Goal: Task Accomplishment & Management: Use online tool/utility

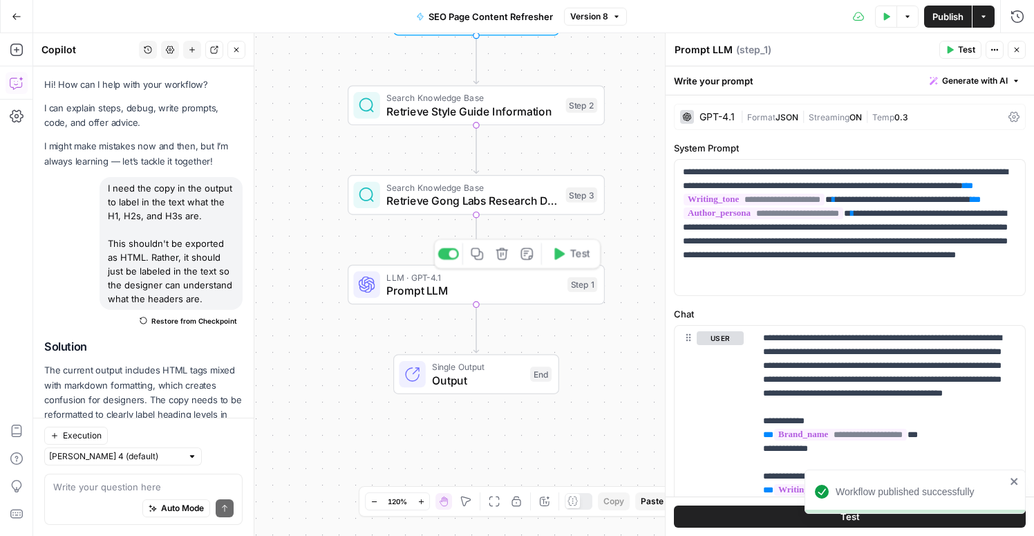
scroll to position [74, 0]
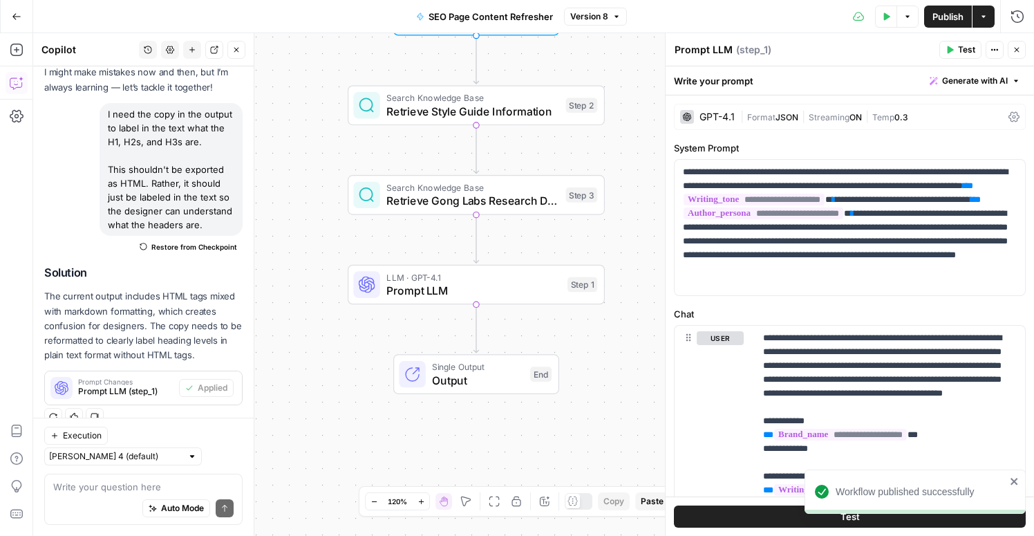
click at [120, 311] on p "The current output includes HTML tags mixed with markdown formatting, which cre…" at bounding box center [143, 325] width 198 height 73
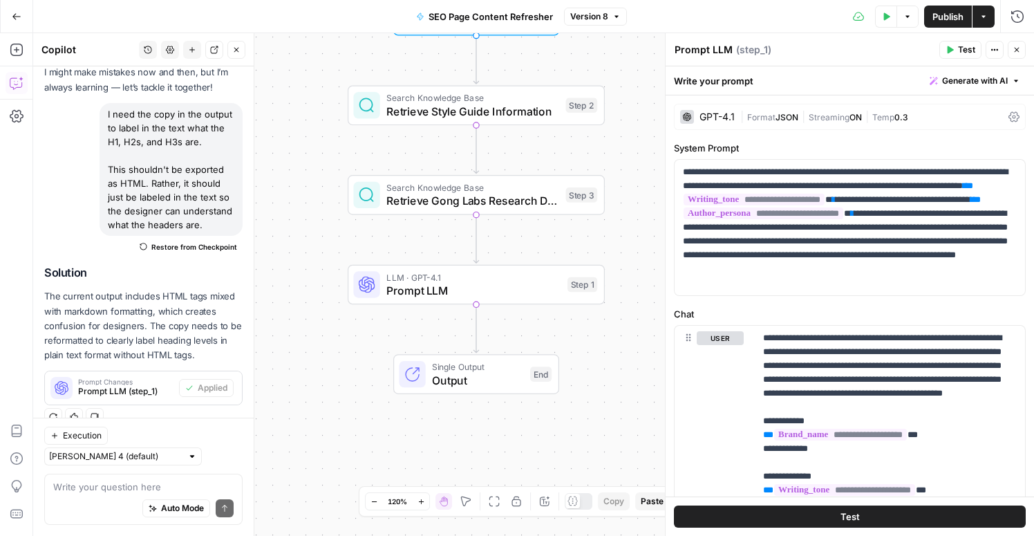
click at [954, 12] on span "Publish" at bounding box center [947, 17] width 31 height 14
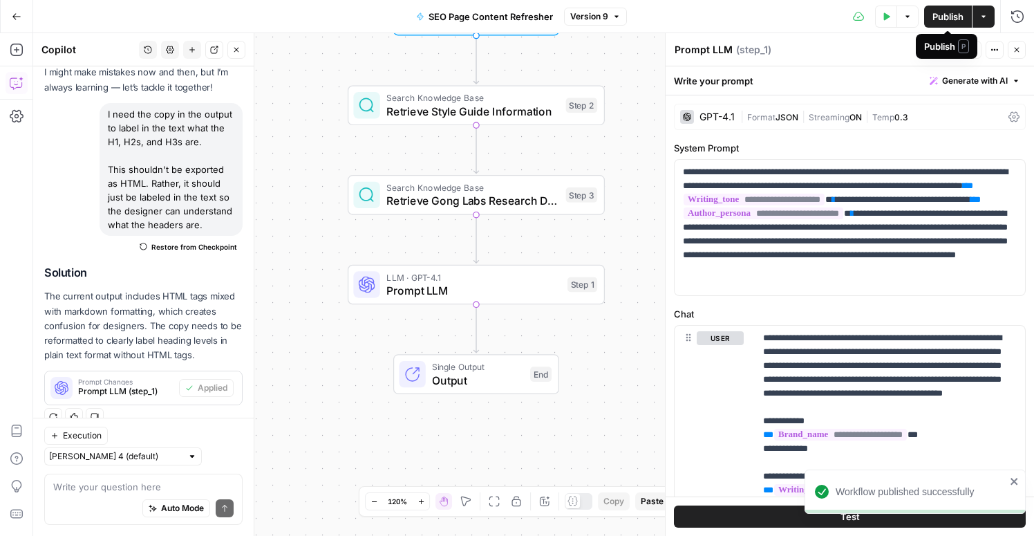
click at [954, 16] on span "Publish" at bounding box center [947, 17] width 31 height 14
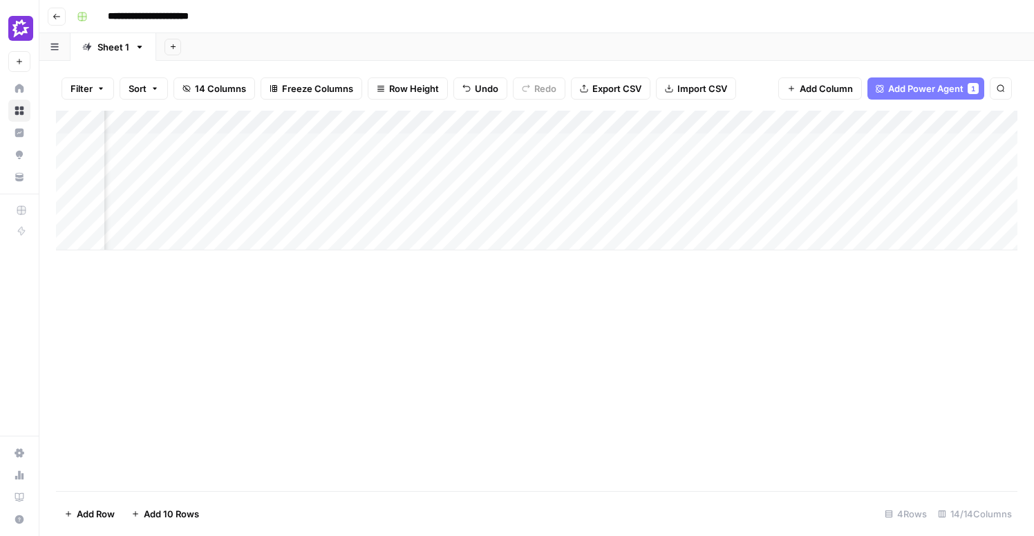
scroll to position [0, 528]
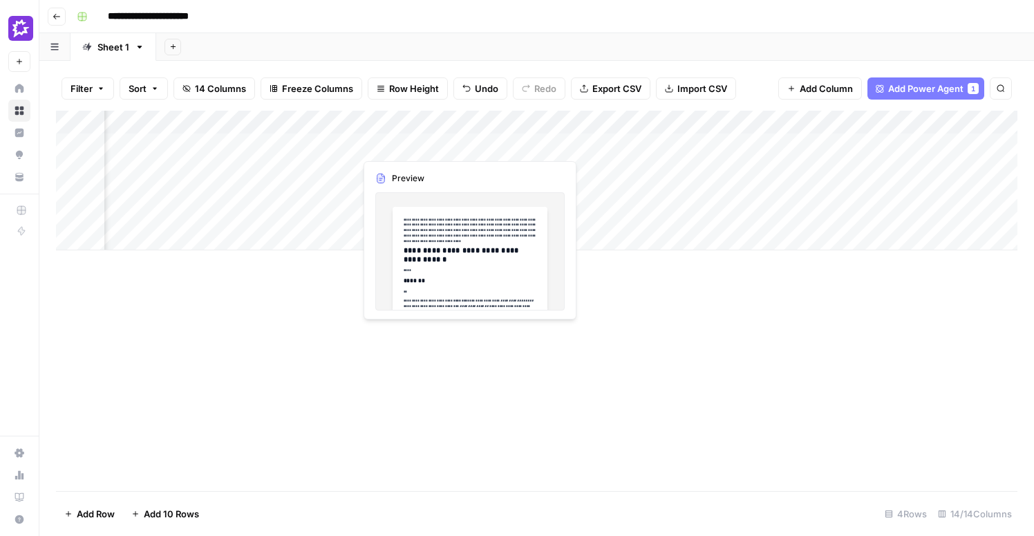
click at [437, 151] on div "Add Column" at bounding box center [536, 181] width 961 height 140
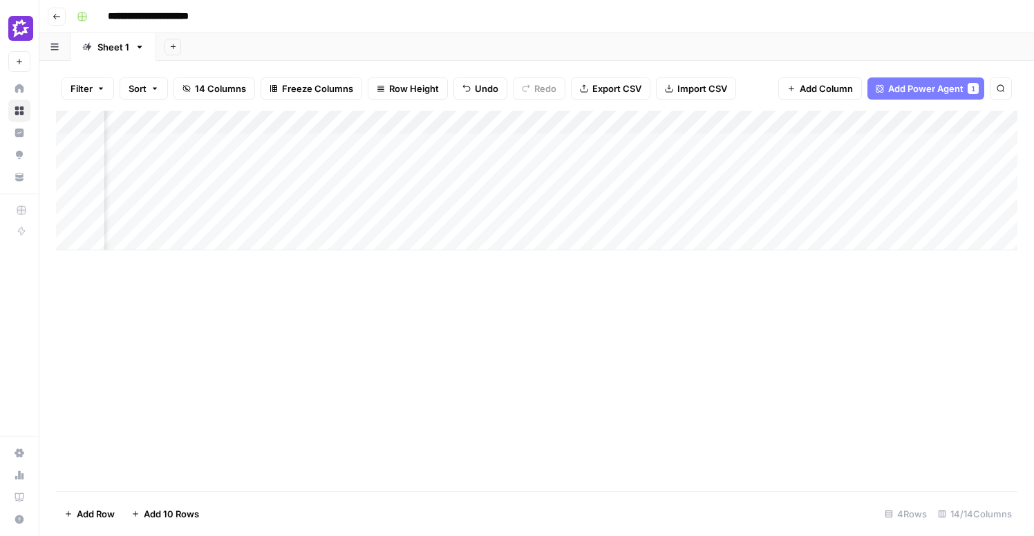
scroll to position [0, 857]
click at [552, 144] on div "Add Column" at bounding box center [536, 181] width 961 height 140
click at [678, 144] on div "Add Column" at bounding box center [536, 181] width 961 height 140
click at [680, 144] on div "Add Column" at bounding box center [536, 181] width 961 height 140
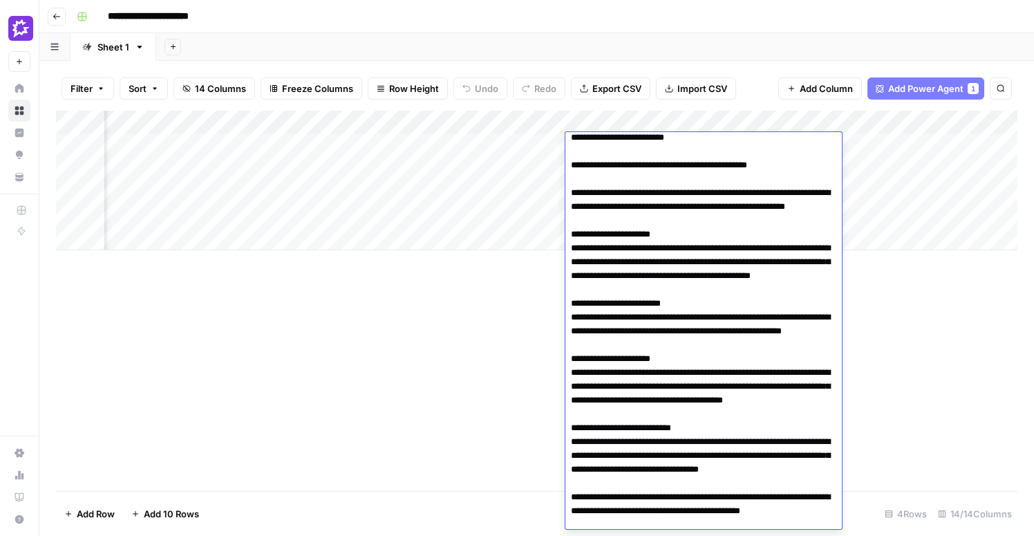
scroll to position [395, 0]
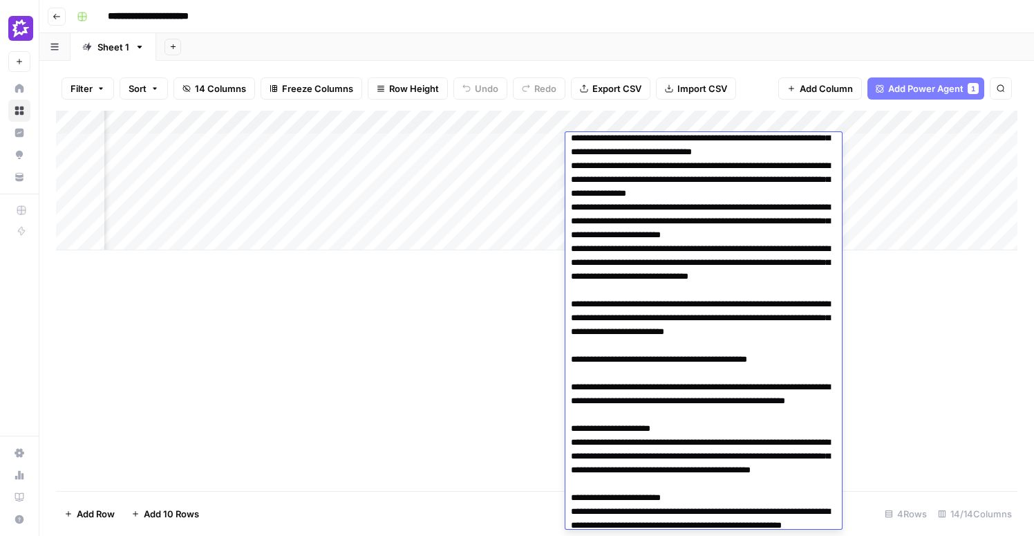
click at [451, 335] on div "Add Column" at bounding box center [536, 301] width 961 height 380
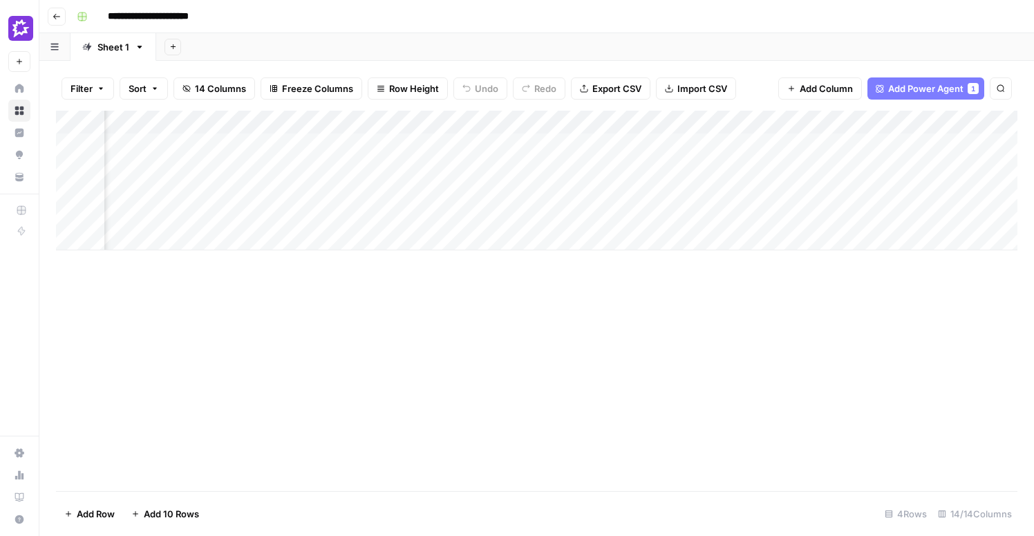
click at [674, 122] on div "Add Column" at bounding box center [536, 181] width 961 height 140
click at [661, 187] on span "Text" at bounding box center [646, 188] width 107 height 14
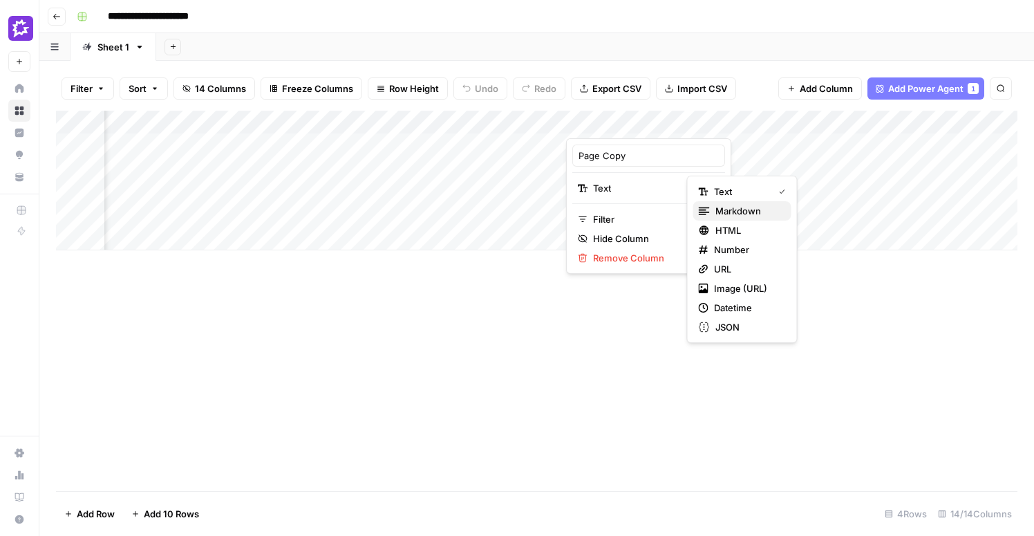
click at [735, 216] on span "Markdown" at bounding box center [747, 211] width 65 height 14
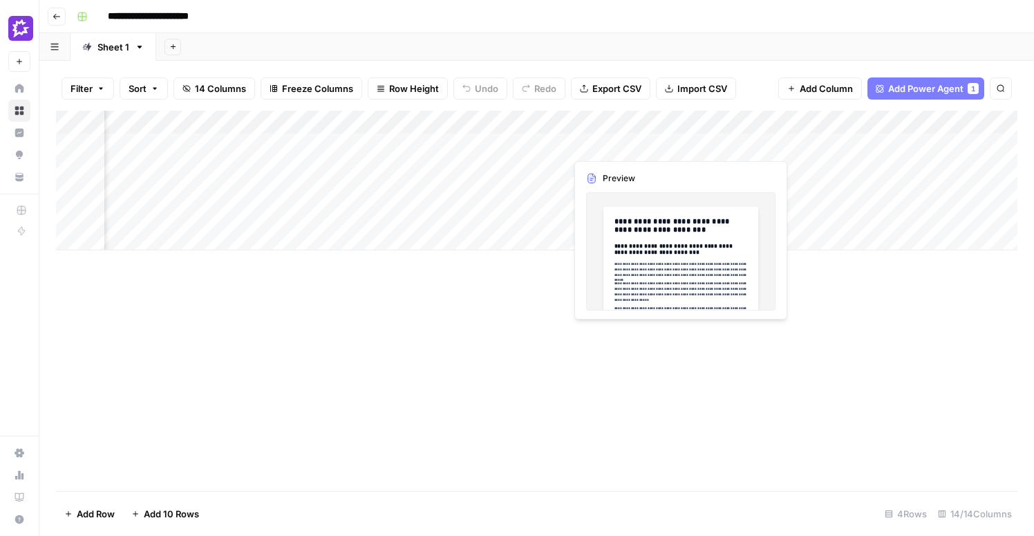
click at [640, 149] on div "Add Column" at bounding box center [536, 181] width 961 height 140
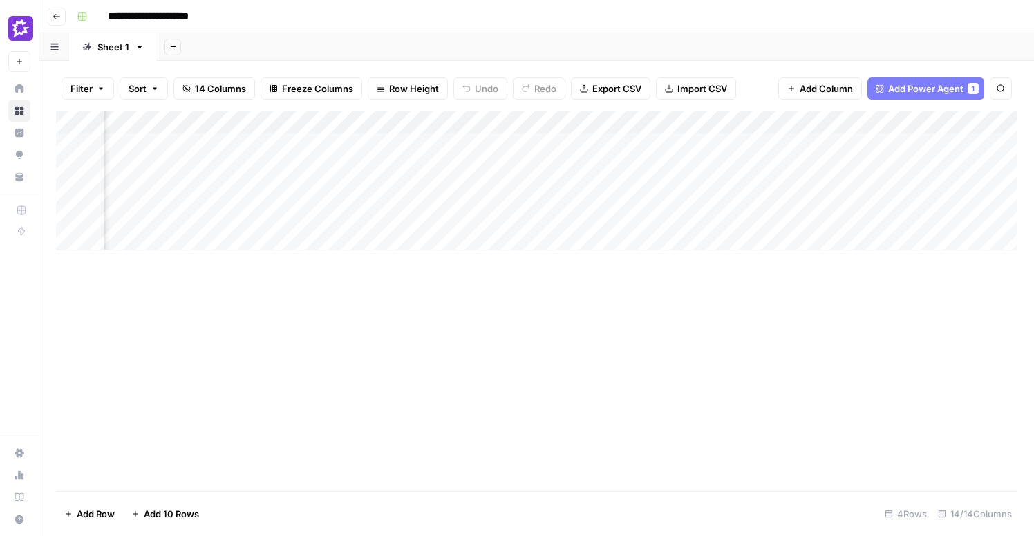
click at [681, 146] on div "Add Column" at bounding box center [536, 181] width 961 height 140
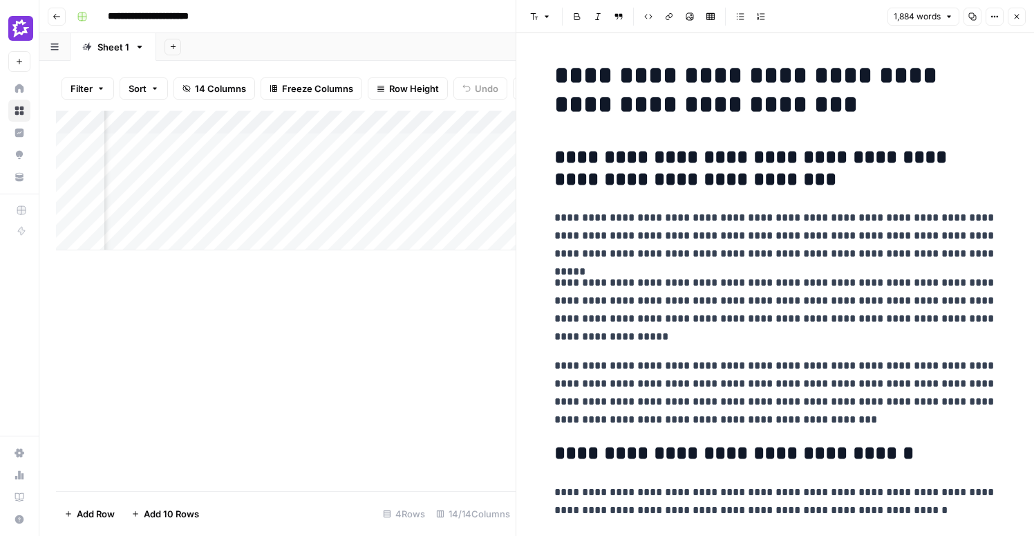
click at [1013, 19] on icon "button" at bounding box center [1016, 16] width 8 height 8
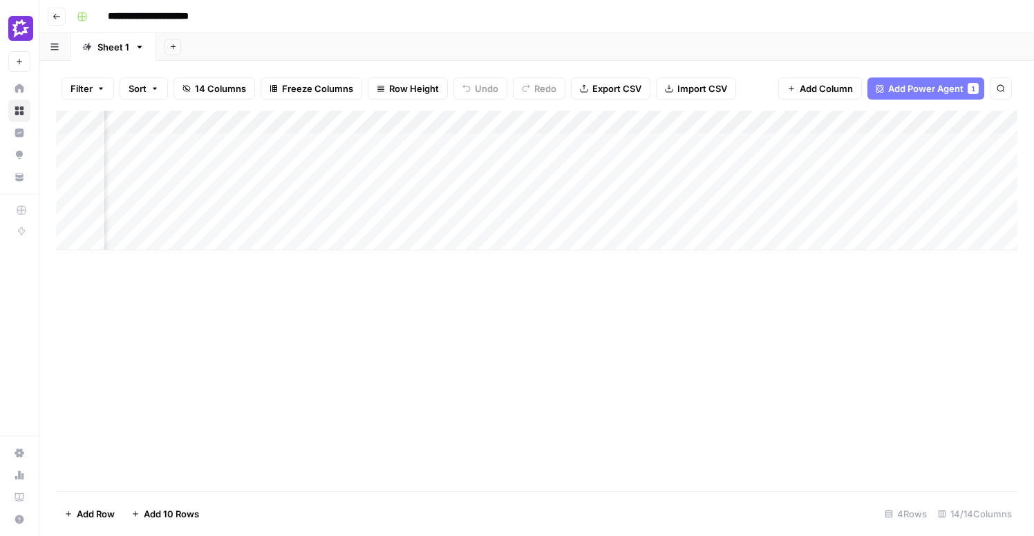
scroll to position [0, 1148]
click at [833, 88] on span "Add Column" at bounding box center [826, 89] width 53 height 14
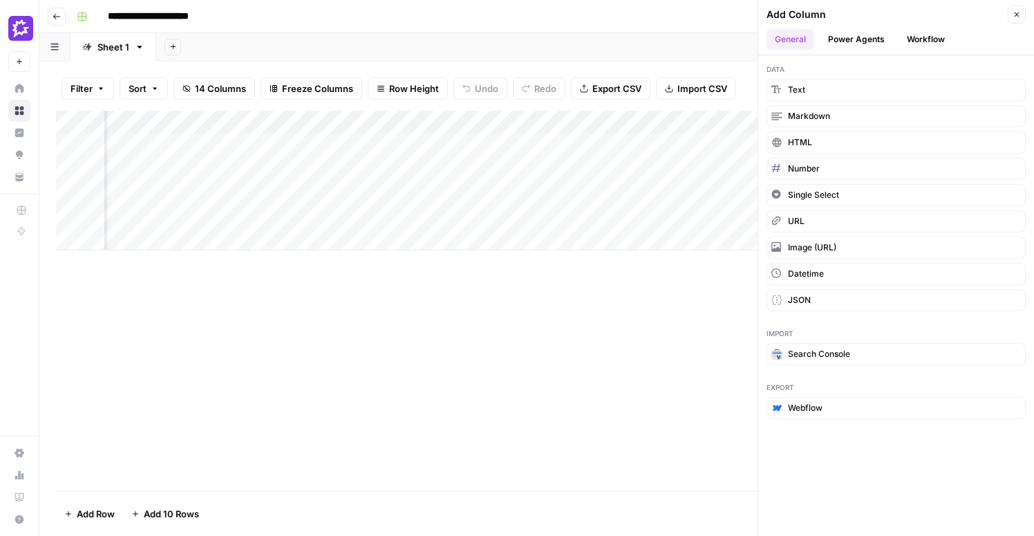
click at [929, 43] on button "Workflow" at bounding box center [925, 39] width 55 height 21
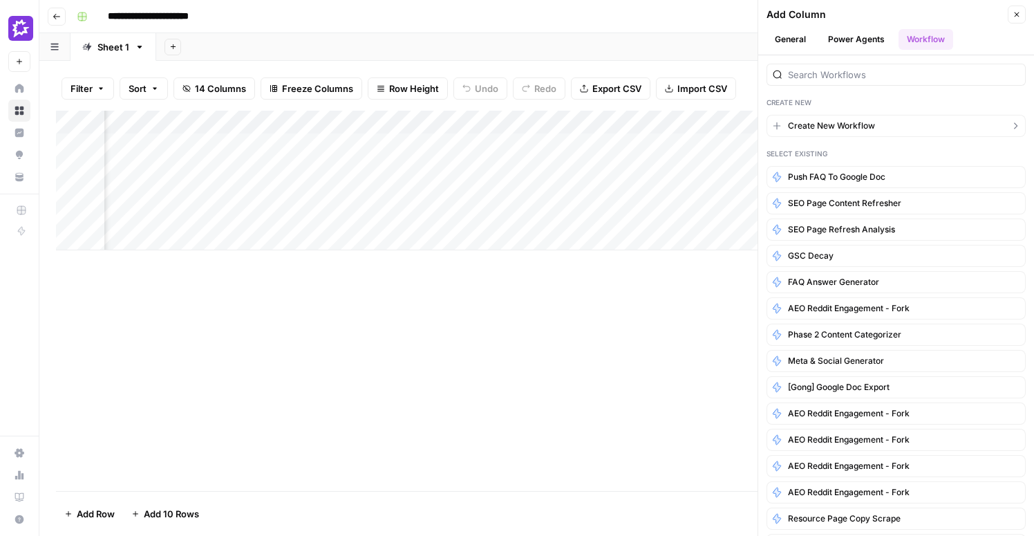
click at [835, 129] on span "Create New Workflow" at bounding box center [831, 126] width 87 height 12
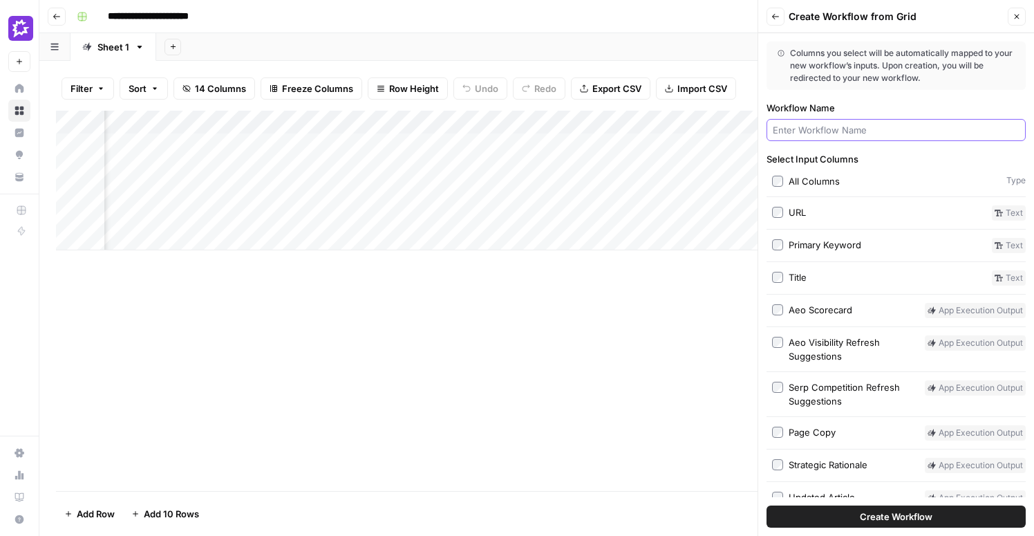
click at [786, 133] on input "Workflow Name" at bounding box center [896, 130] width 247 height 14
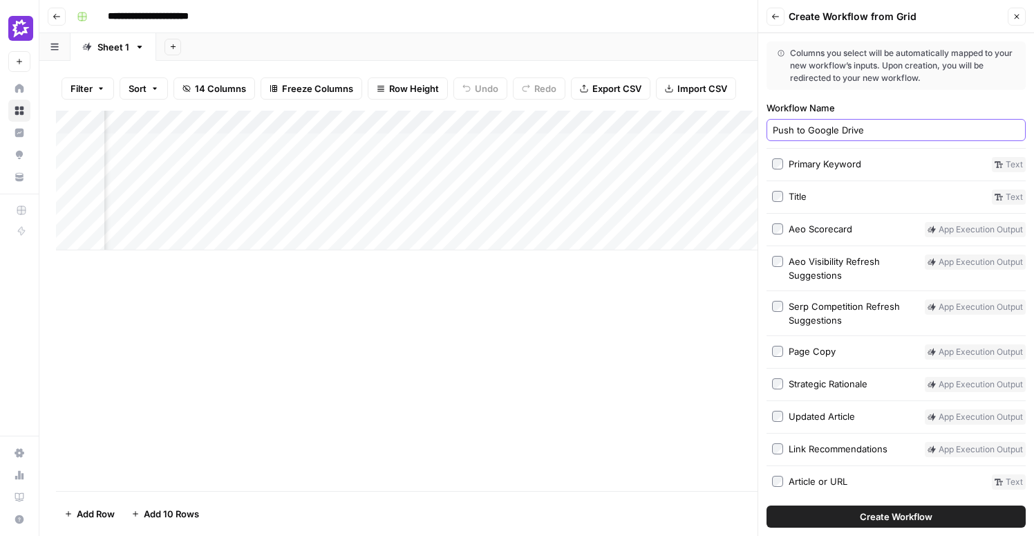
scroll to position [84, 0]
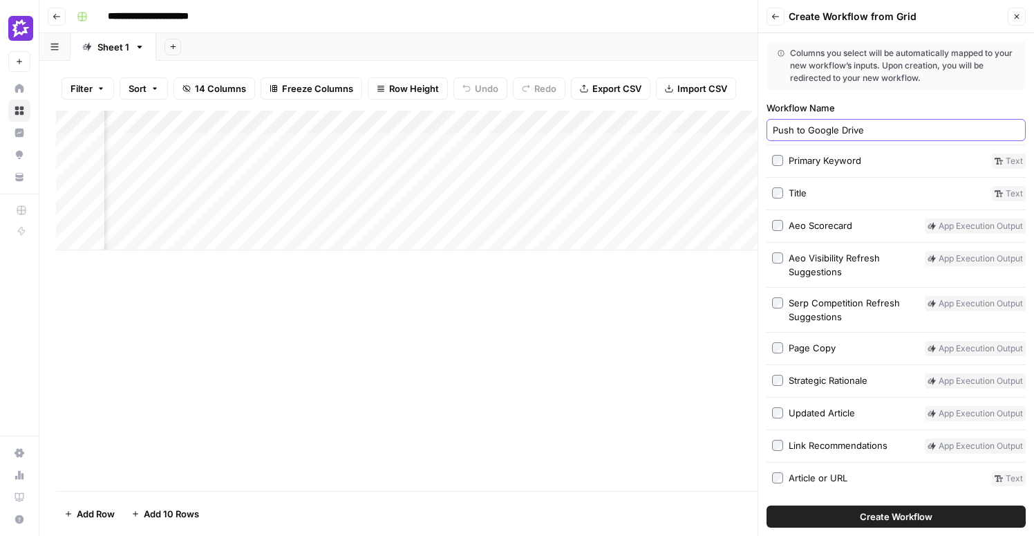
type input "Push to Google Drive"
click at [1016, 14] on icon "button" at bounding box center [1016, 16] width 8 height 8
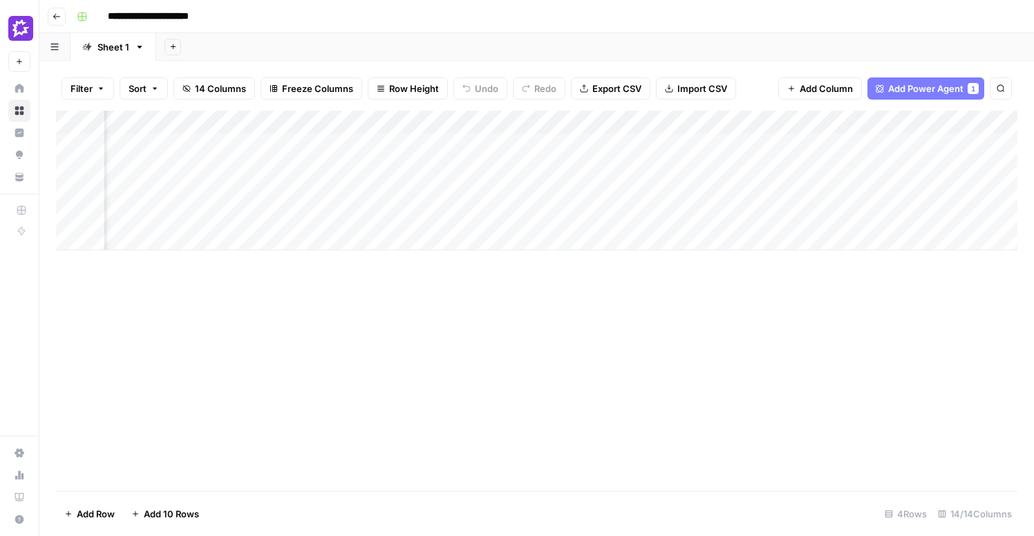
click at [562, 382] on div "Add Column" at bounding box center [536, 301] width 961 height 380
click at [478, 145] on div "Add Column" at bounding box center [536, 181] width 961 height 140
click at [603, 146] on div "Add Column" at bounding box center [536, 181] width 961 height 140
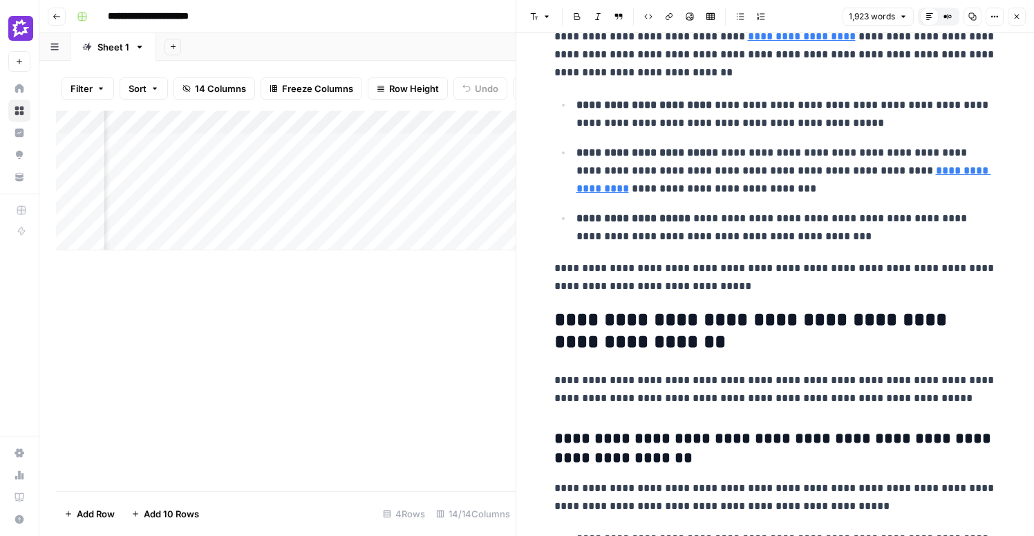
scroll to position [1546, 0]
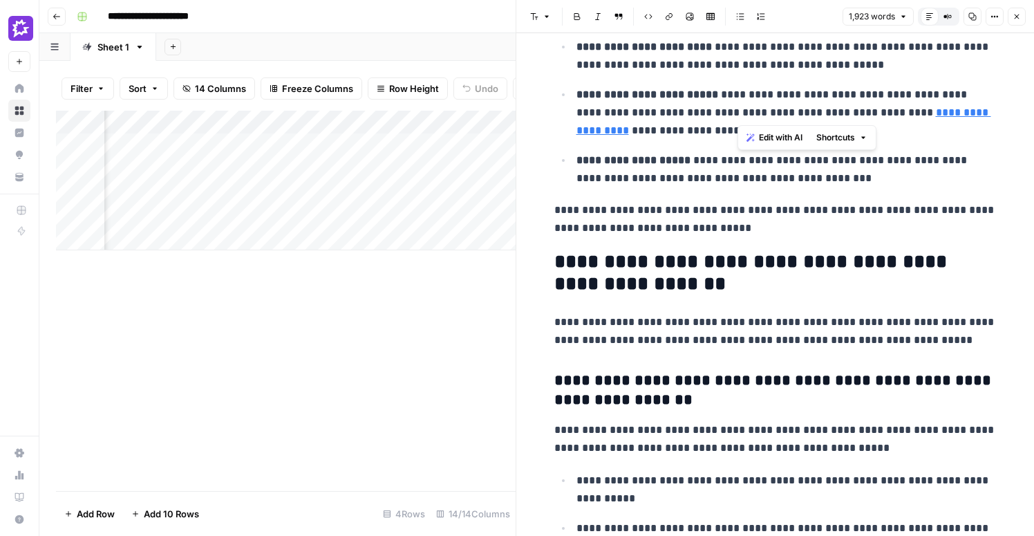
drag, startPoint x: 743, startPoint y: 117, endPoint x: 717, endPoint y: 117, distance: 25.6
click at [717, 117] on p "**********" at bounding box center [786, 113] width 420 height 54
click at [761, 111] on p "**********" at bounding box center [786, 113] width 420 height 54
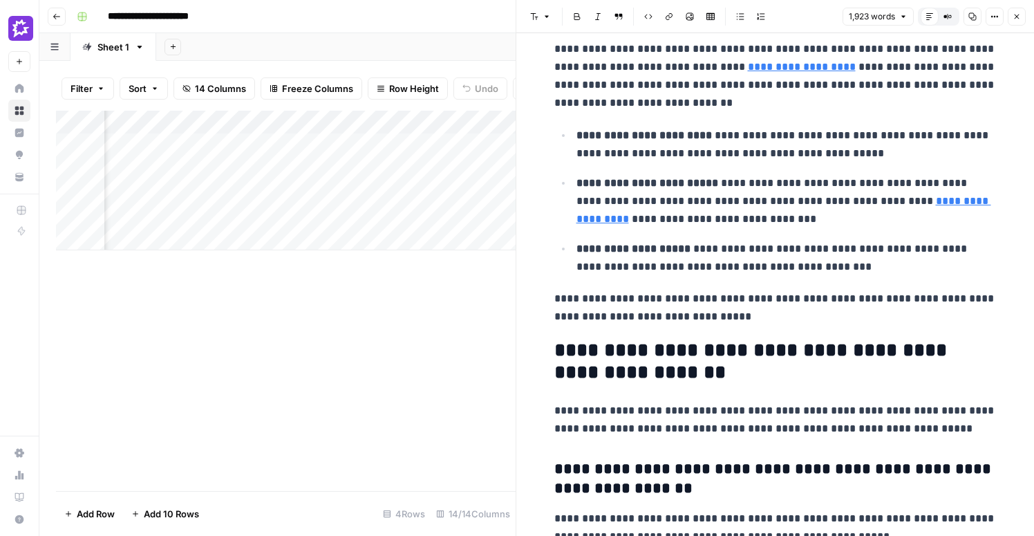
scroll to position [0, 1211]
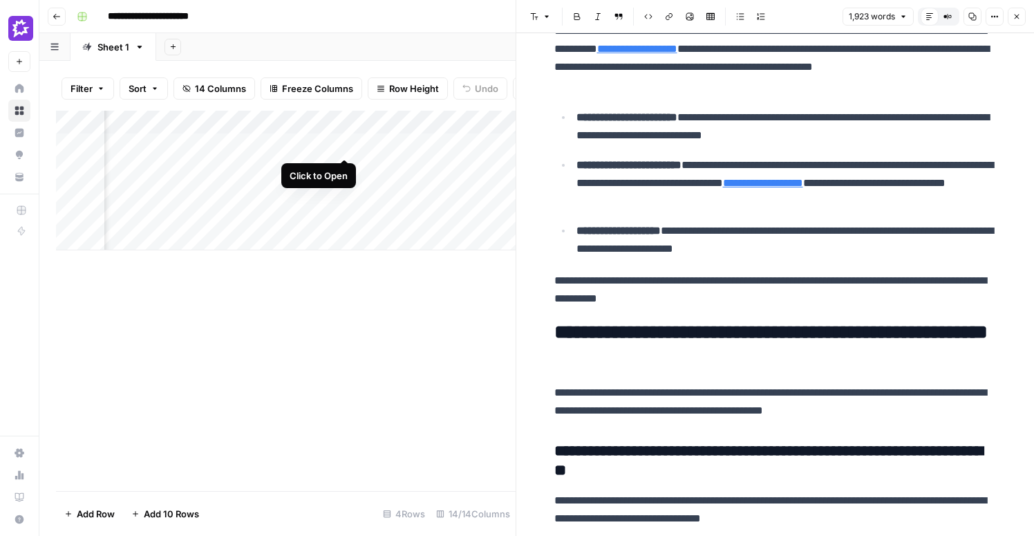
click at [346, 144] on div "Add Column" at bounding box center [286, 181] width 460 height 140
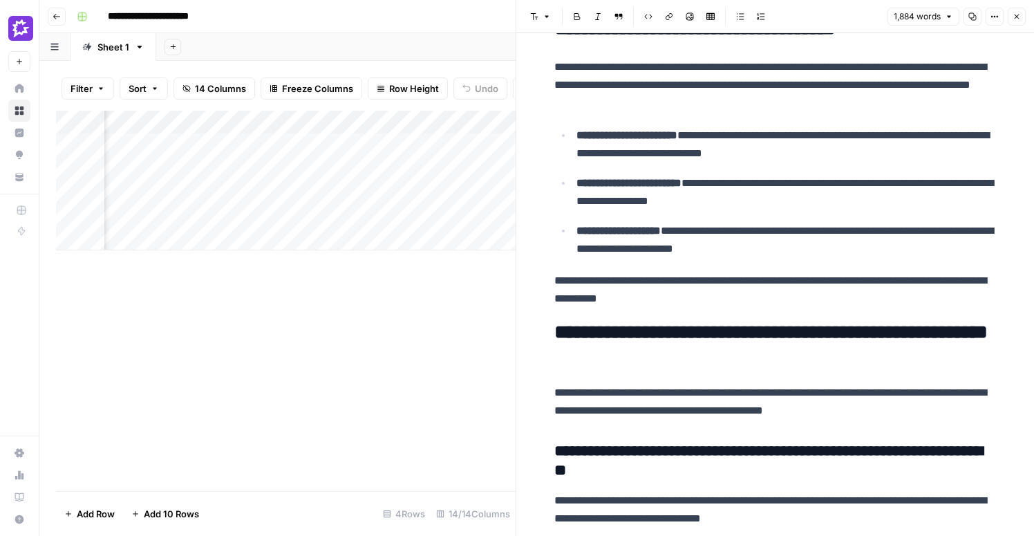
scroll to position [1467, 0]
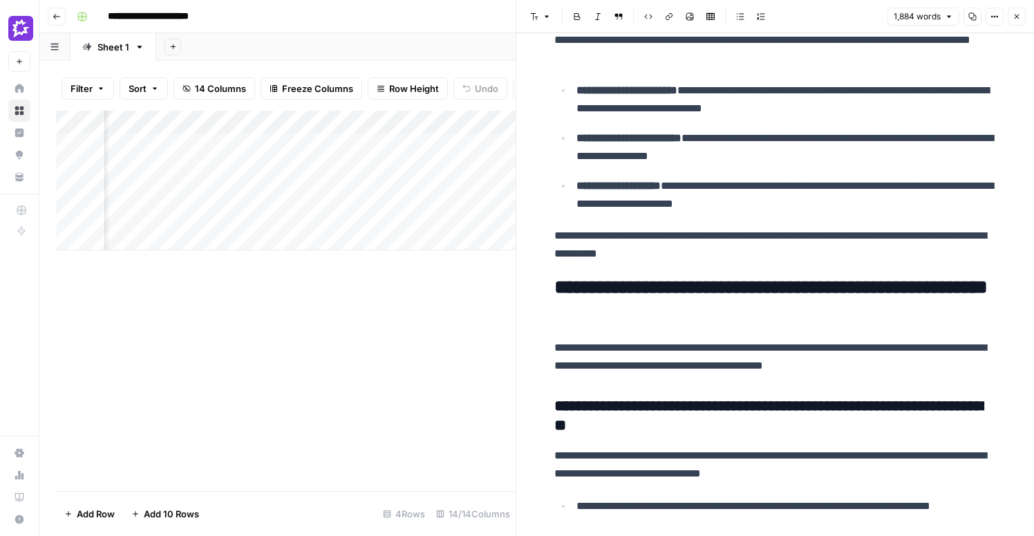
click at [706, 254] on p "**********" at bounding box center [775, 245] width 442 height 36
type input "through"
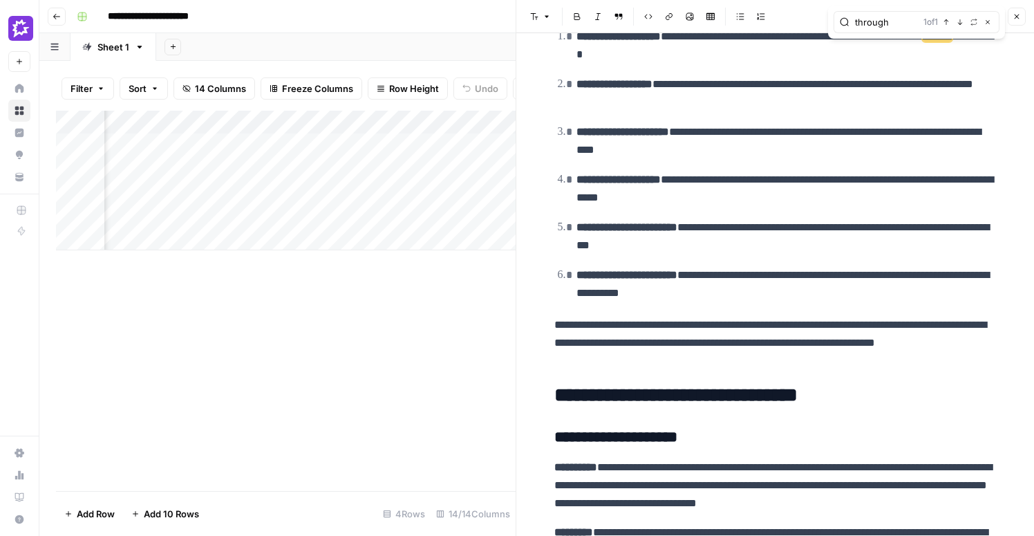
scroll to position [2740, 0]
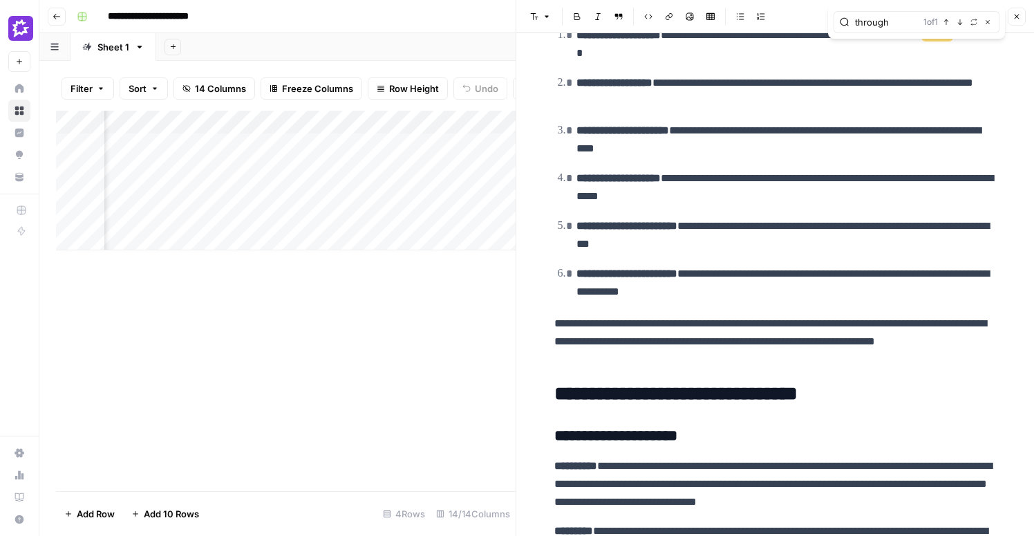
click at [1011, 15] on button "Close" at bounding box center [1016, 17] width 18 height 18
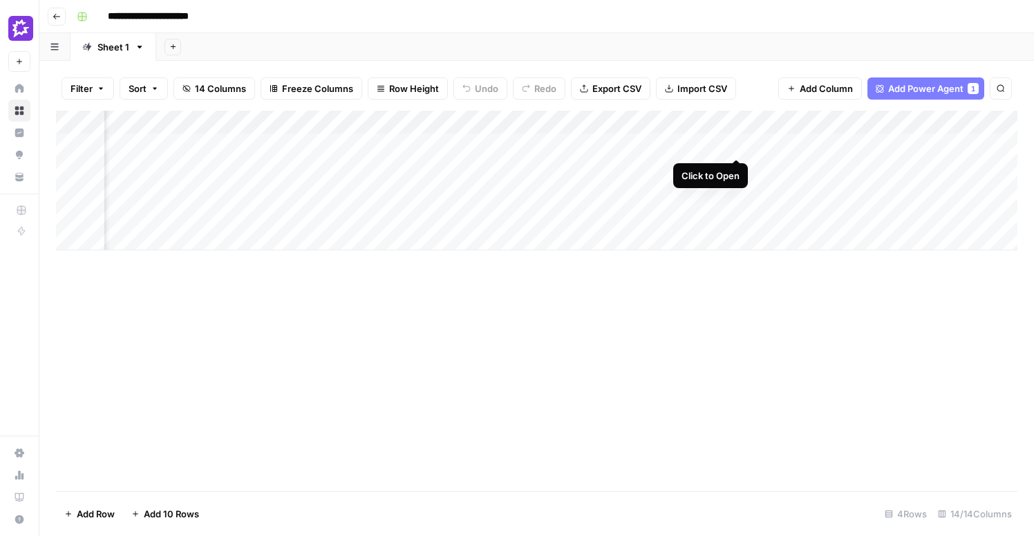
click at [736, 143] on div "Add Column" at bounding box center [536, 181] width 961 height 140
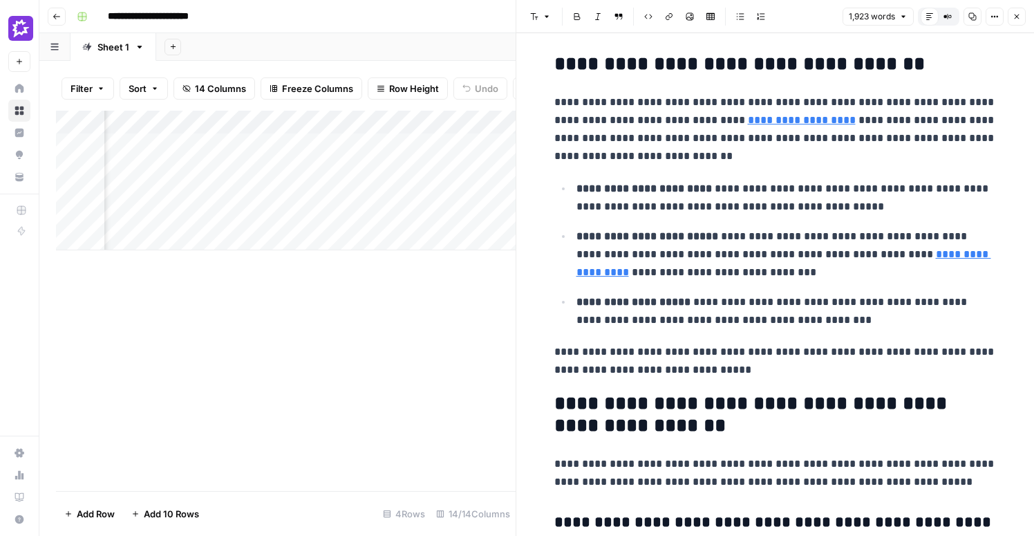
scroll to position [1415, 0]
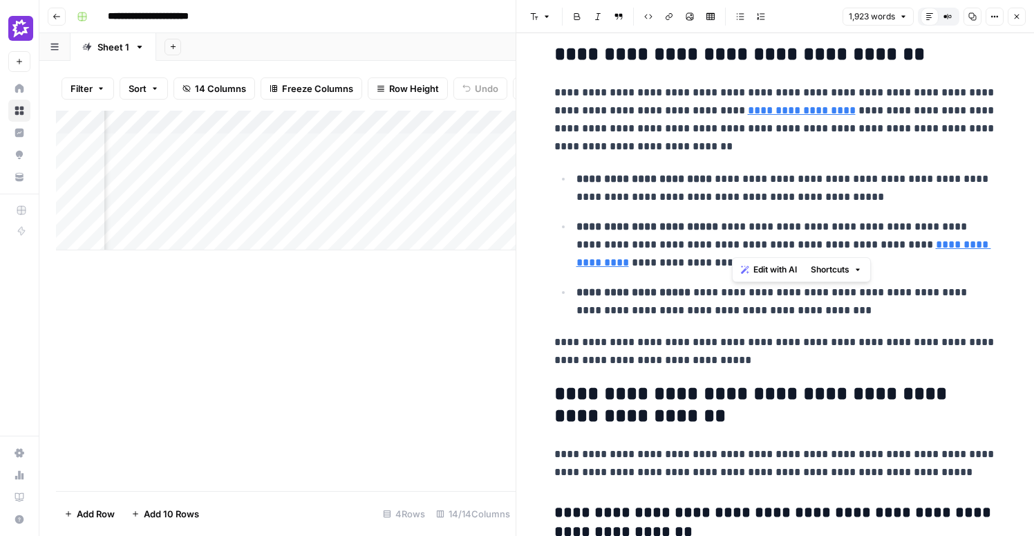
drag, startPoint x: 731, startPoint y: 243, endPoint x: 764, endPoint y: 243, distance: 33.2
click at [764, 243] on p "**********" at bounding box center [786, 245] width 420 height 54
click at [744, 245] on p "**********" at bounding box center [786, 245] width 420 height 54
click at [765, 294] on p "**********" at bounding box center [786, 301] width 420 height 36
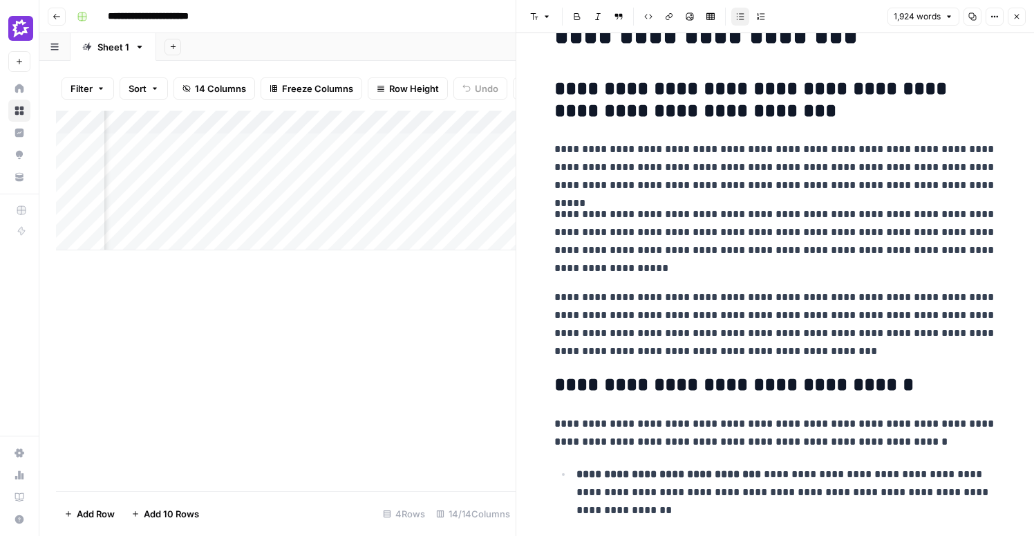
scroll to position [0, 0]
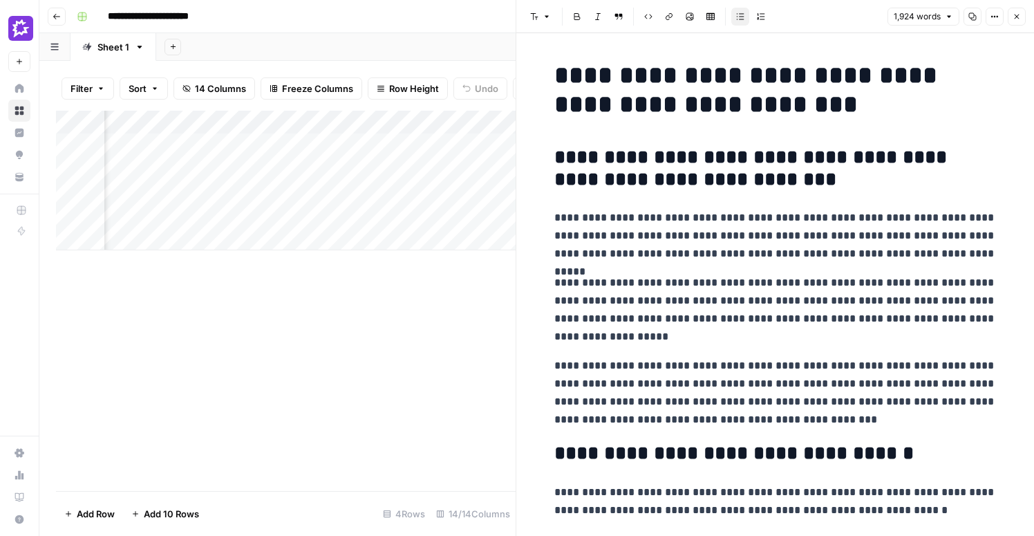
click at [1014, 21] on button "Close" at bounding box center [1016, 17] width 18 height 18
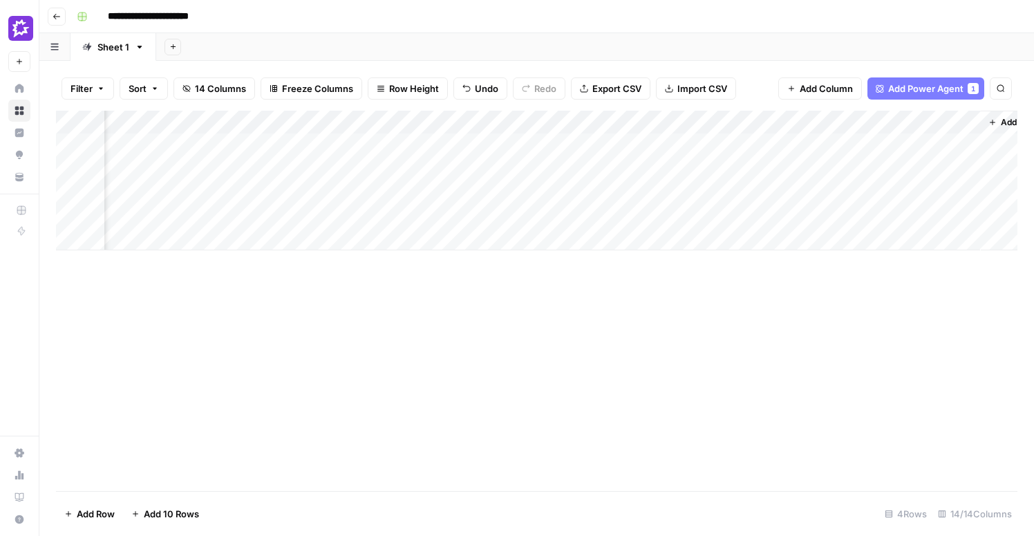
scroll to position [0, 1345]
click at [821, 139] on div "Add Column" at bounding box center [536, 181] width 961 height 140
click at [830, 89] on span "Add Column" at bounding box center [826, 89] width 53 height 14
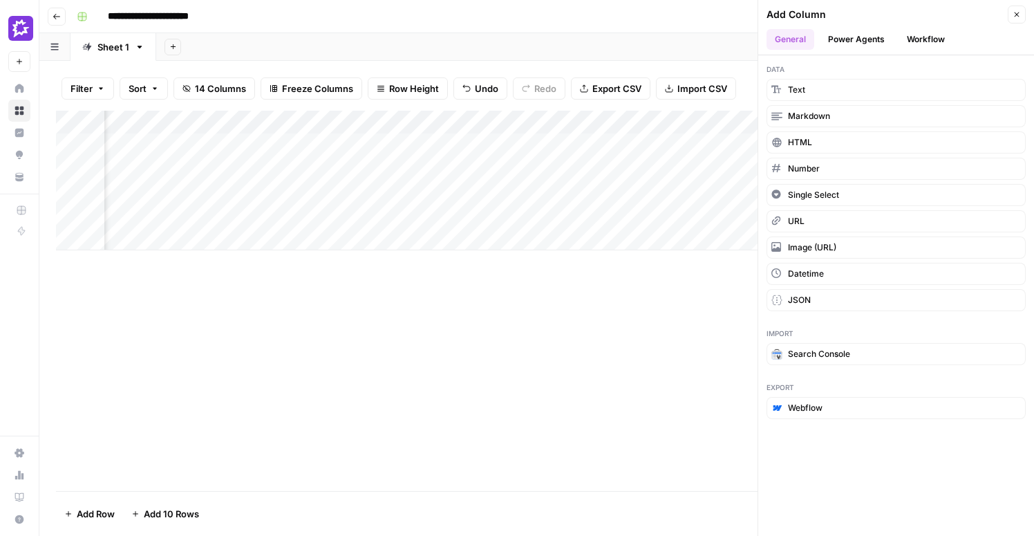
click at [1019, 16] on icon "button" at bounding box center [1016, 14] width 8 height 8
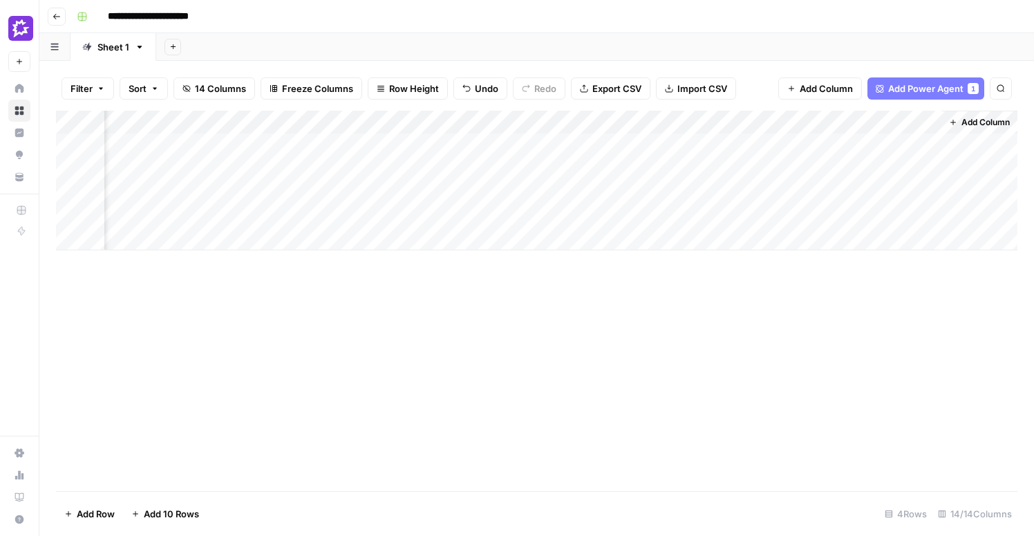
click at [831, 85] on span "Add Column" at bounding box center [826, 89] width 53 height 14
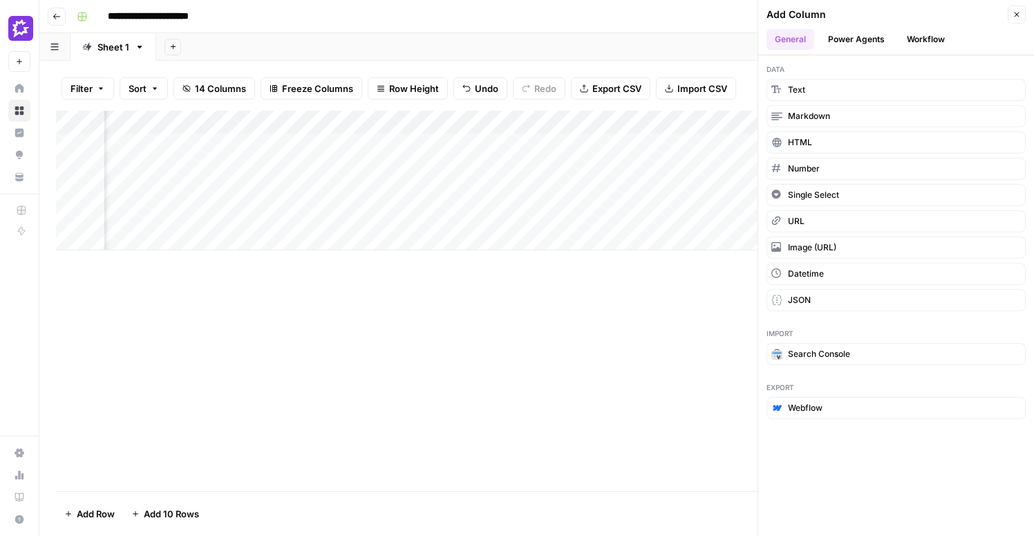
click at [918, 35] on button "Workflow" at bounding box center [925, 39] width 55 height 21
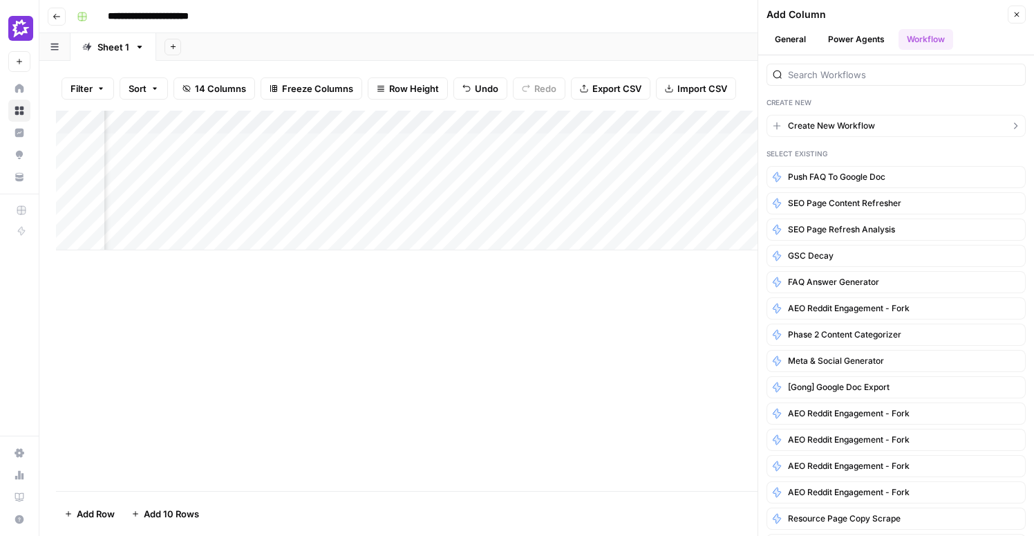
click at [858, 131] on span "Create New Workflow" at bounding box center [831, 126] width 87 height 12
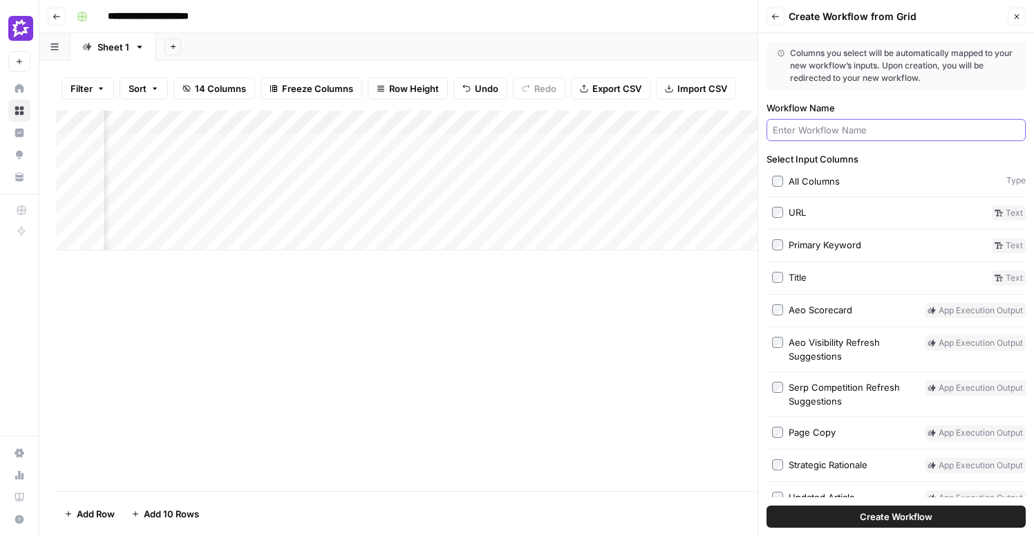
click at [811, 126] on input "Workflow Name" at bounding box center [896, 130] width 247 height 14
type input "Identify"
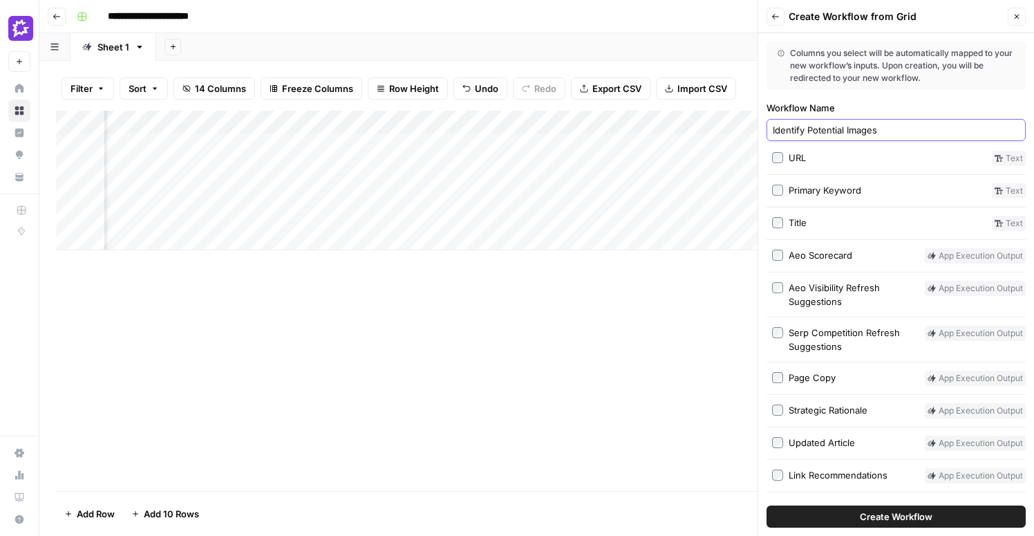
scroll to position [84, 0]
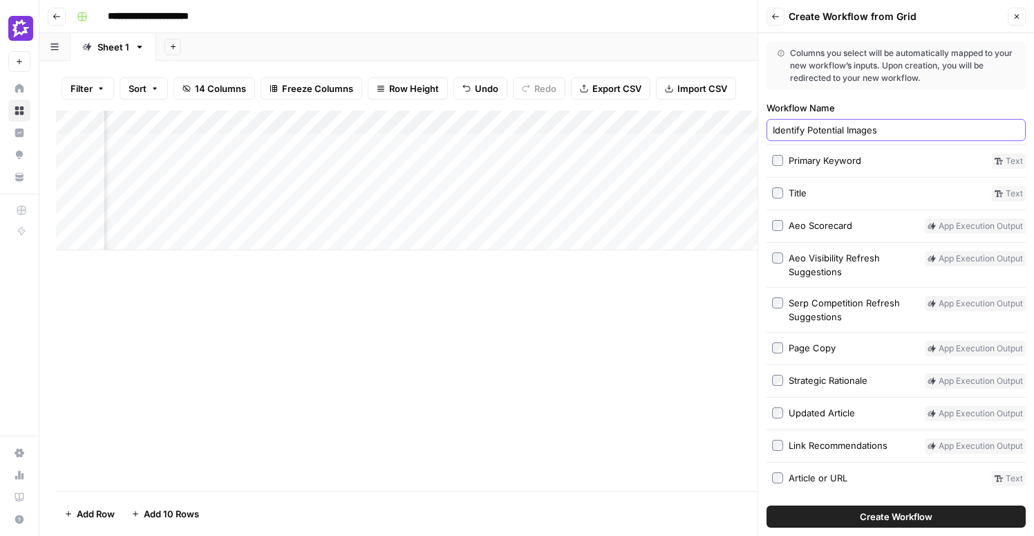
type input "Identify Potential Images"
click at [931, 515] on span "Create Workflow" at bounding box center [896, 516] width 73 height 14
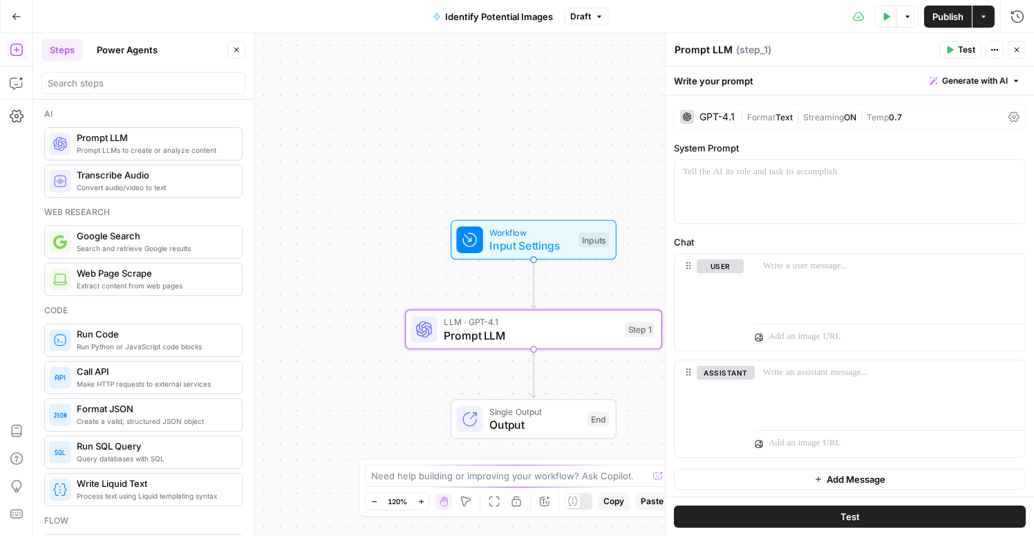
click at [545, 235] on span "Workflow" at bounding box center [530, 231] width 82 height 13
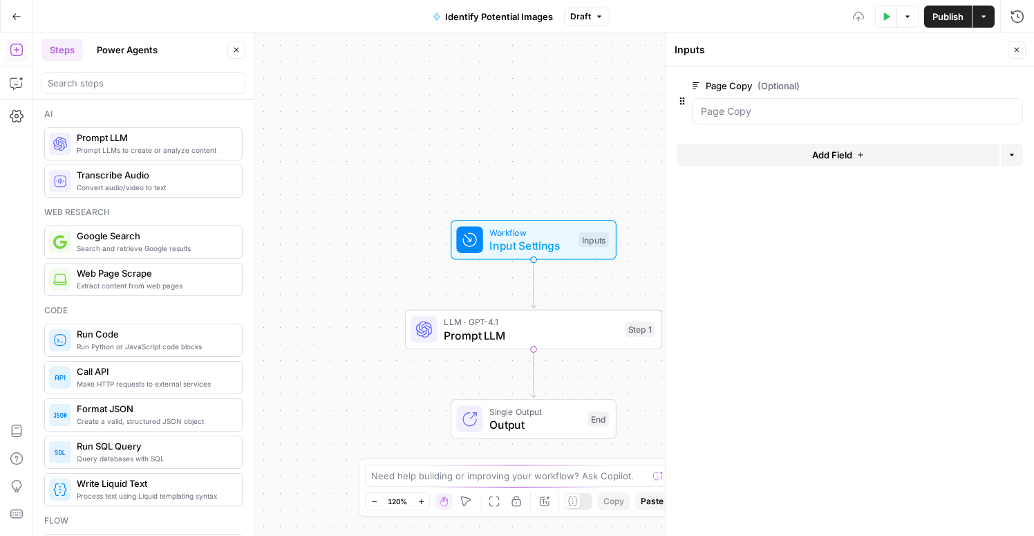
click at [835, 160] on span "Add Field" at bounding box center [832, 155] width 40 height 14
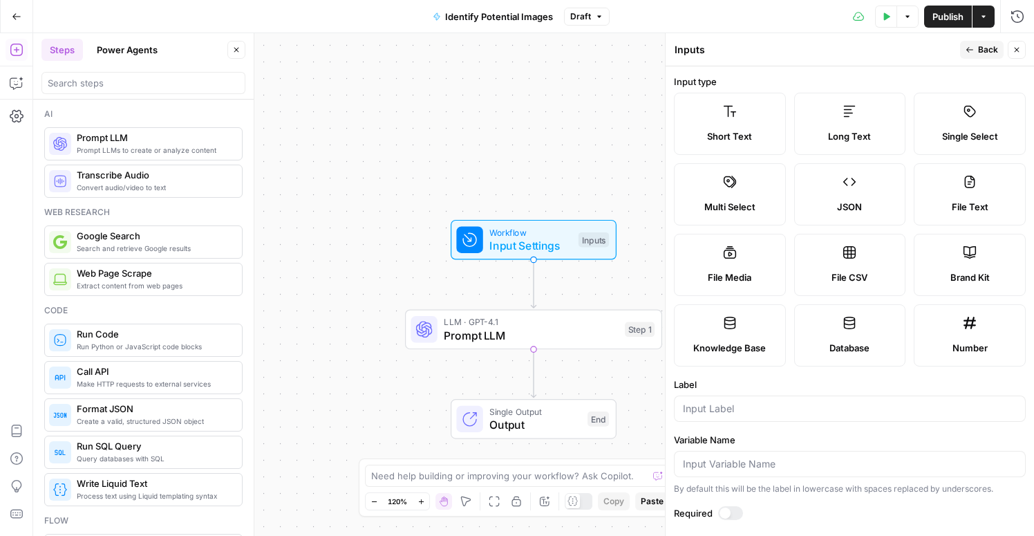
click at [974, 255] on icon at bounding box center [970, 252] width 14 height 14
type input "Brand Kit"
type input "brand_kit"
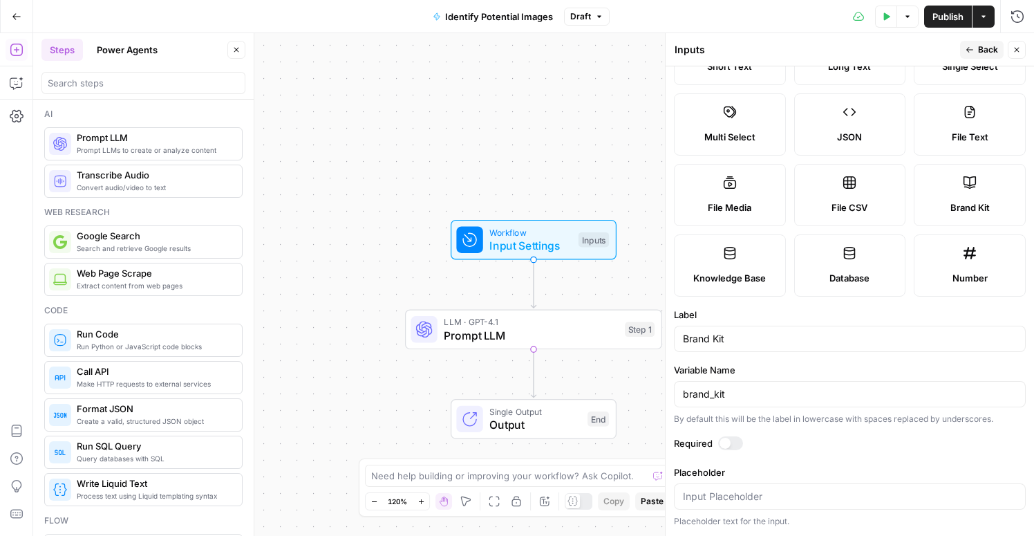
click at [732, 439] on div at bounding box center [730, 443] width 25 height 14
click at [984, 46] on span "Back" at bounding box center [988, 50] width 20 height 12
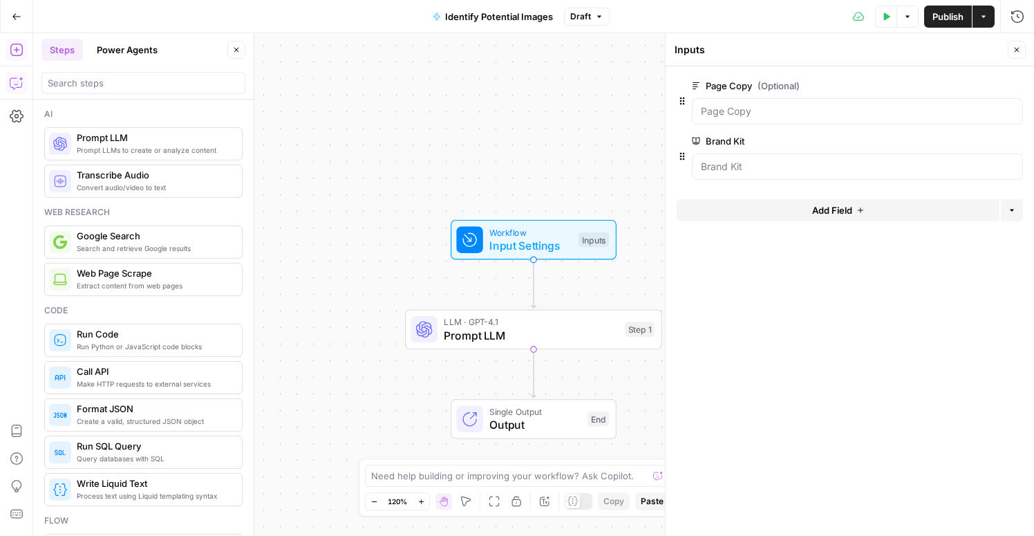
click at [6, 86] on button "Copilot" at bounding box center [17, 83] width 22 height 22
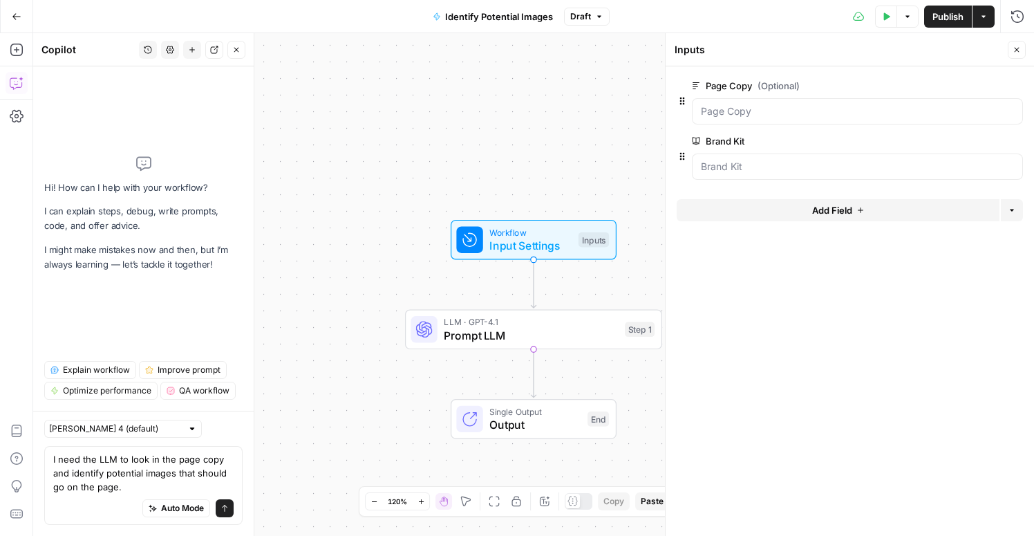
type textarea "I need the LLM to look in the page copy and identify potential images that shou…"
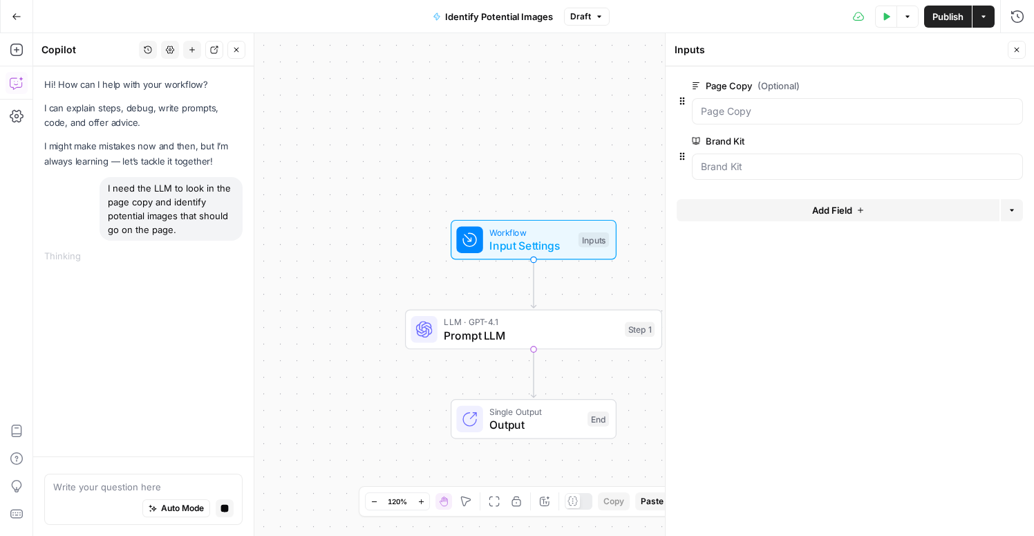
type textarea "I"
click at [225, 510] on icon "button" at bounding box center [225, 508] width 8 height 8
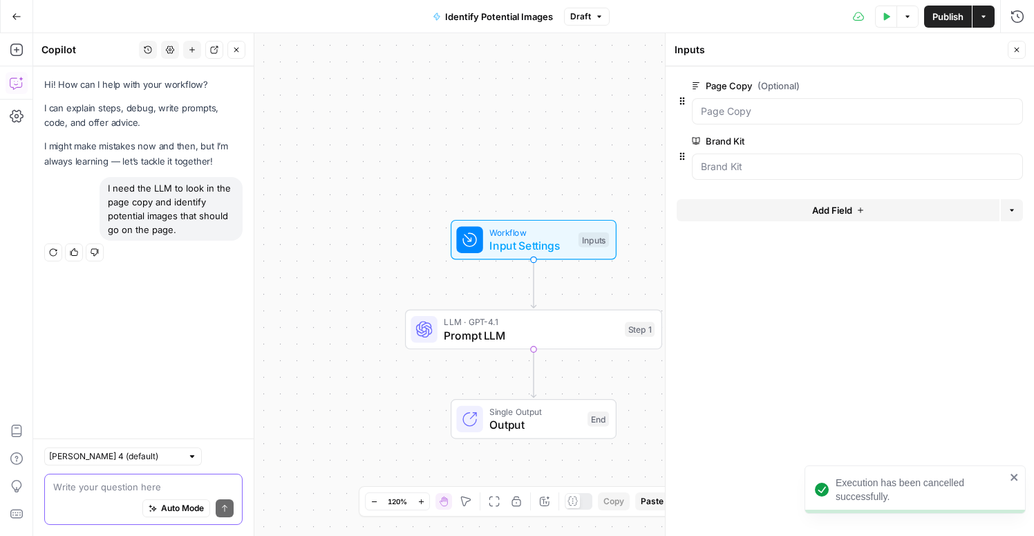
drag, startPoint x: 189, startPoint y: 225, endPoint x: 104, endPoint y: 191, distance: 91.5
click at [104, 191] on div "I need the LLM to look in the page copy and identify potential images that shou…" at bounding box center [171, 209] width 143 height 64
copy div "I need the LLM to look in the page copy and identify potential images that shou…"
click at [110, 489] on textarea at bounding box center [143, 487] width 180 height 14
paste textarea "I need the LLM to look in the page copy and identify potential images that shou…"
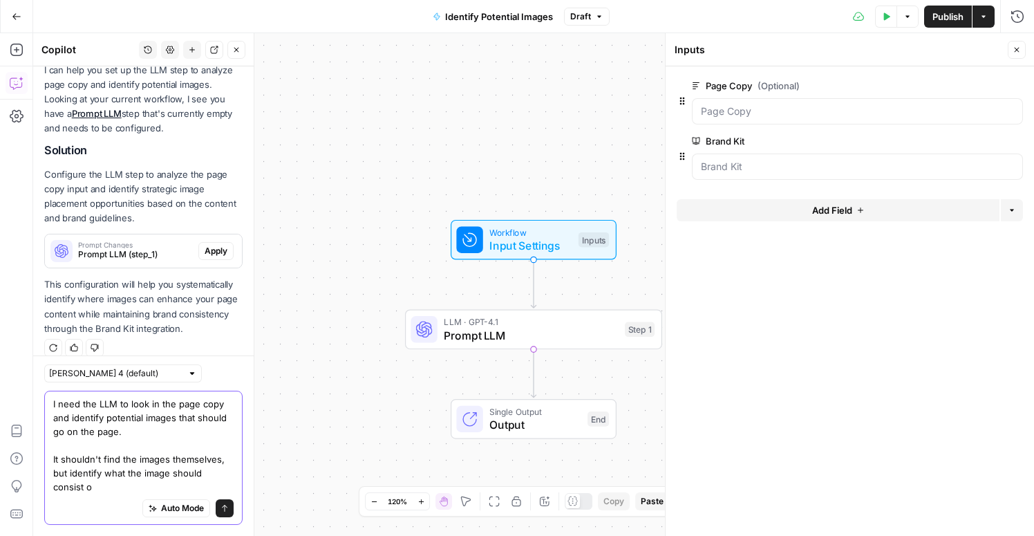
scroll to position [200, 0]
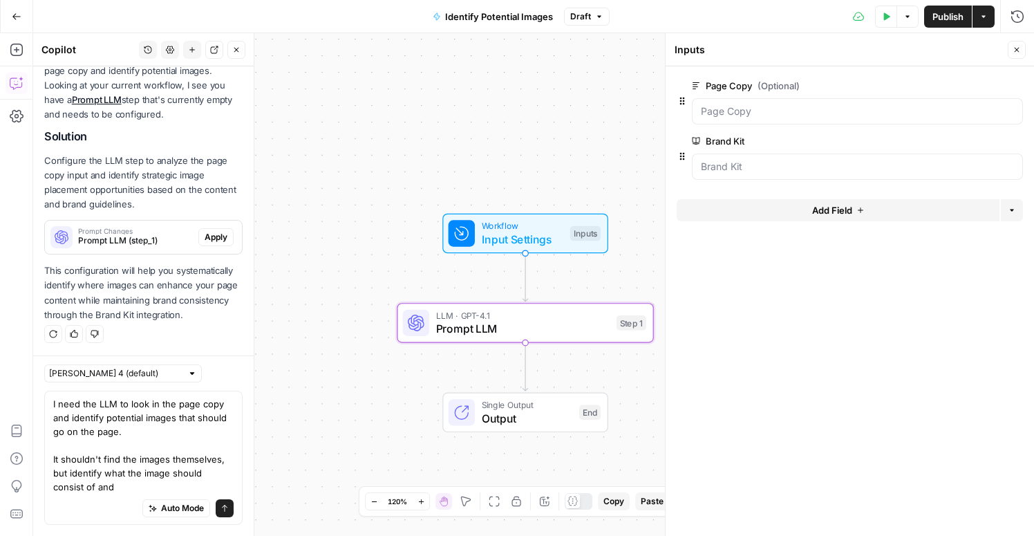
click at [224, 237] on span "Apply" at bounding box center [216, 237] width 23 height 12
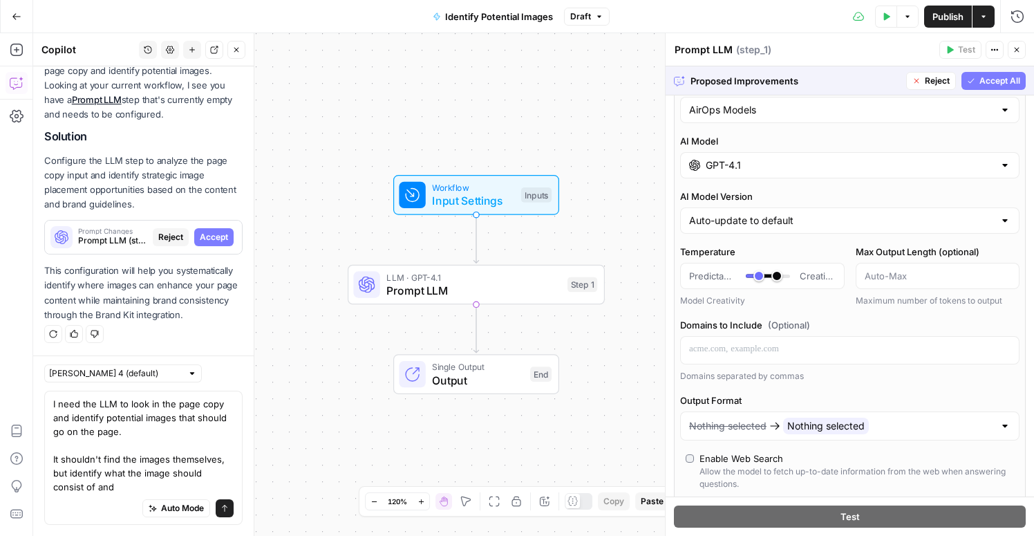
scroll to position [0, 0]
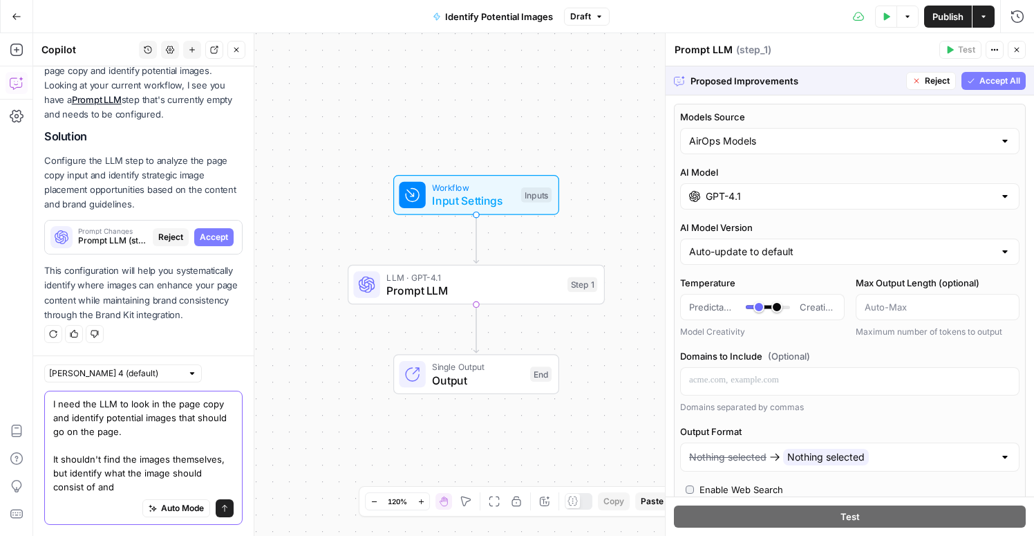
click at [182, 433] on textarea "I need the LLM to look in the page copy and identify potential images that shou…" at bounding box center [143, 445] width 180 height 97
click at [116, 494] on div "Auto Mode Send" at bounding box center [143, 508] width 180 height 30
click at [97, 491] on textarea "I need the LLM to look in the page copy and identify potential images that shou…" at bounding box center [143, 445] width 180 height 97
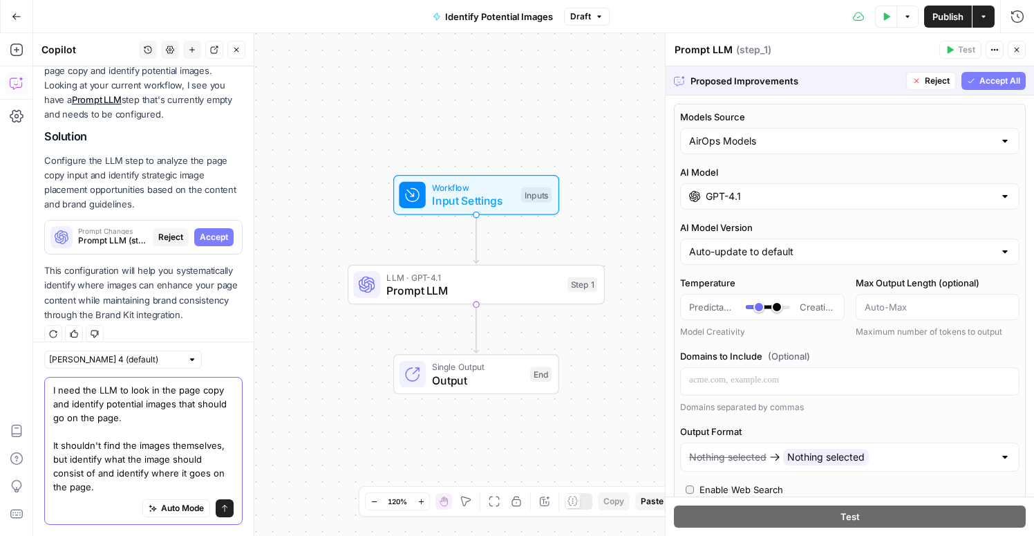
type textarea "I need the LLM to look in the page copy and identify potential images that shou…"
click at [219, 507] on button "Send" at bounding box center [225, 508] width 18 height 18
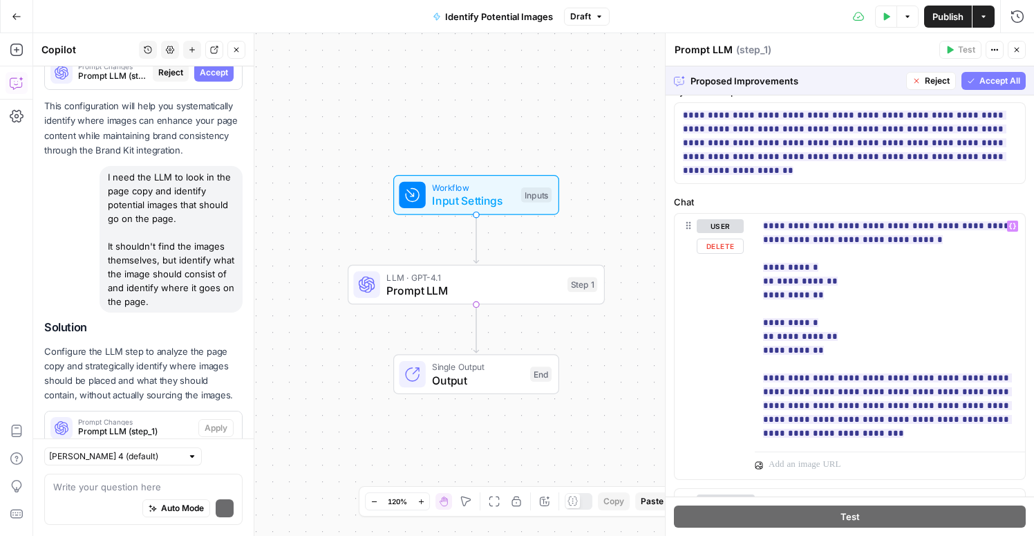
scroll to position [404, 0]
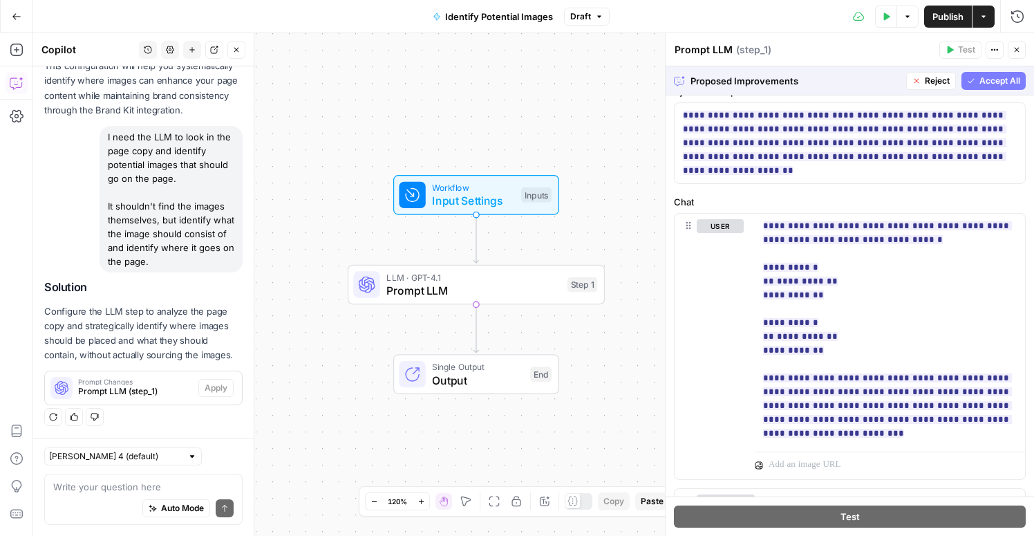
click at [149, 309] on p "Configure the LLM step to analyze the page copy and strategically identify wher…" at bounding box center [143, 333] width 198 height 59
click at [1020, 46] on icon "button" at bounding box center [1016, 50] width 8 height 8
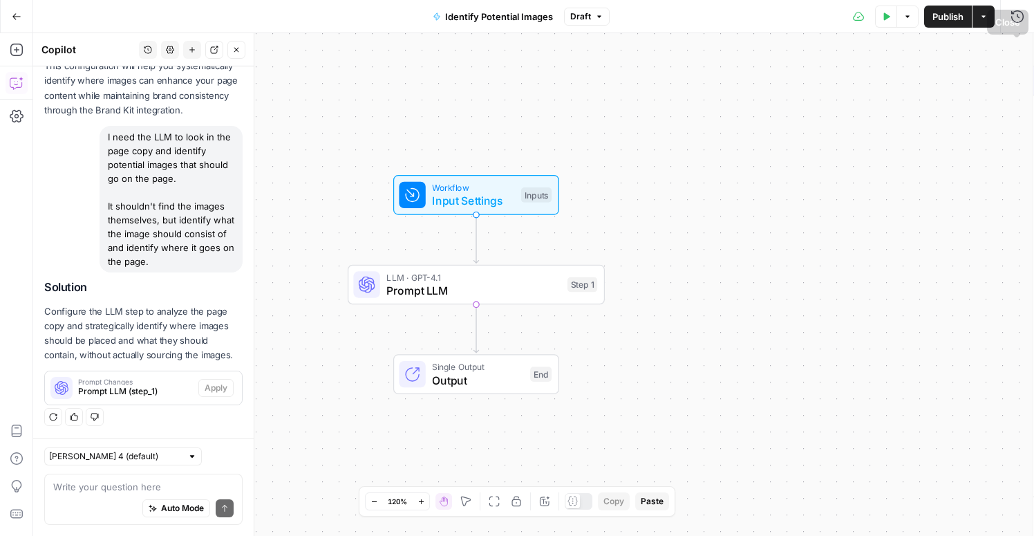
scroll to position [426, 0]
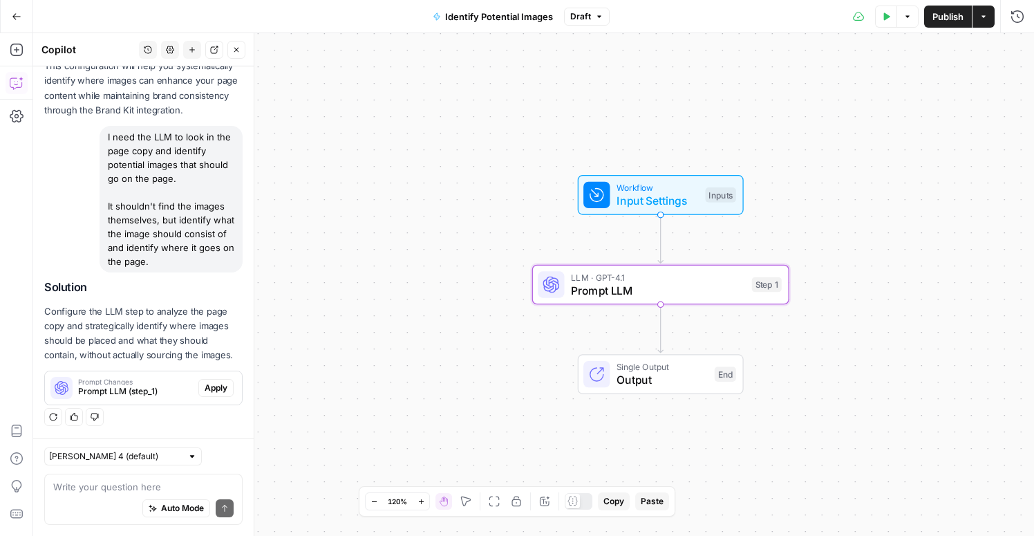
click at [209, 388] on span "Apply" at bounding box center [216, 387] width 23 height 12
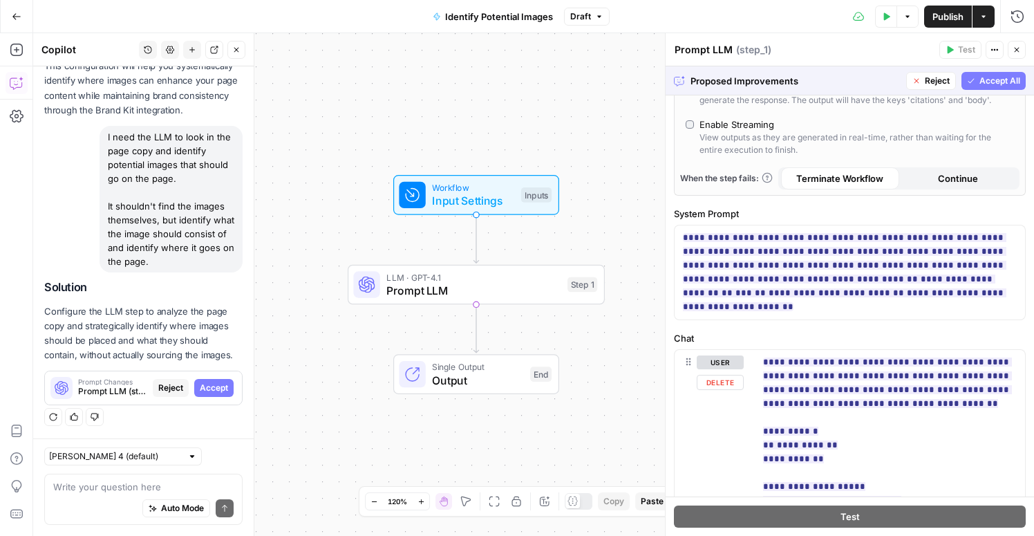
scroll to position [442, 0]
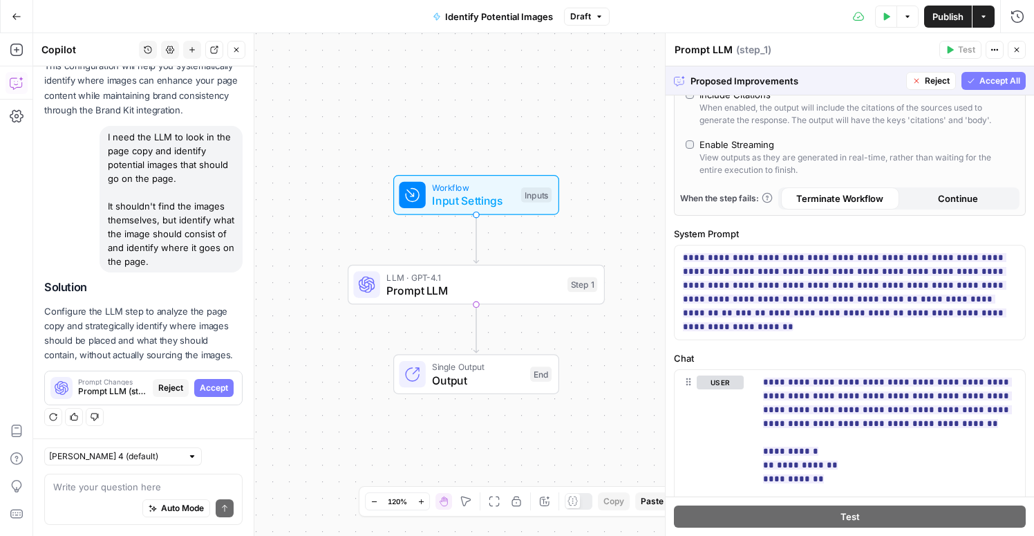
click at [989, 82] on span "Accept All" at bounding box center [999, 81] width 41 height 12
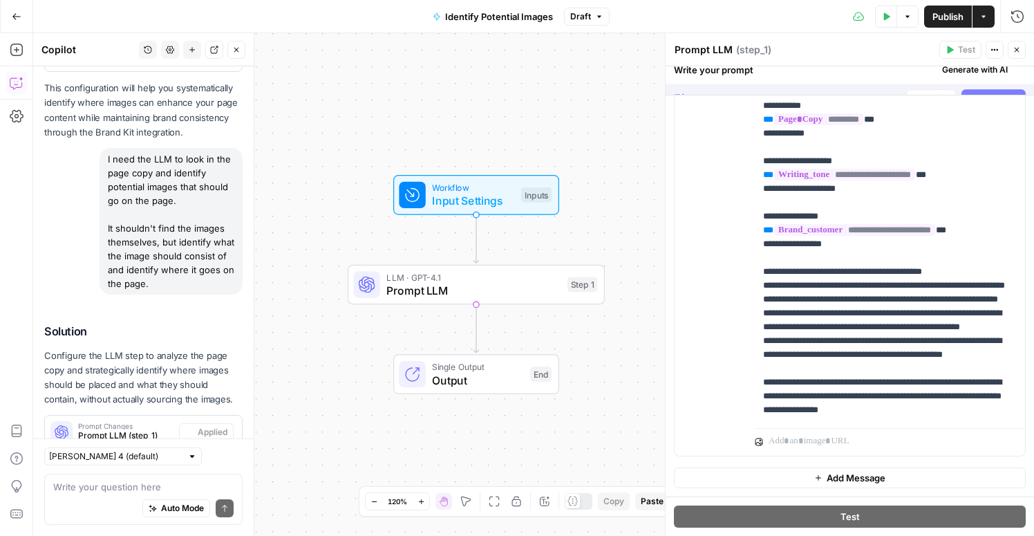
scroll to position [0, 0]
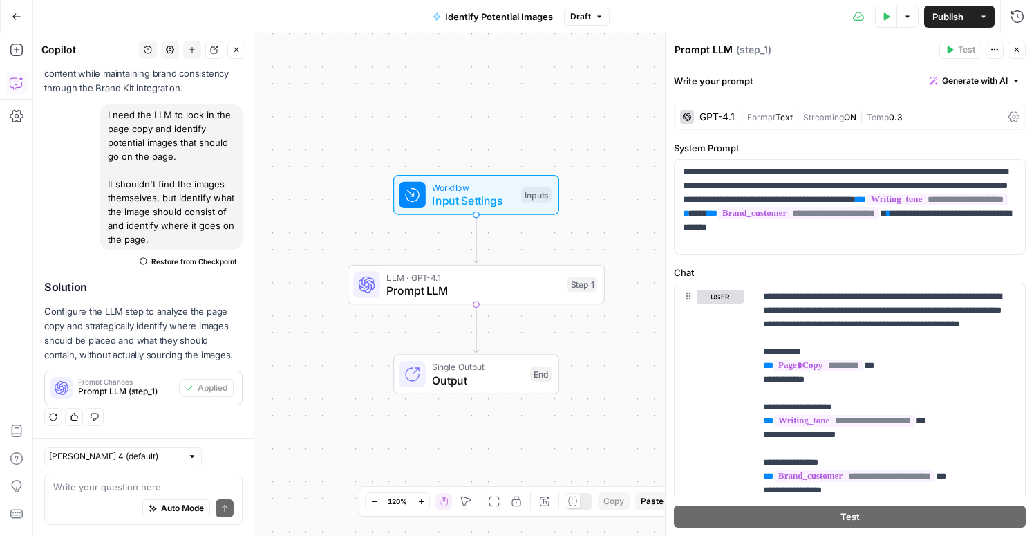
click at [952, 20] on span "Publish" at bounding box center [947, 17] width 31 height 14
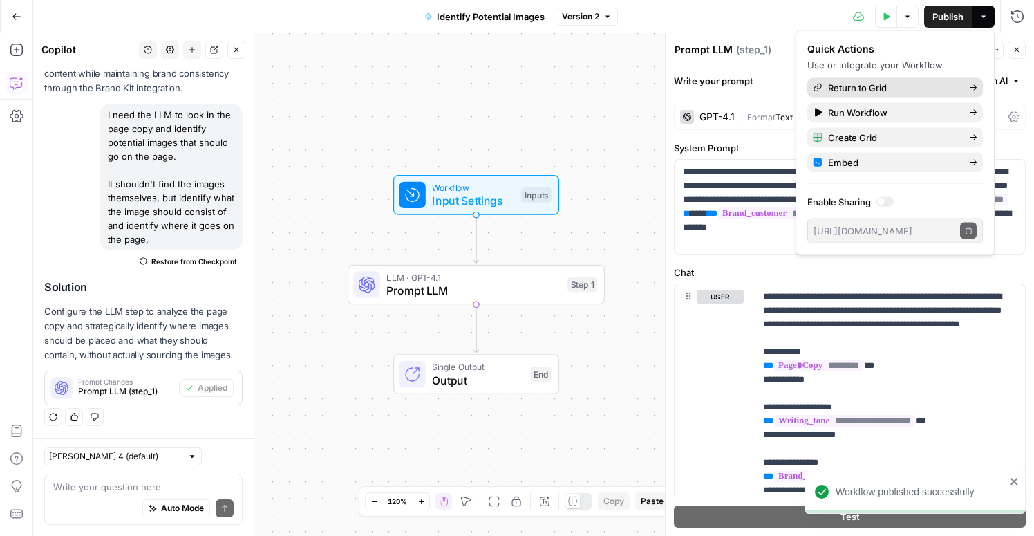
click at [900, 87] on span "Return to Grid" at bounding box center [893, 88] width 130 height 14
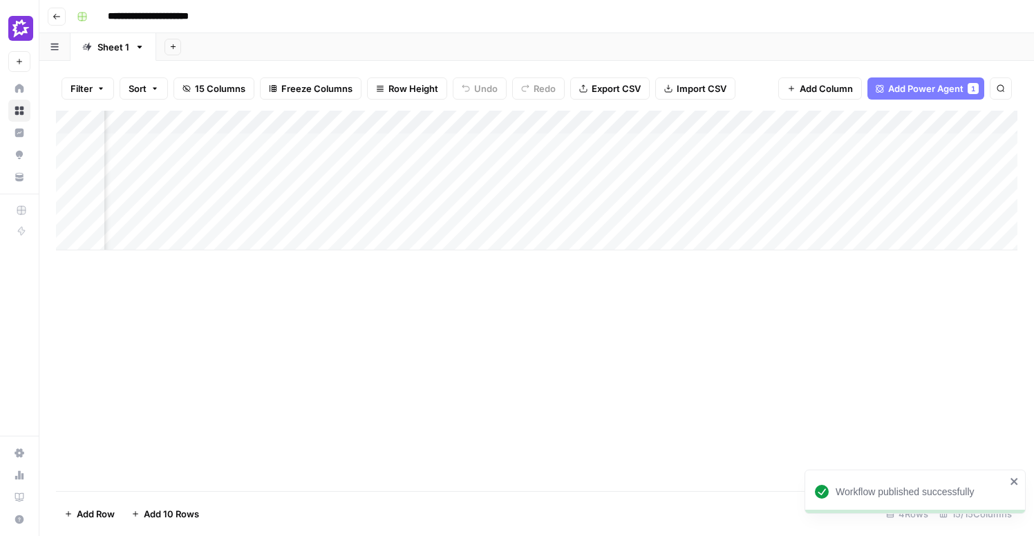
scroll to position [0, 1516]
click at [764, 123] on div "Add Column" at bounding box center [536, 181] width 961 height 140
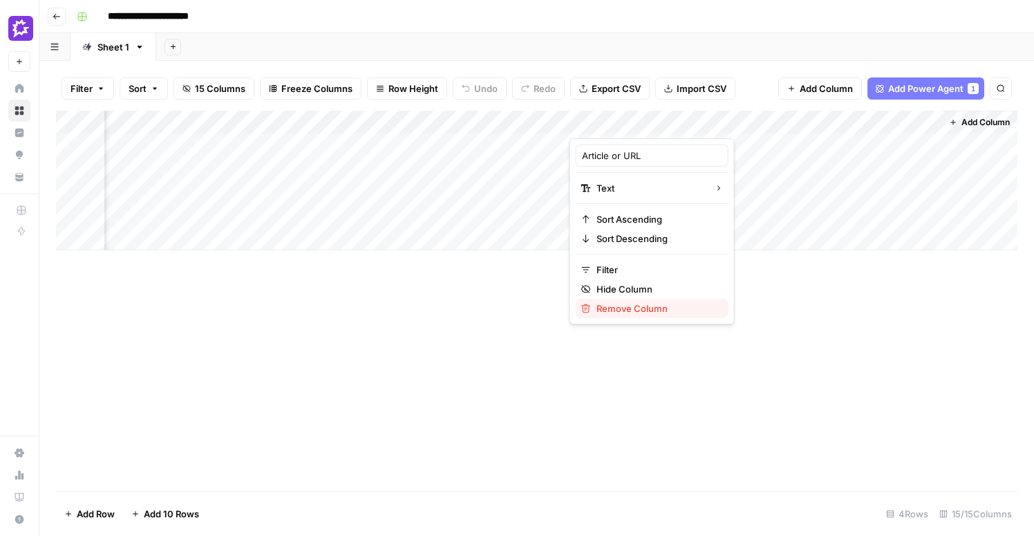
click at [618, 309] on span "Remove Column" at bounding box center [656, 308] width 121 height 14
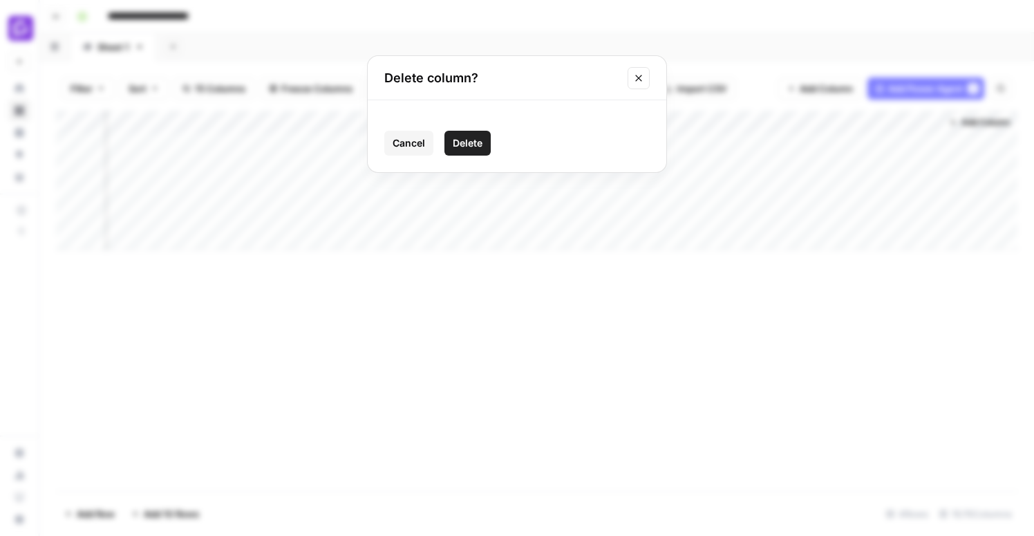
click at [472, 138] on span "Delete" at bounding box center [468, 143] width 30 height 14
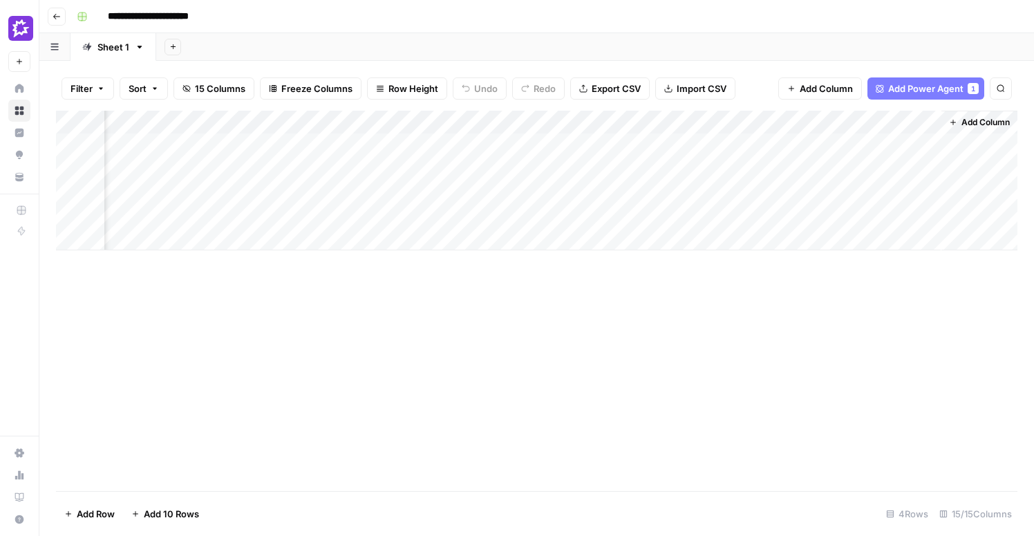
scroll to position [0, 1317]
click at [909, 120] on div "Add Column" at bounding box center [536, 181] width 961 height 140
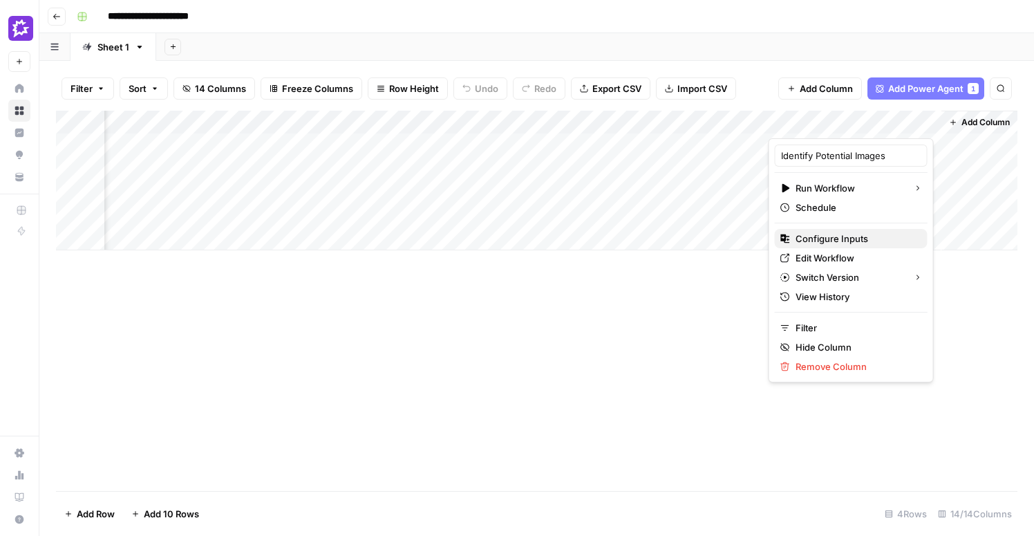
click at [831, 242] on span "Configure Inputs" at bounding box center [855, 238] width 121 height 14
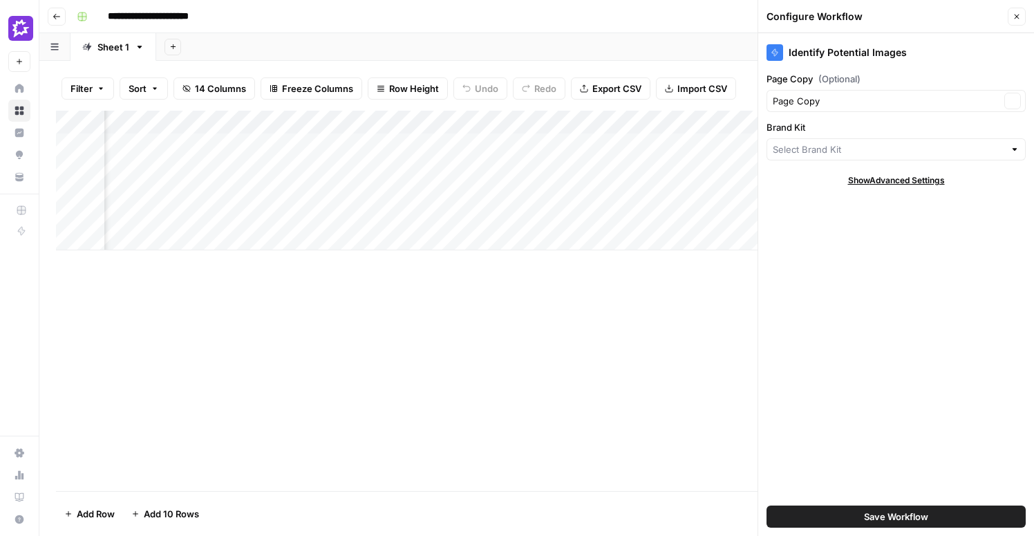
type input "Gong"
click at [911, 515] on span "Save Workflow" at bounding box center [896, 516] width 64 height 14
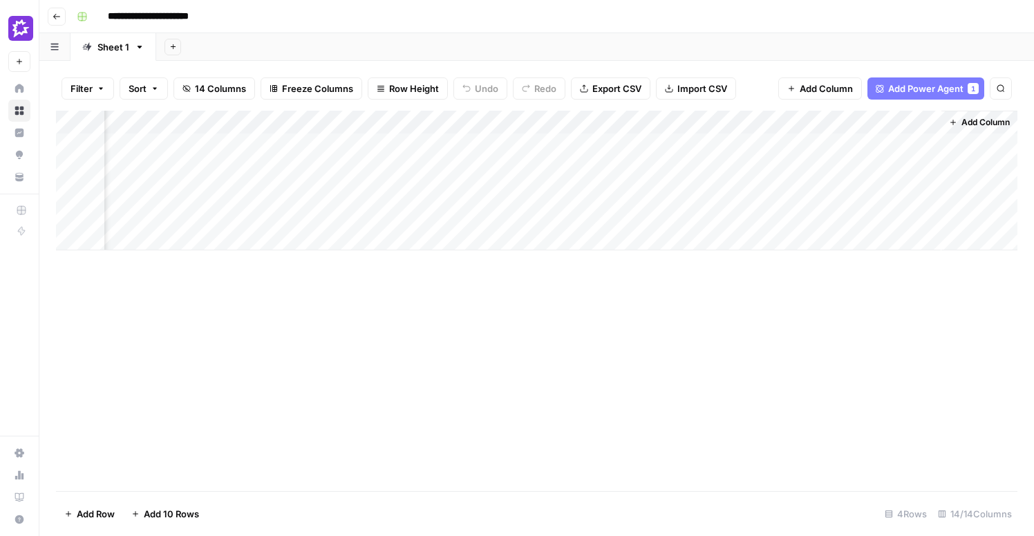
click at [854, 144] on div "Add Column" at bounding box center [536, 181] width 961 height 140
click at [240, 143] on div "Add Column" at bounding box center [536, 181] width 961 height 140
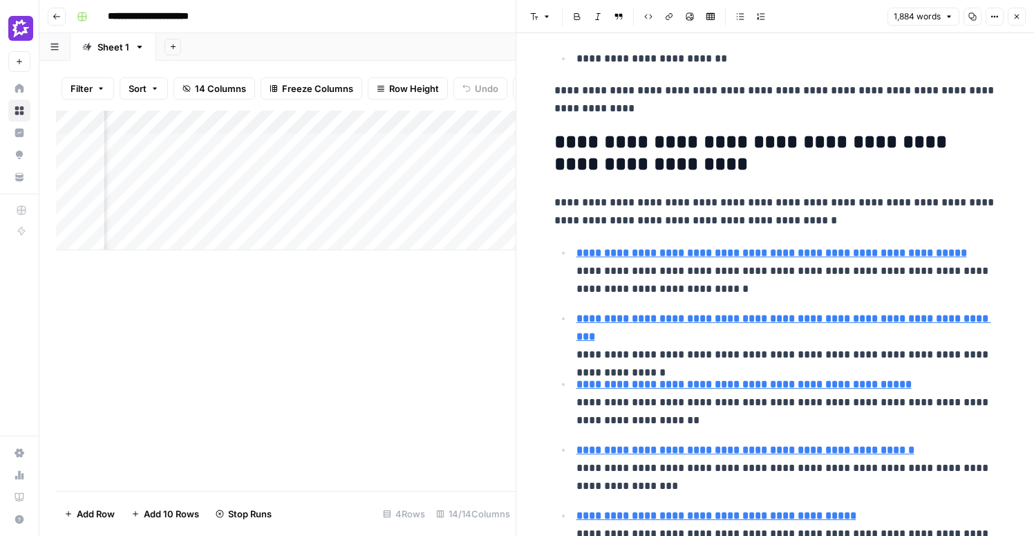
scroll to position [4570, 0]
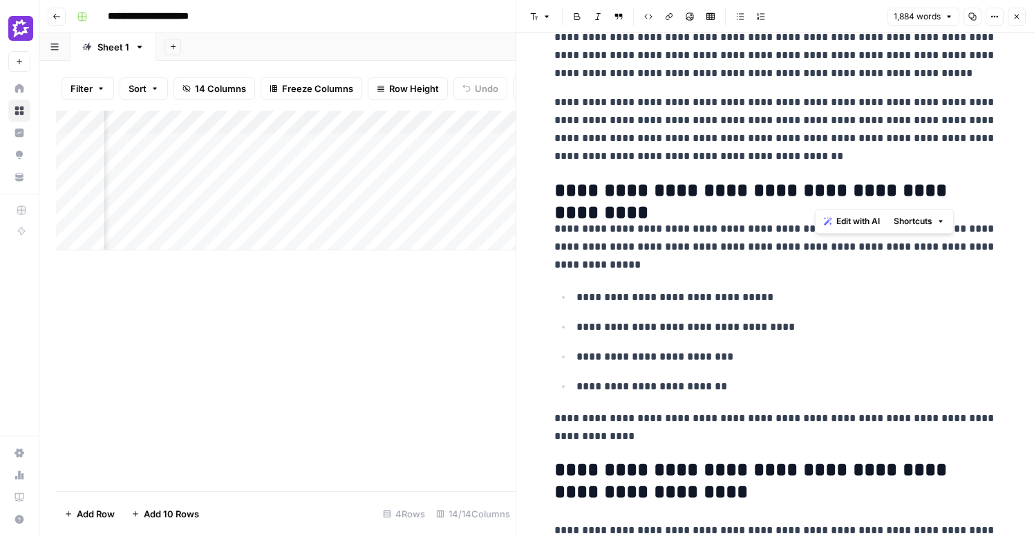
drag, startPoint x: 992, startPoint y: 190, endPoint x: 813, endPoint y: 198, distance: 179.1
click at [813, 198] on h2 "**********" at bounding box center [775, 191] width 442 height 22
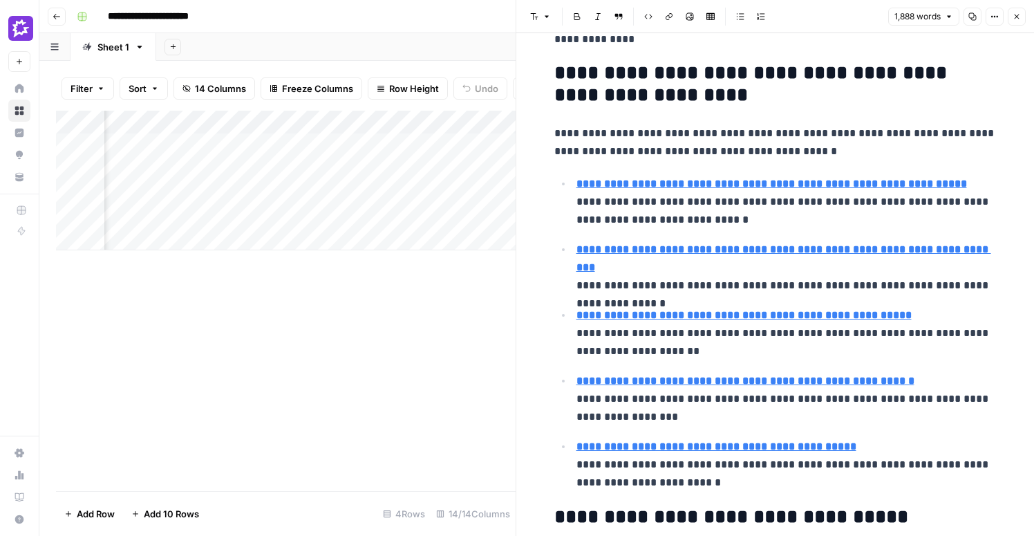
scroll to position [4984, 0]
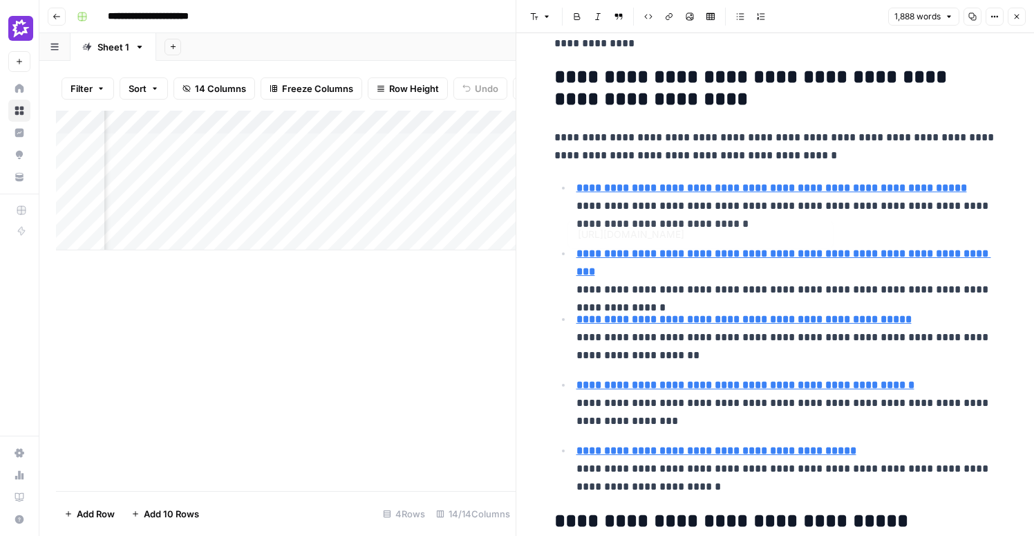
type input "https://www.gong.io/case-studies/upworks-revops-team-rockets-to-95-sales-foreca…"
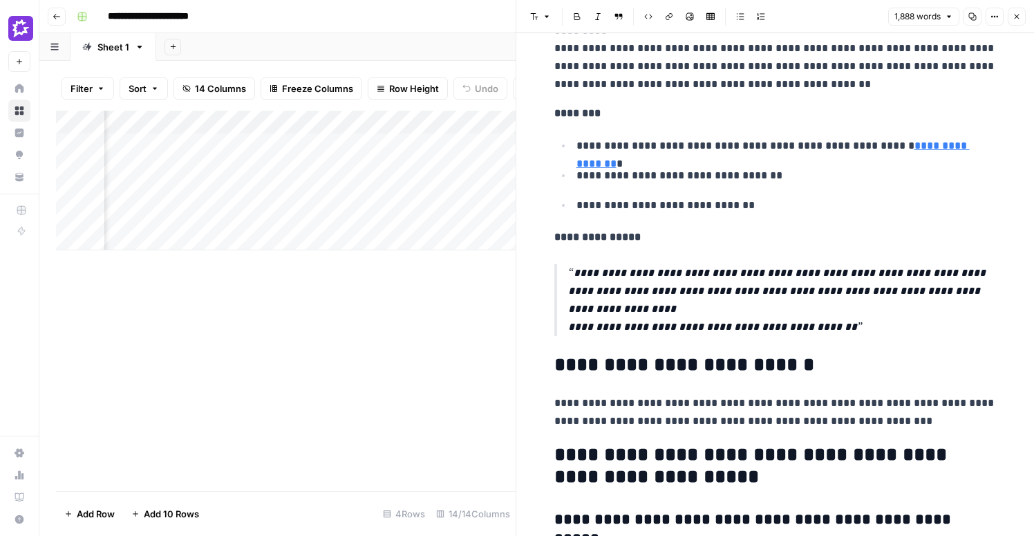
scroll to position [3137, 0]
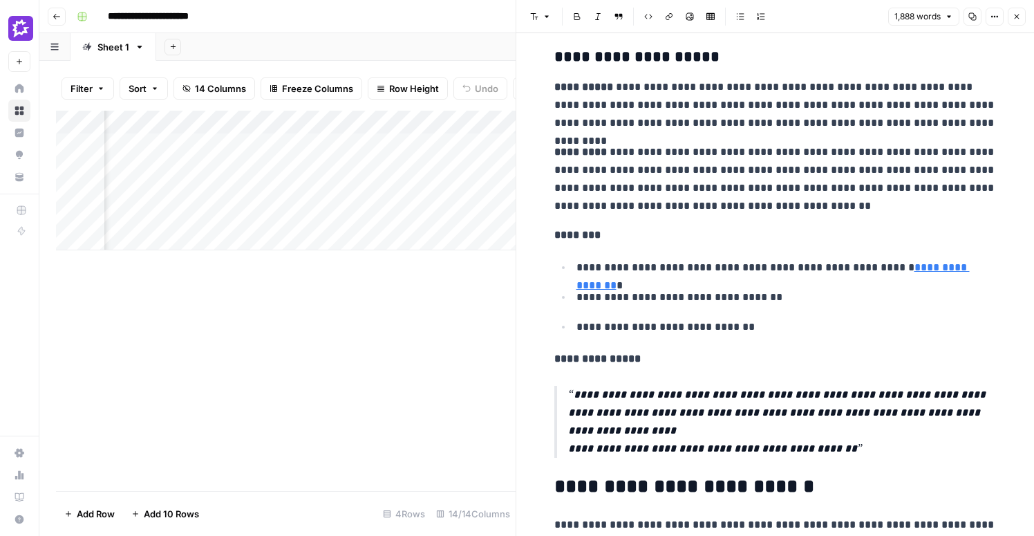
click at [1015, 15] on icon "button" at bounding box center [1016, 17] width 5 height 5
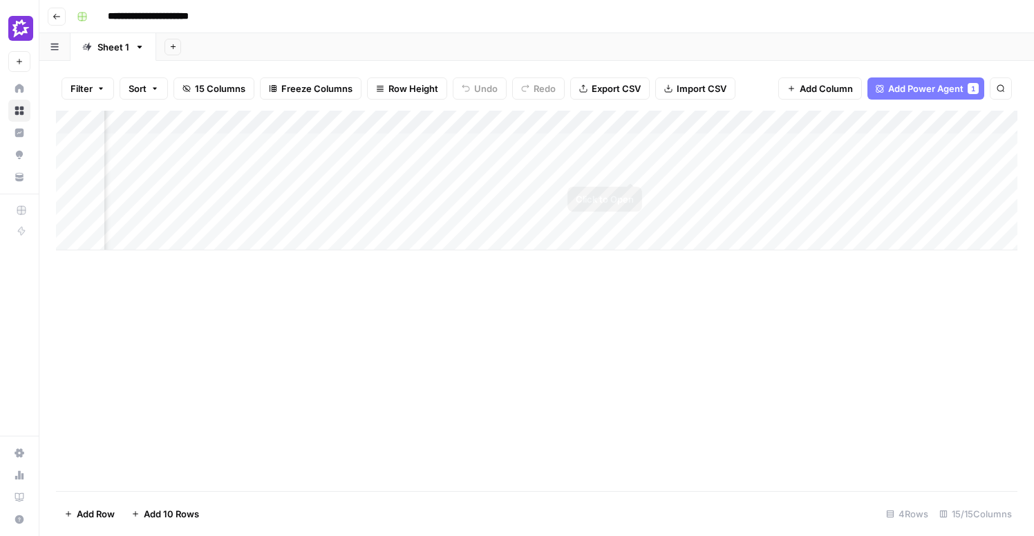
scroll to position [0, 1441]
click at [931, 145] on div "Add Column" at bounding box center [536, 181] width 961 height 140
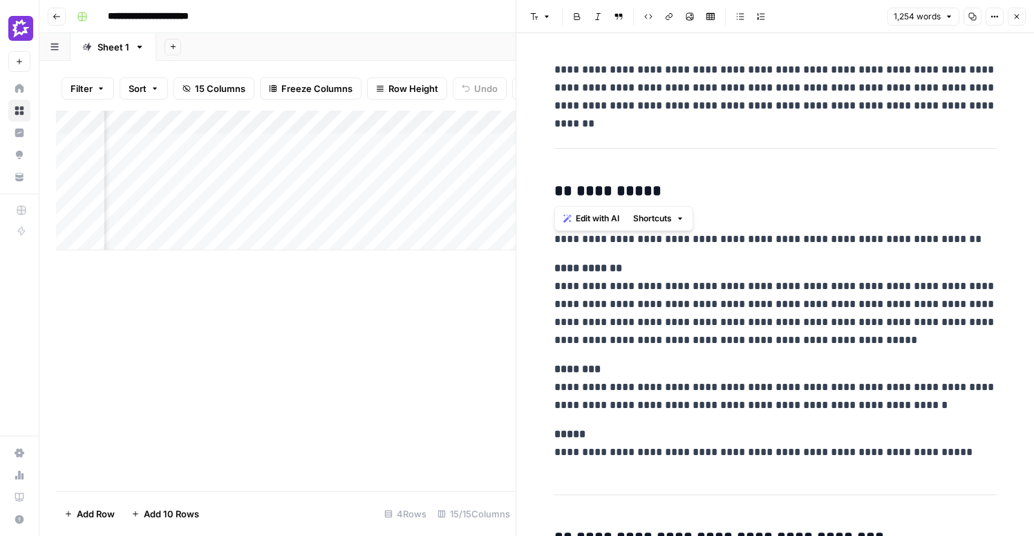
drag, startPoint x: 948, startPoint y: 169, endPoint x: 524, endPoint y: 59, distance: 437.6
click at [703, 148] on hr at bounding box center [775, 148] width 442 height 1
click at [1015, 17] on icon "button" at bounding box center [1016, 17] width 5 height 5
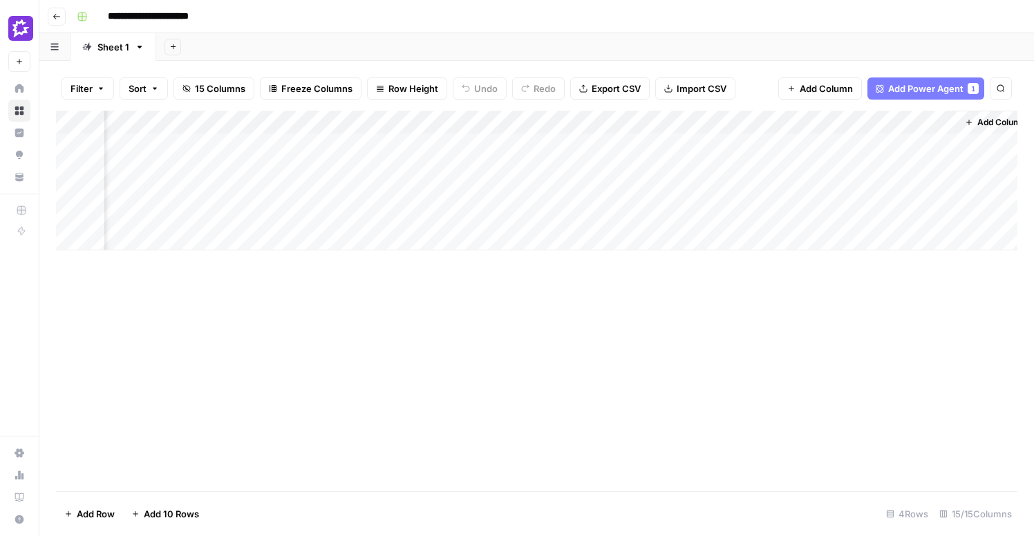
scroll to position [0, 1441]
click at [995, 124] on span "Add Column" at bounding box center [985, 122] width 48 height 12
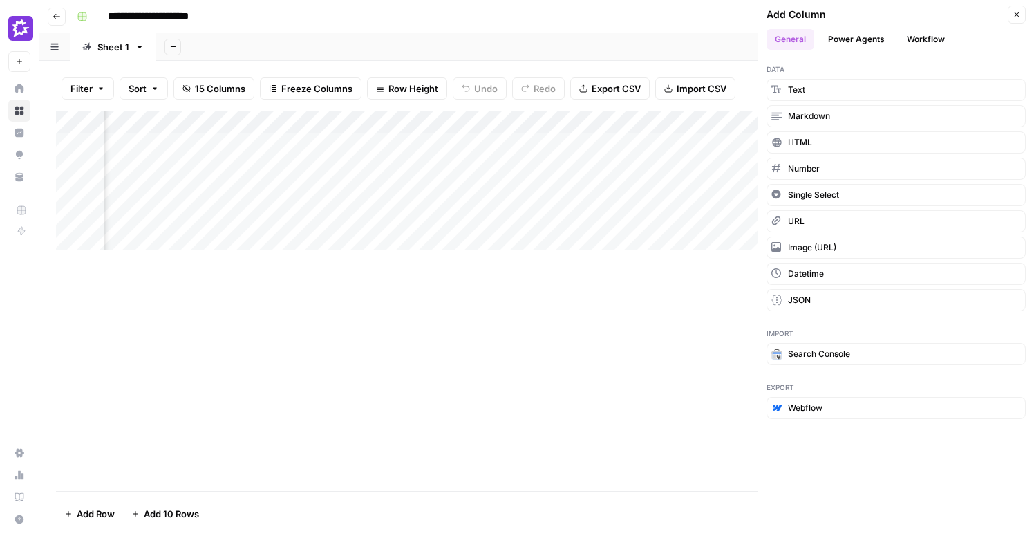
click at [920, 37] on button "Workflow" at bounding box center [925, 39] width 55 height 21
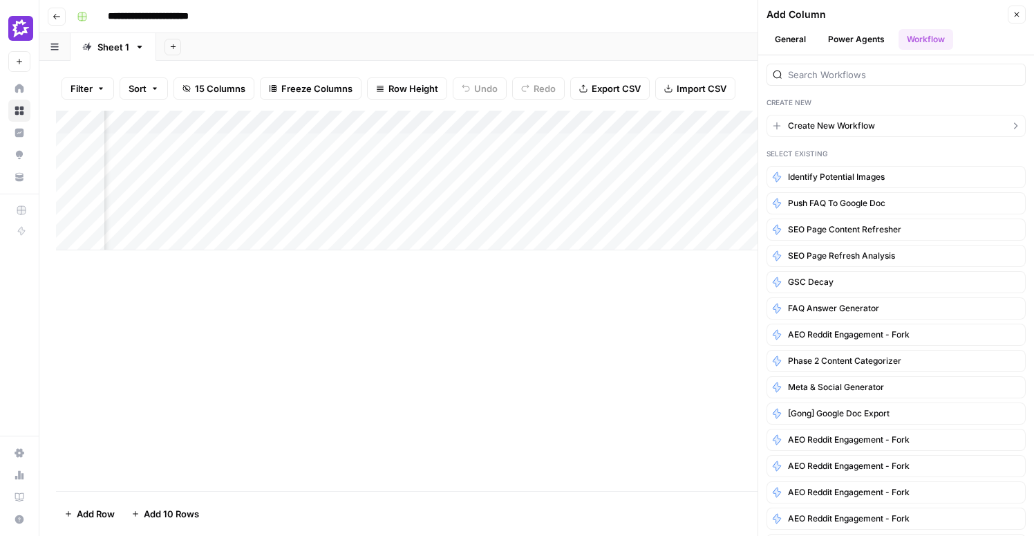
click at [837, 129] on span "Create New Workflow" at bounding box center [831, 126] width 87 height 12
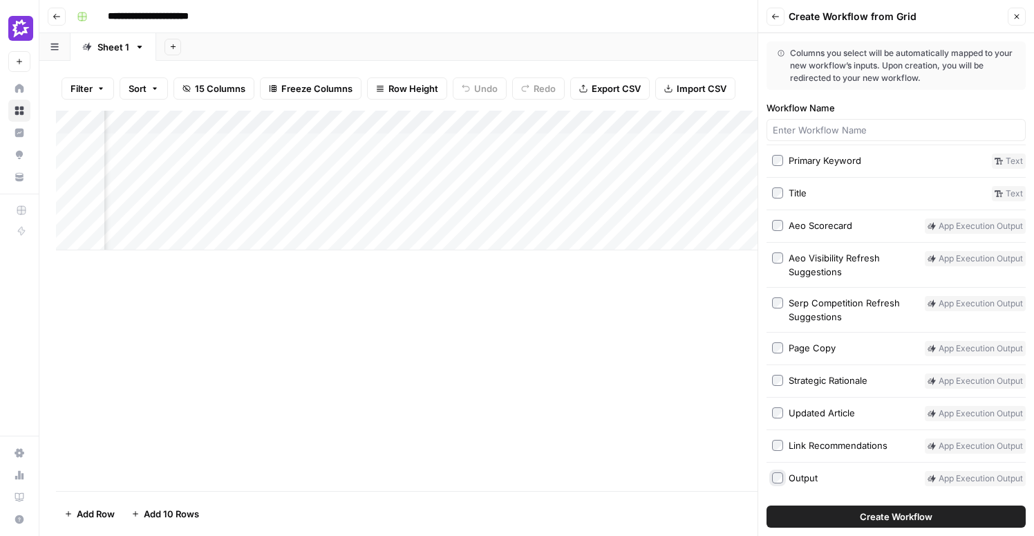
scroll to position [82, 0]
click at [1019, 21] on button "Close" at bounding box center [1016, 17] width 18 height 18
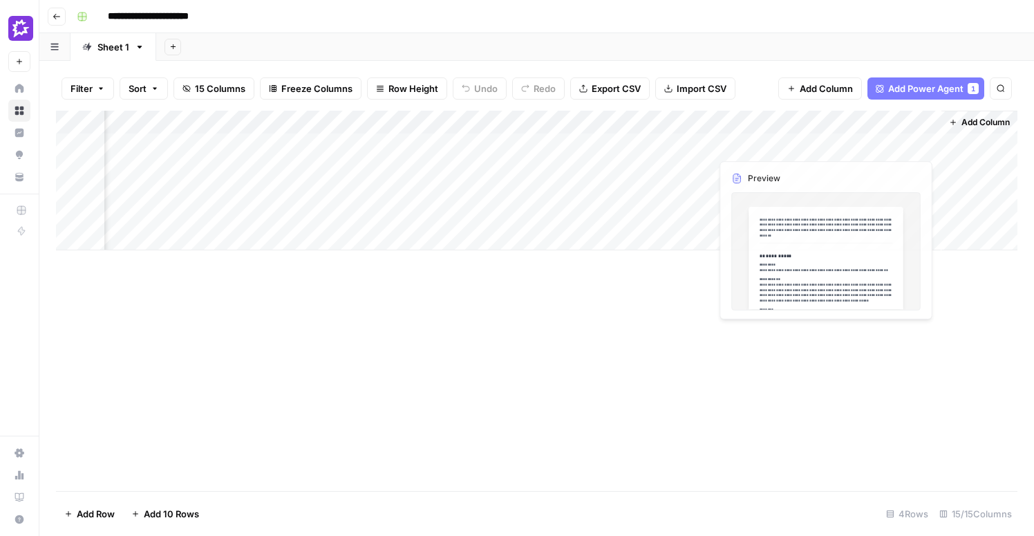
click at [850, 120] on div "Add Column" at bounding box center [536, 181] width 961 height 140
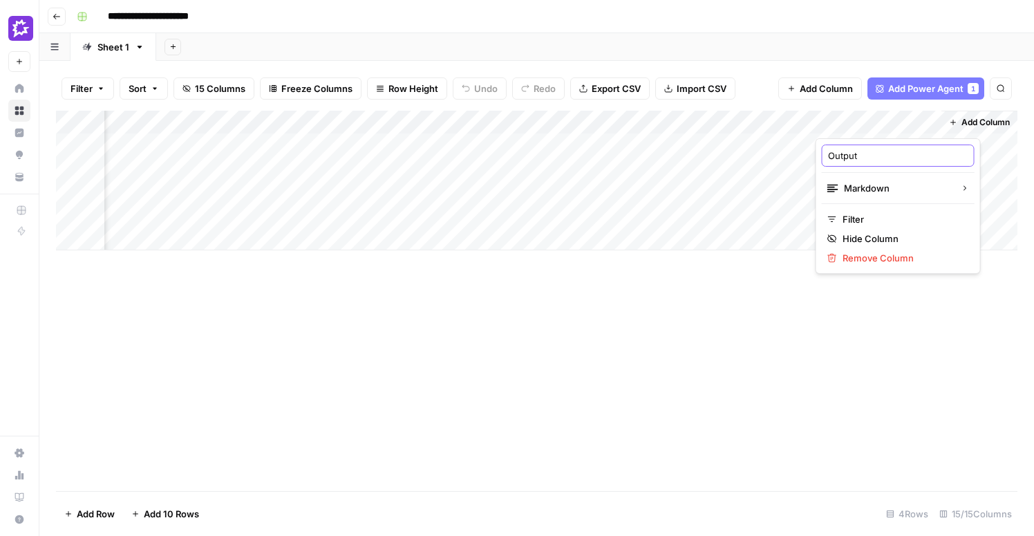
click at [871, 158] on input "Output" at bounding box center [898, 156] width 140 height 14
type input "Image Recommendations"
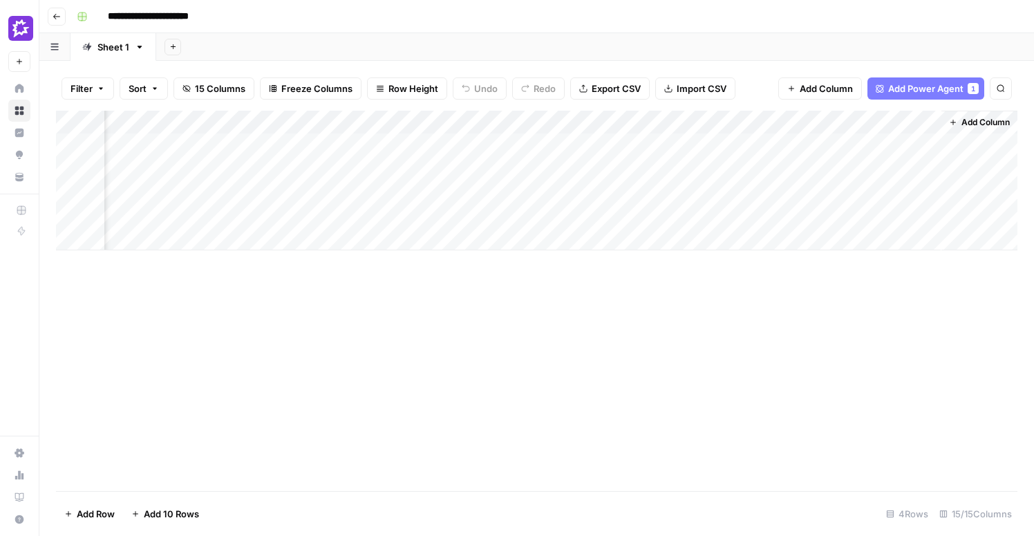
click at [791, 320] on div "Add Column" at bounding box center [536, 301] width 961 height 380
click at [836, 88] on span "Add Column" at bounding box center [826, 89] width 53 height 14
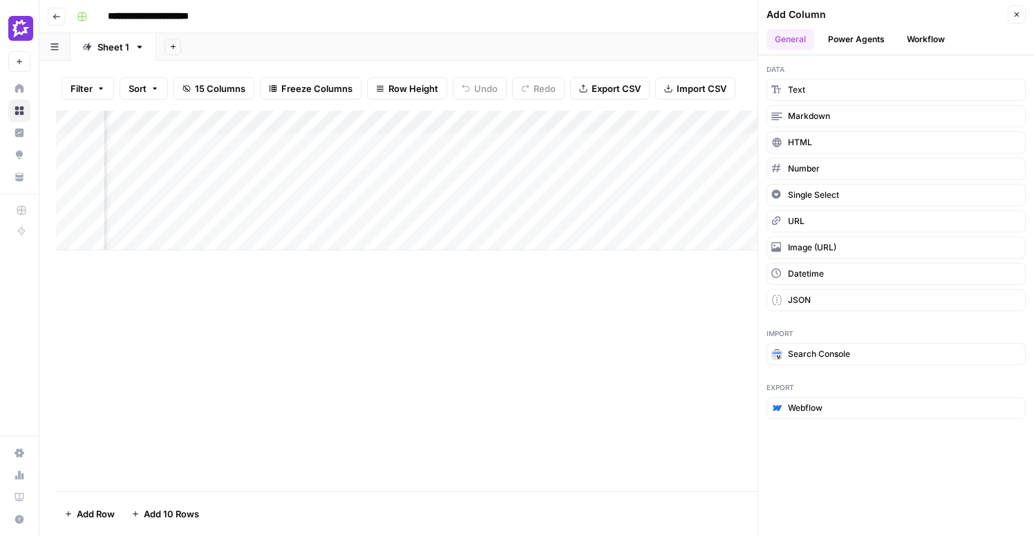
click at [918, 41] on button "Workflow" at bounding box center [925, 39] width 55 height 21
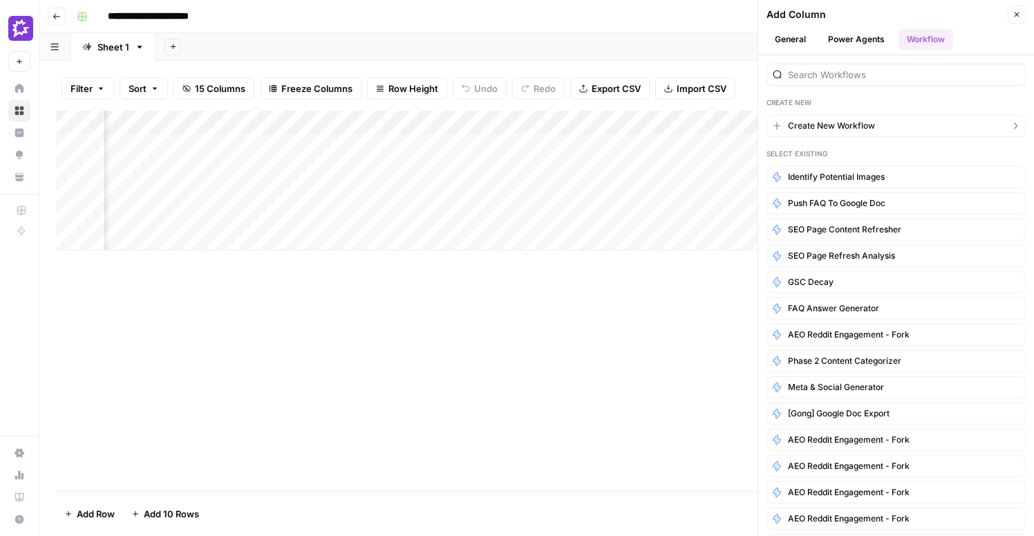
click at [829, 122] on span "Create New Workflow" at bounding box center [831, 126] width 87 height 12
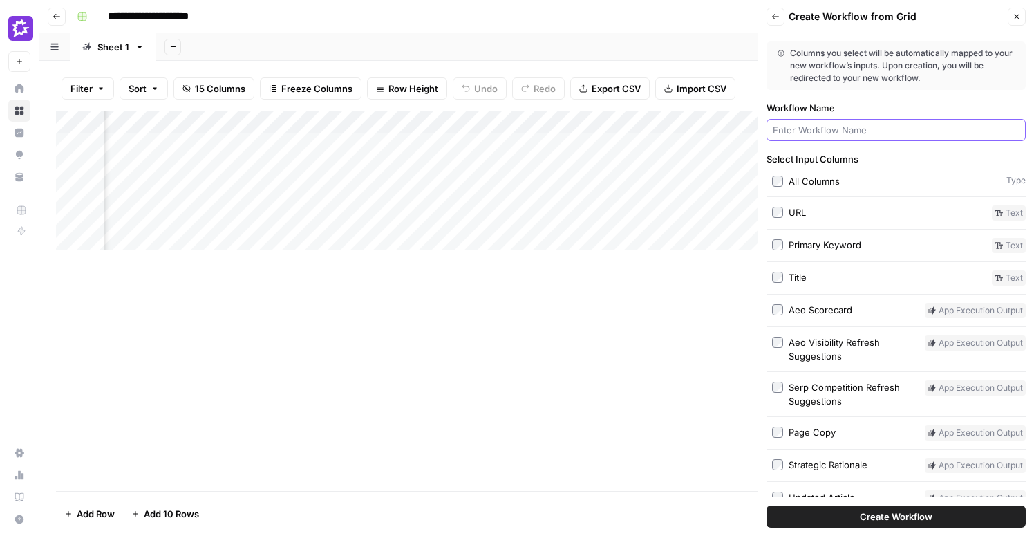
click at [829, 126] on input "Workflow Name" at bounding box center [896, 130] width 247 height 14
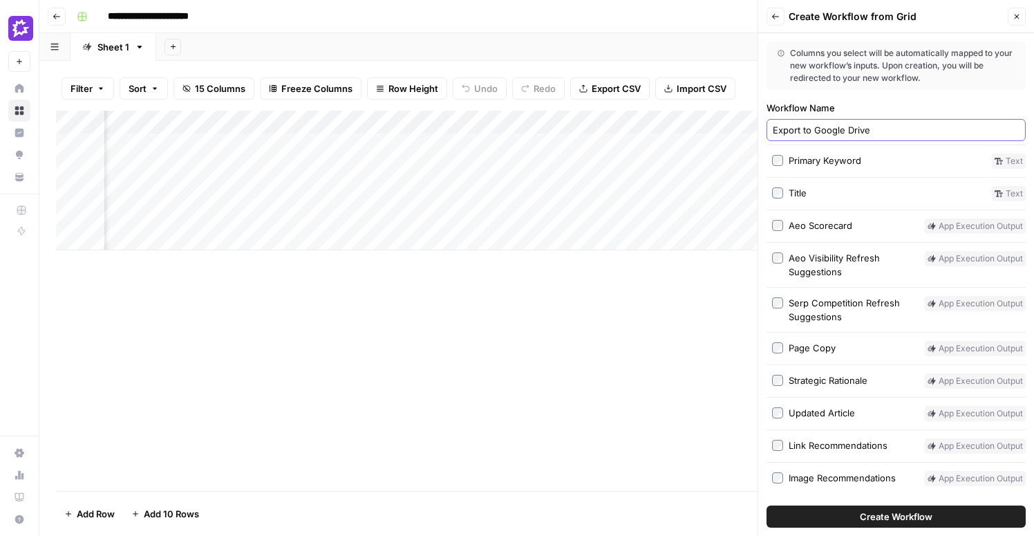
type input "Export to Google Drive"
click at [826, 519] on button "Create Workflow" at bounding box center [895, 516] width 259 height 22
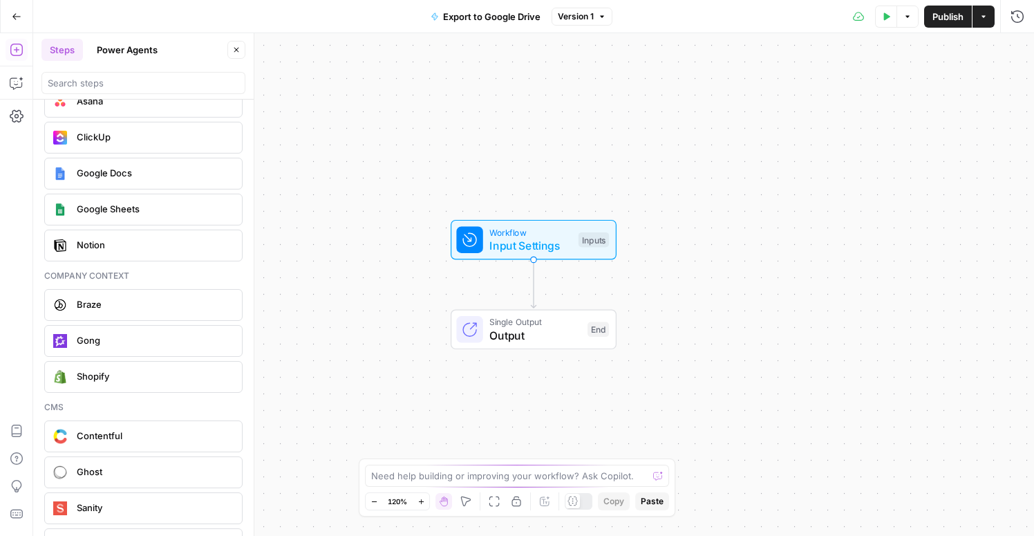
scroll to position [2559, 0]
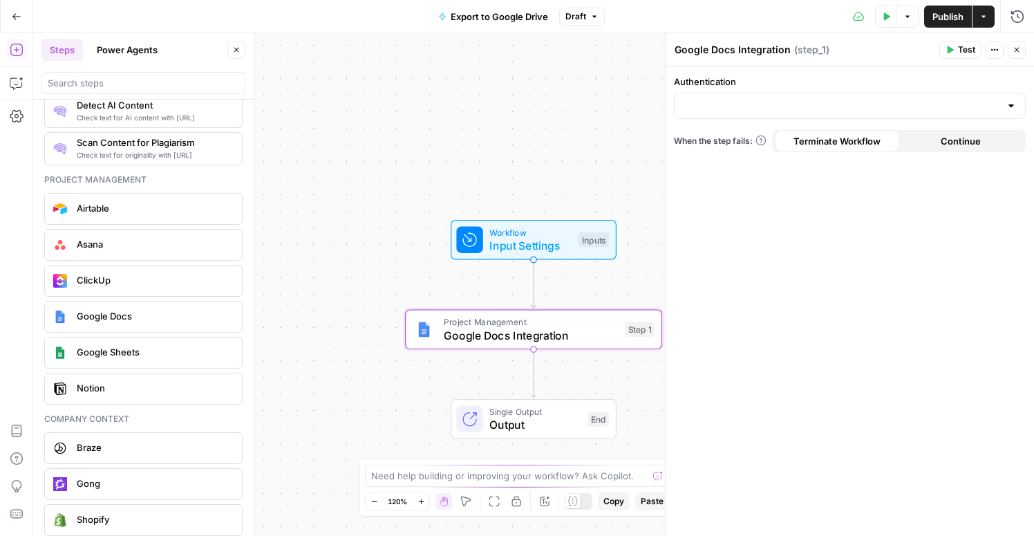
click at [744, 97] on div at bounding box center [850, 106] width 352 height 26
click at [726, 142] on span "Google Docs 1" at bounding box center [846, 140] width 323 height 14
type input "Google Docs 1"
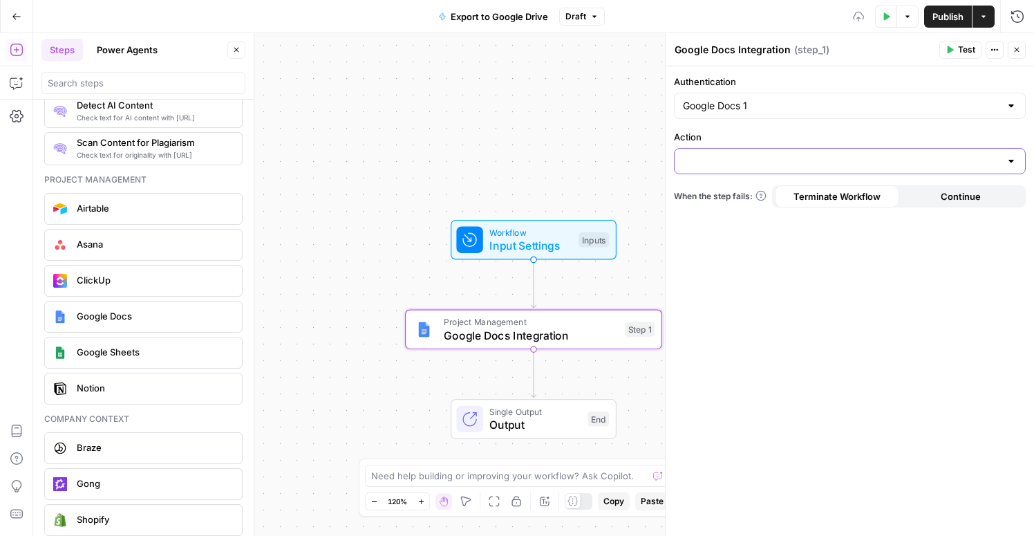
click at [749, 163] on input "Action" at bounding box center [841, 161] width 317 height 14
click at [747, 195] on span "Create Document" at bounding box center [846, 196] width 323 height 14
type input "Create Document"
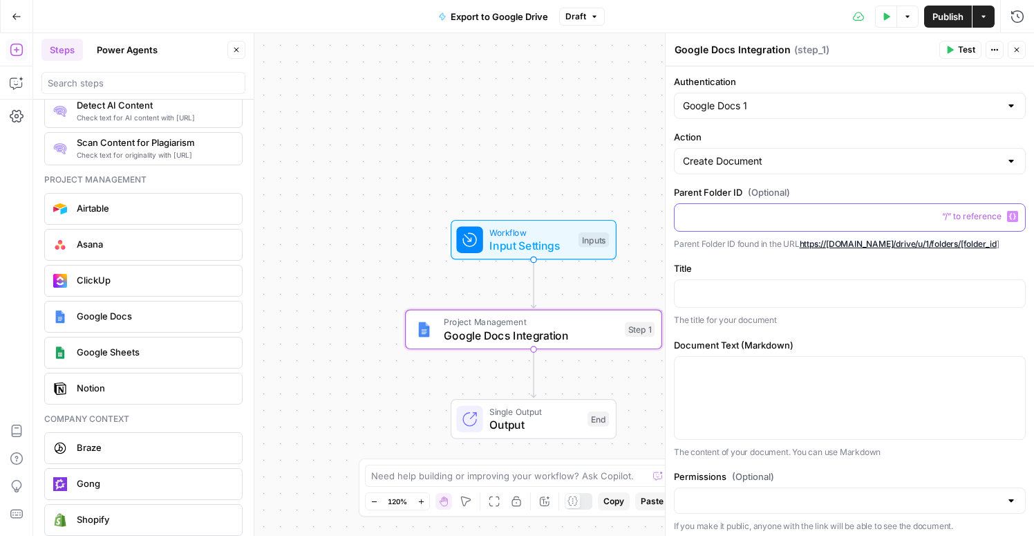
click at [765, 213] on p at bounding box center [850, 216] width 334 height 14
click at [836, 243] on link "https://drive.google.com/drive/u/1/folders/[folder_id" at bounding box center [898, 243] width 197 height 10
click at [901, 216] on p at bounding box center [850, 216] width 334 height 14
click at [761, 297] on p at bounding box center [850, 292] width 334 height 14
click at [574, 252] on div "Workflow Input Settings Inputs Test Step" at bounding box center [532, 239] width 153 height 28
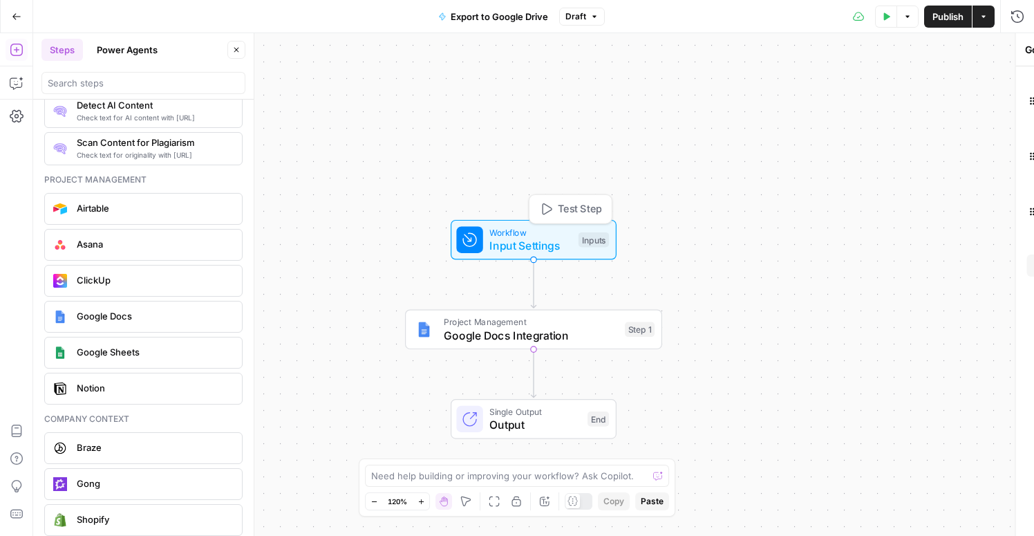
type textarea "Inputs"
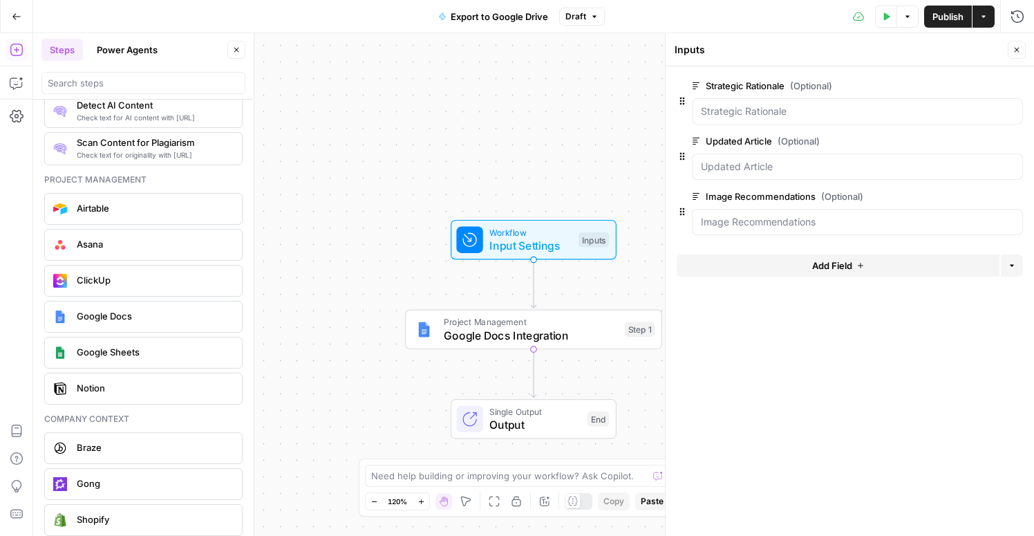
click at [816, 272] on button "Add Field" at bounding box center [838, 265] width 323 height 22
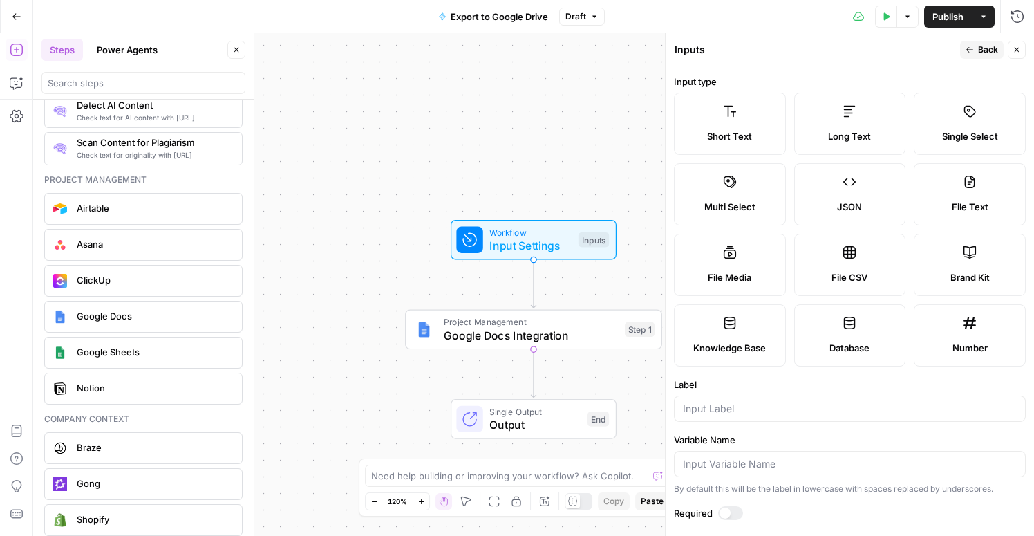
click at [708, 134] on span "Short Text" at bounding box center [729, 136] width 45 height 14
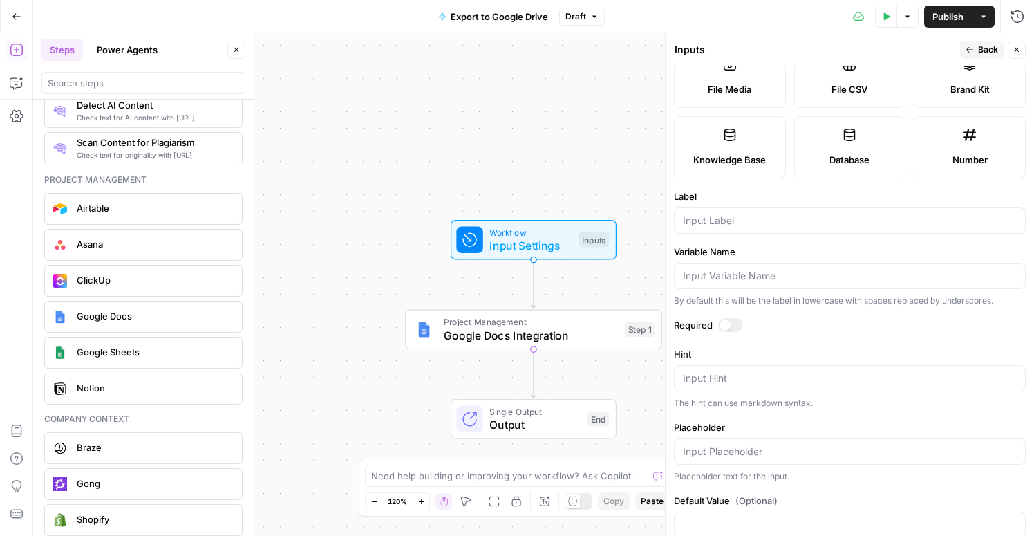
scroll to position [217, 0]
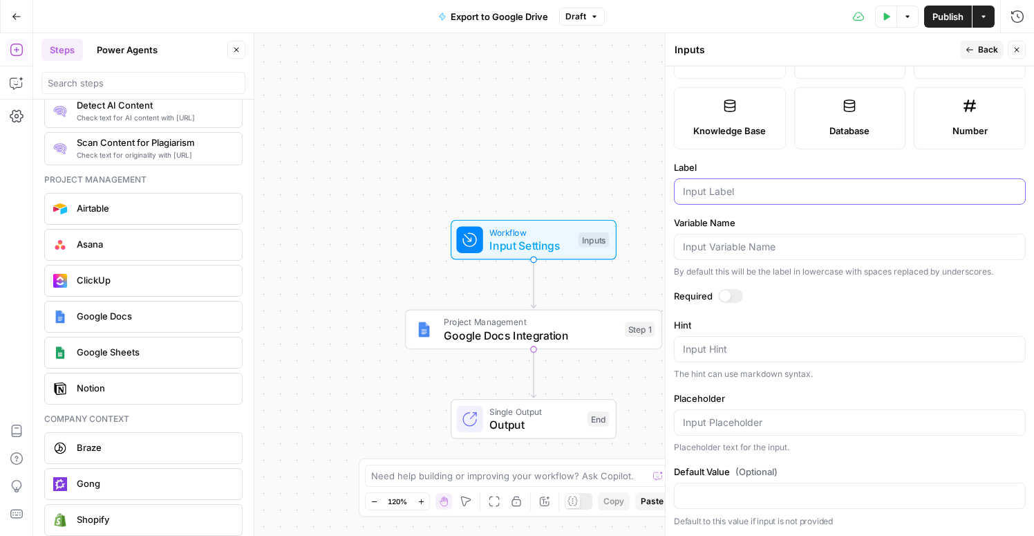
click at [711, 197] on input "Label" at bounding box center [850, 192] width 334 height 14
type input "Google Do"
click at [1018, 49] on icon "button" at bounding box center [1016, 50] width 8 height 8
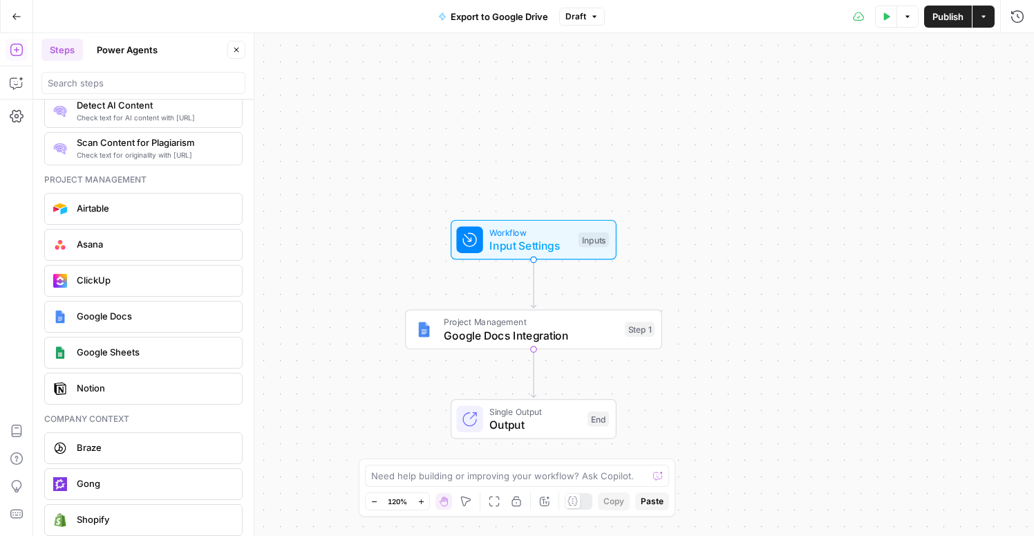
click at [19, 17] on icon "button" at bounding box center [17, 17] width 10 height 10
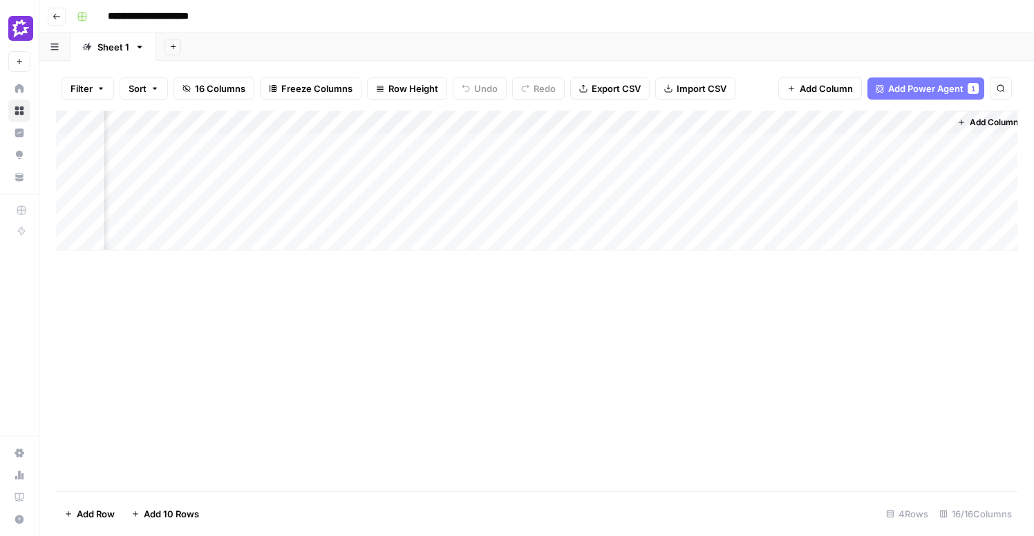
scroll to position [0, 1605]
click at [322, 146] on div "Add Column" at bounding box center [536, 181] width 961 height 140
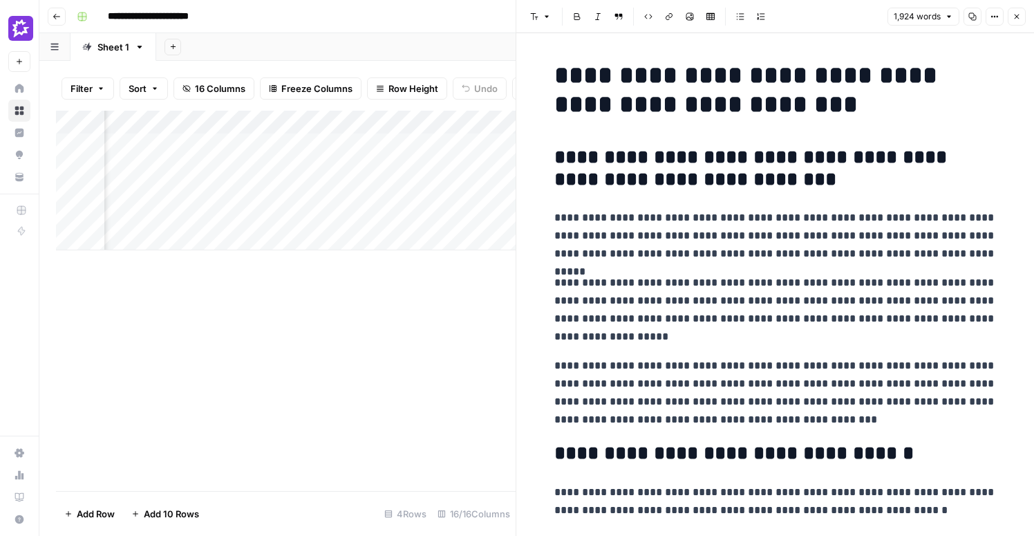
click at [788, 169] on h2 "**********" at bounding box center [775, 168] width 442 height 44
copy div "**********"
click at [786, 169] on h2 "**********" at bounding box center [775, 168] width 442 height 44
click at [1016, 14] on icon "button" at bounding box center [1016, 16] width 8 height 8
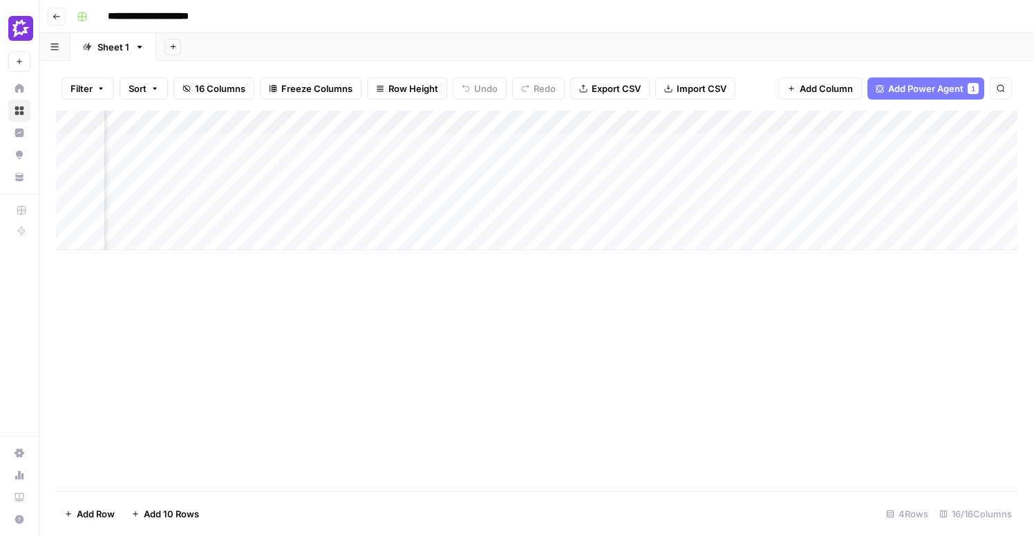
scroll to position [0, 851]
click at [565, 120] on div "Add Column" at bounding box center [536, 181] width 961 height 140
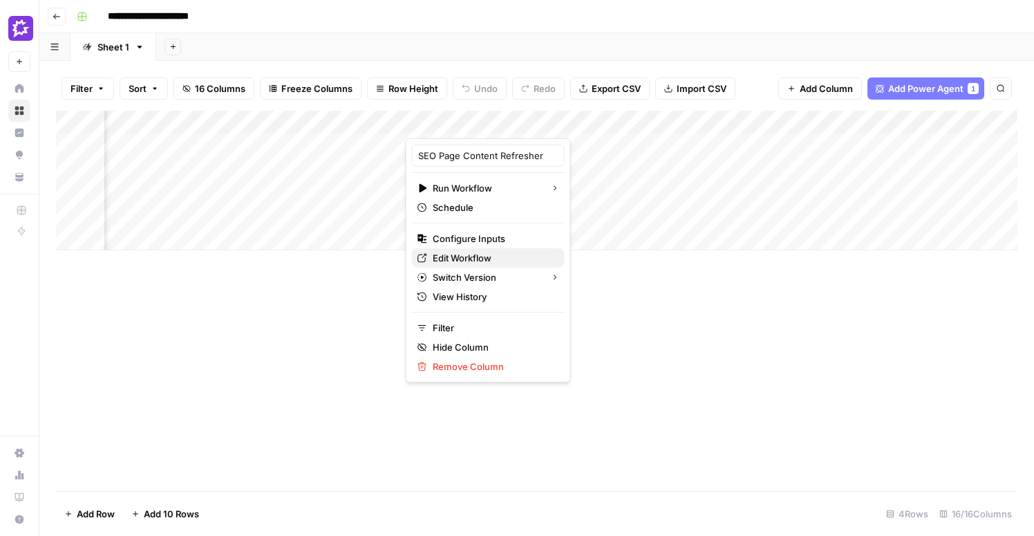
click at [455, 257] on span "Edit Workflow" at bounding box center [493, 258] width 121 height 14
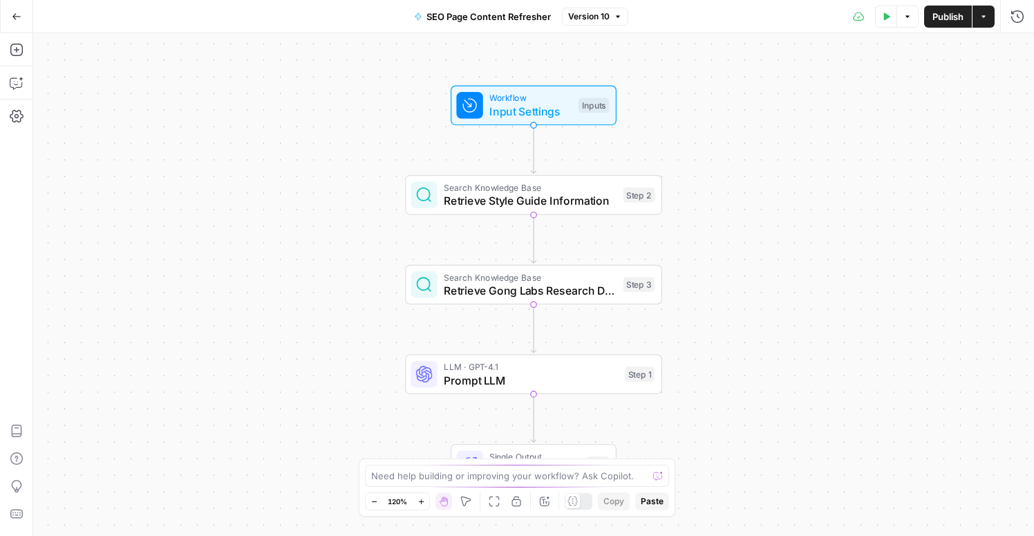
click at [2, 70] on div "Add Steps Copilot Settings AirOps Academy Help Give Feedback Shortcuts" at bounding box center [16, 284] width 33 height 502
click at [8, 81] on button "Copilot" at bounding box center [17, 83] width 22 height 22
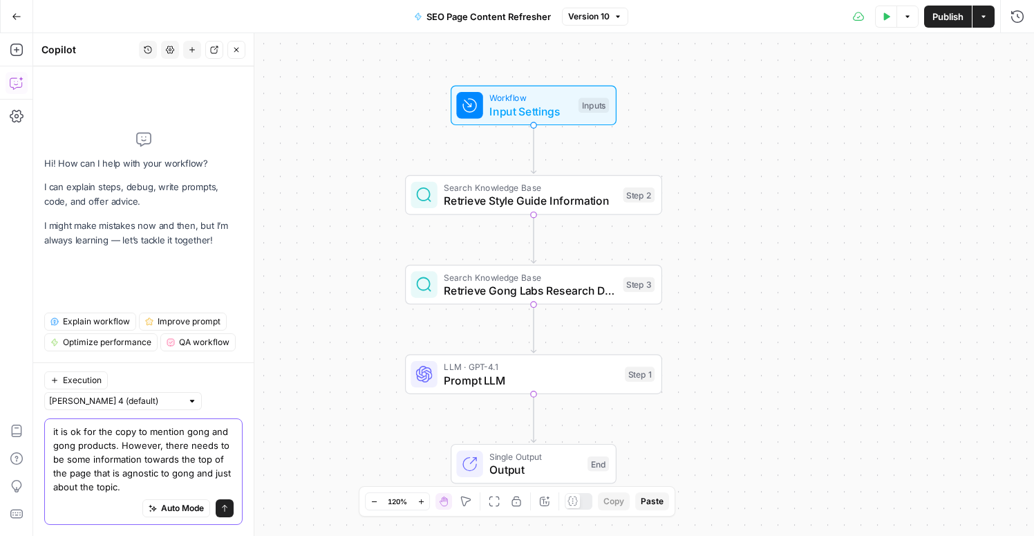
click at [71, 460] on textarea "it is ok for the copy to mention gong and gong products. However, there needs t…" at bounding box center [143, 458] width 180 height 69
type textarea "it is ok for the copy to mention gong and gong products. However, there needs t…"
click at [229, 510] on button "Send" at bounding box center [225, 508] width 18 height 18
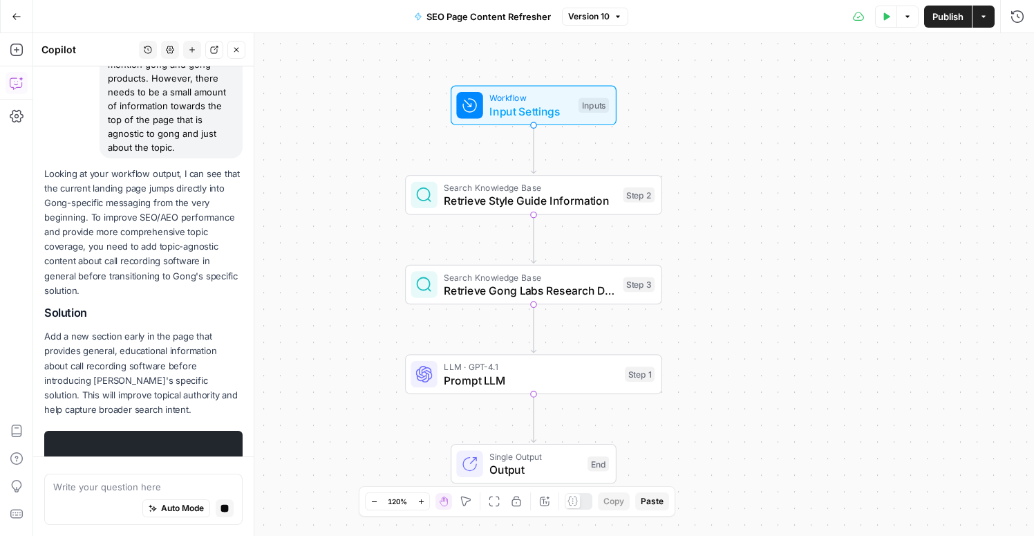
scroll to position [176, 0]
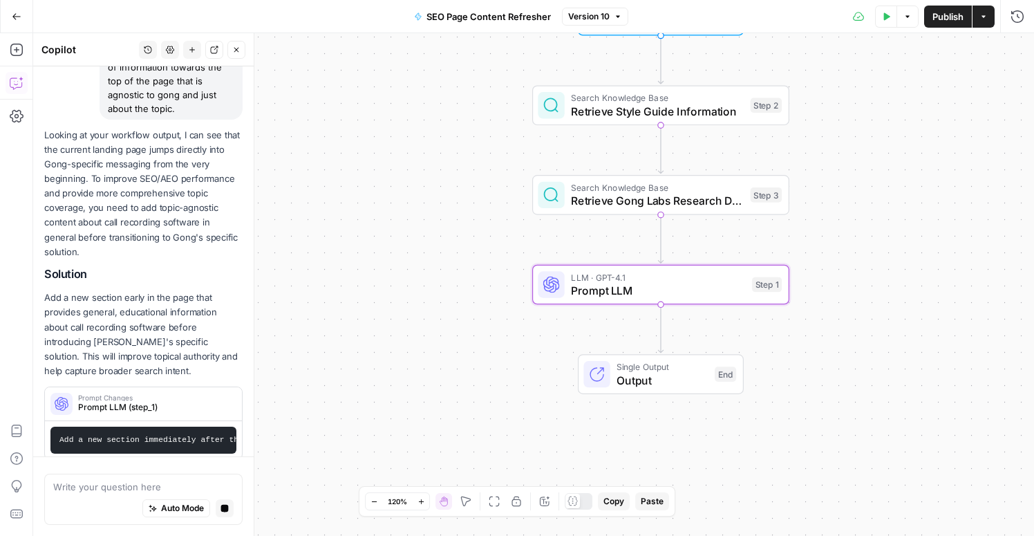
click at [204, 401] on span "Prompt LLM (step_1)" at bounding box center [153, 407] width 150 height 12
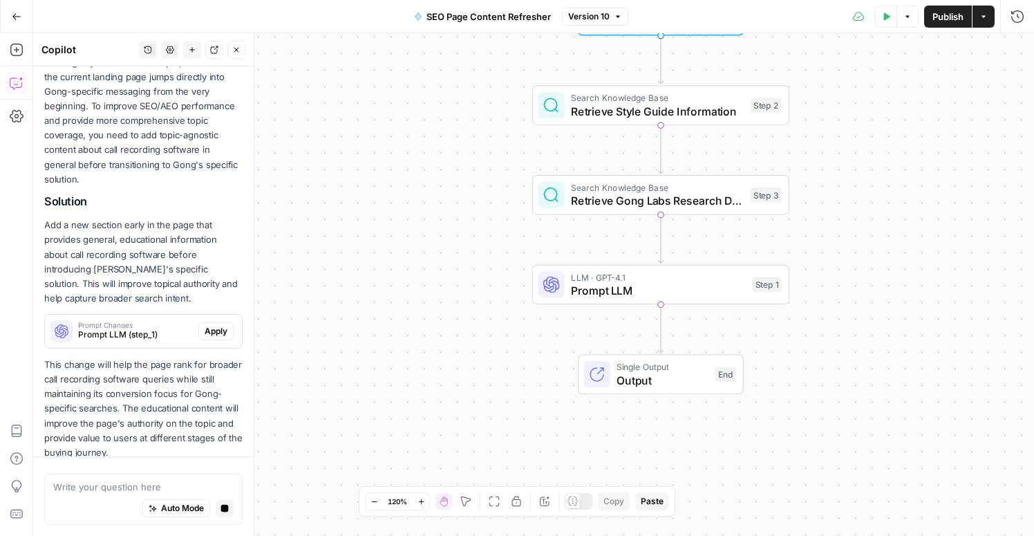
scroll to position [289, 0]
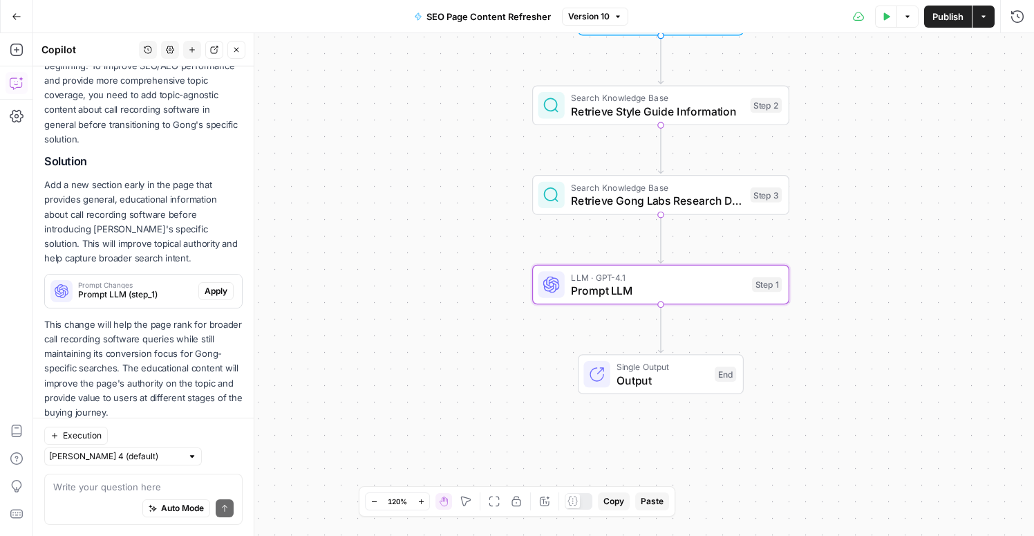
click at [229, 282] on button "Apply" at bounding box center [215, 291] width 35 height 18
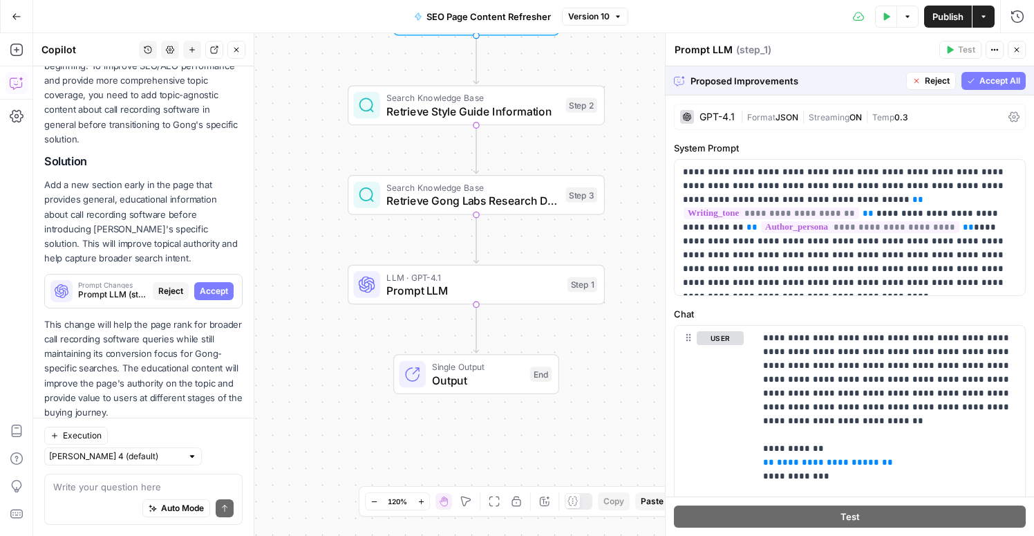
click at [1012, 81] on span "Accept All" at bounding box center [999, 81] width 41 height 12
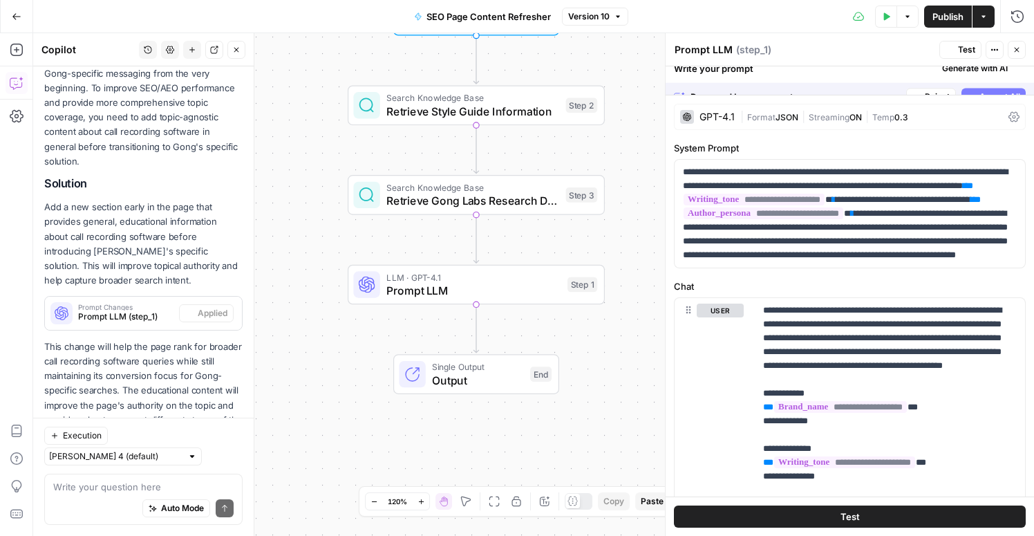
scroll to position [311, 0]
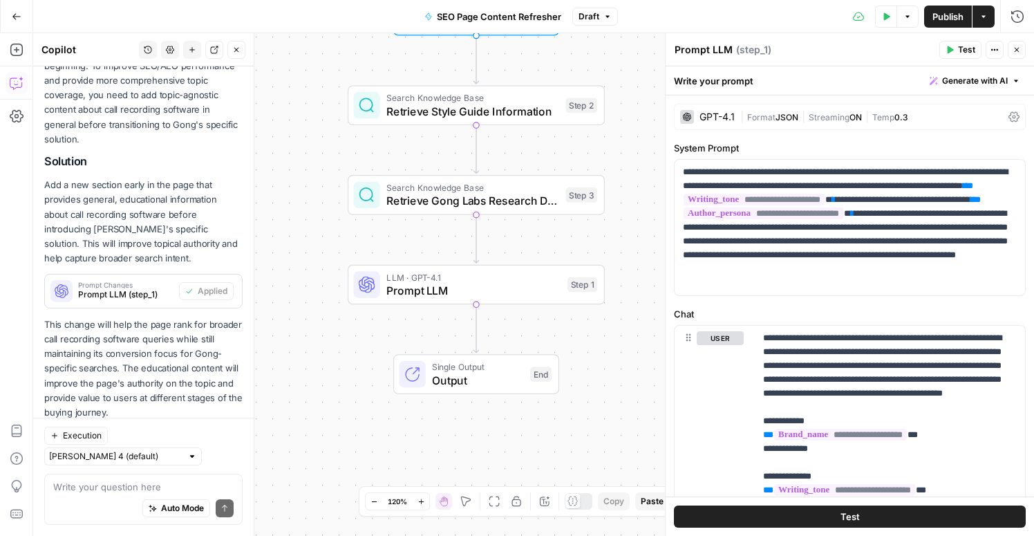
click at [943, 19] on span "Publish" at bounding box center [947, 17] width 31 height 14
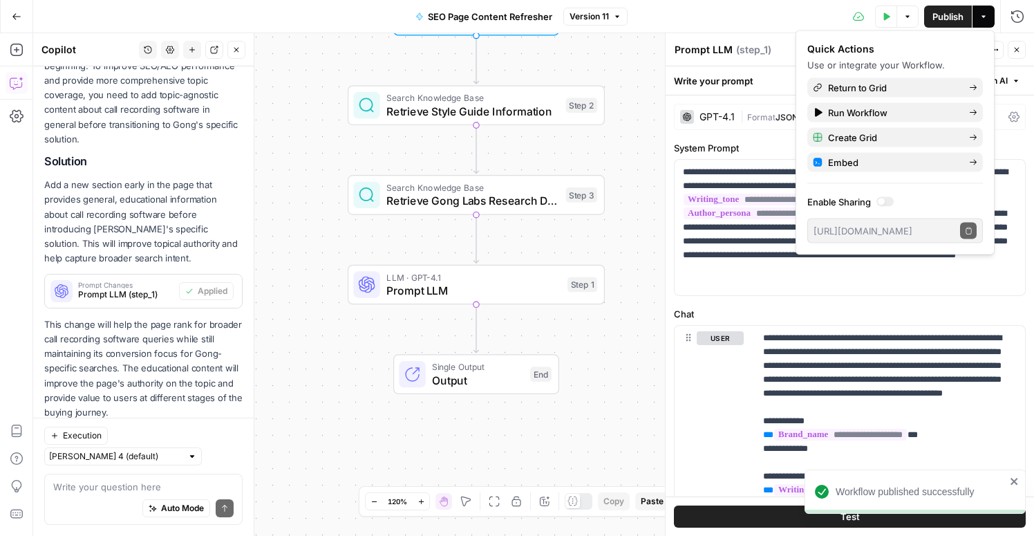
click at [945, 17] on span "Publish" at bounding box center [947, 17] width 31 height 14
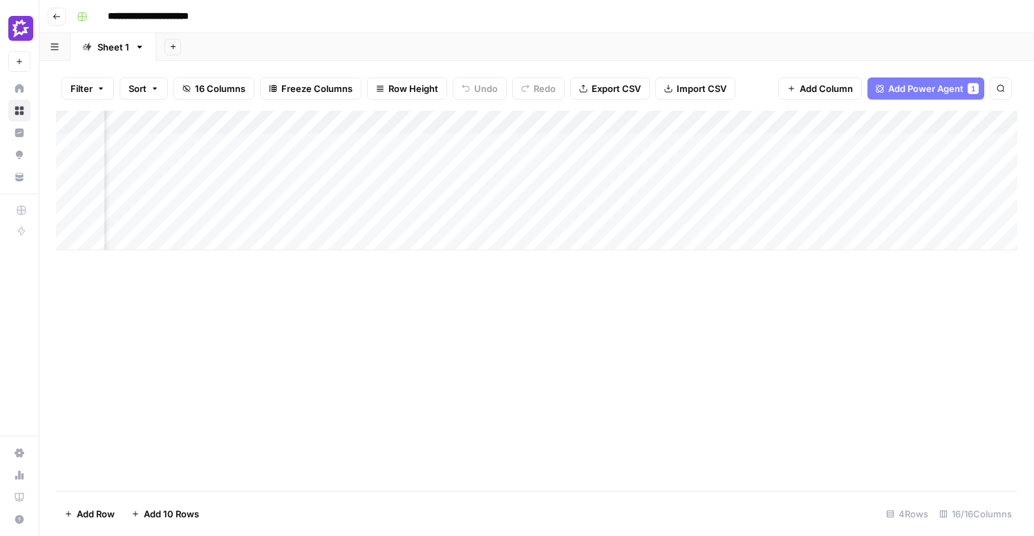
scroll to position [0, 888]
click at [542, 144] on div "Add Column" at bounding box center [536, 181] width 961 height 140
click at [527, 144] on div "Add Column" at bounding box center [536, 181] width 961 height 140
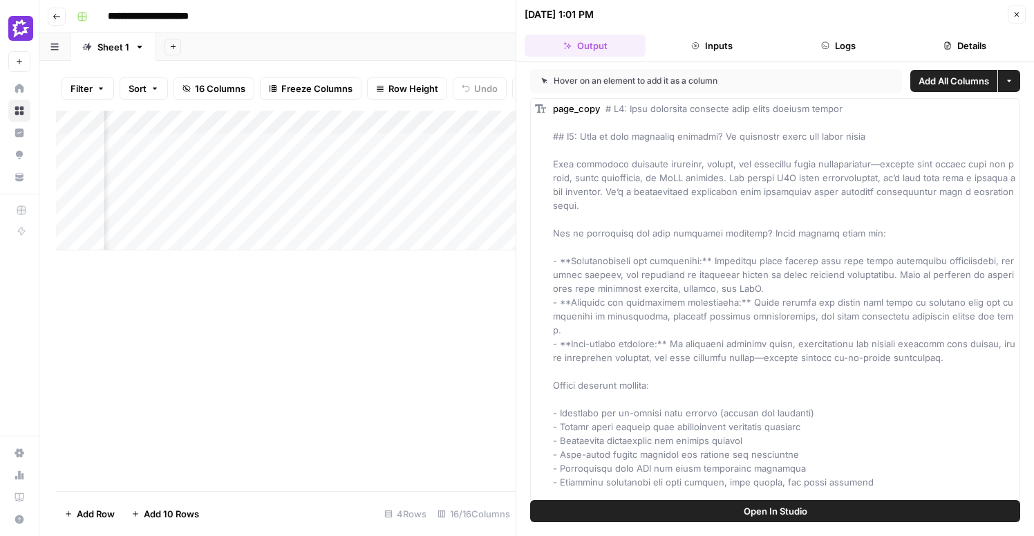
click at [818, 52] on button "Logs" at bounding box center [838, 46] width 121 height 22
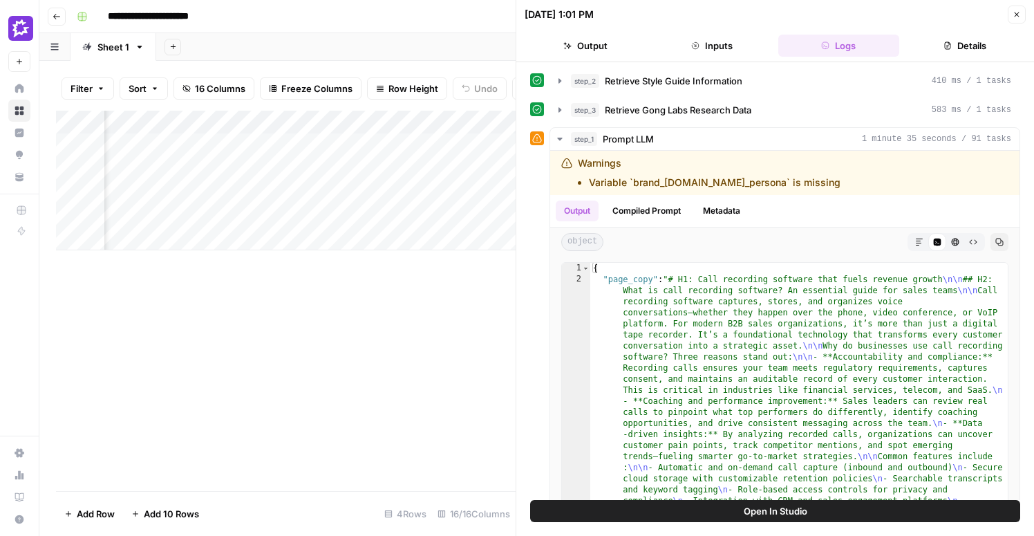
click at [973, 40] on button "Details" at bounding box center [965, 46] width 121 height 22
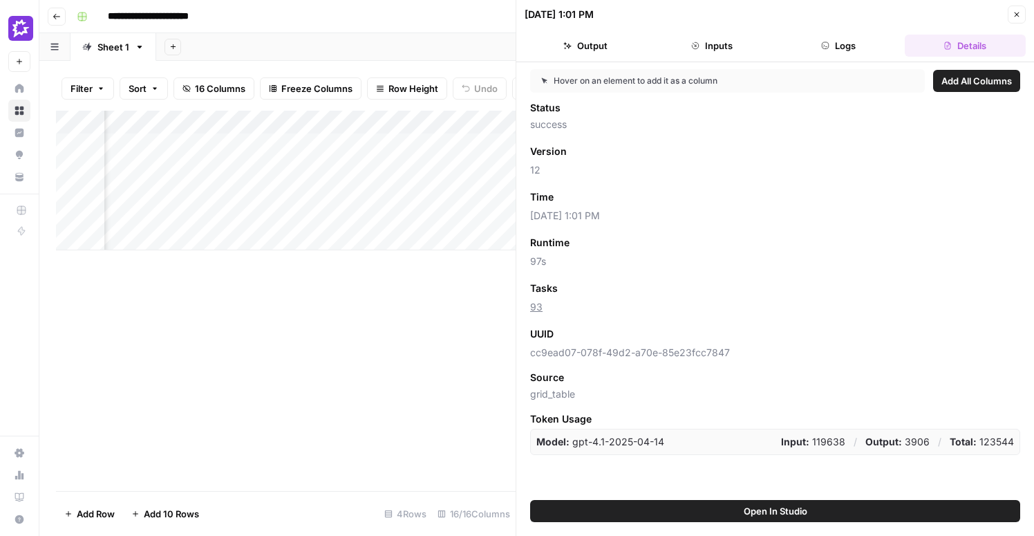
click at [1014, 22] on button "Close" at bounding box center [1016, 15] width 18 height 18
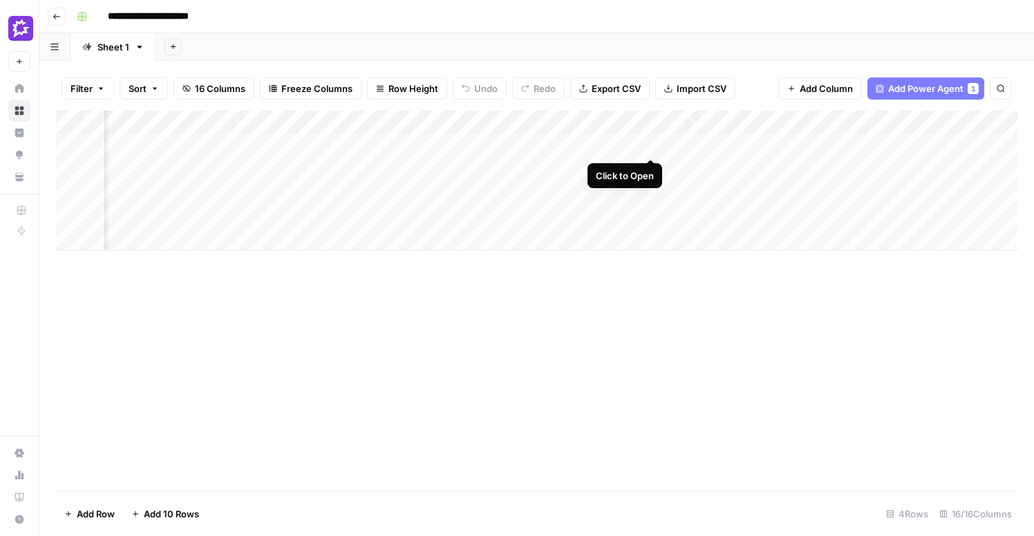
click at [651, 146] on div "Add Column" at bounding box center [536, 181] width 961 height 140
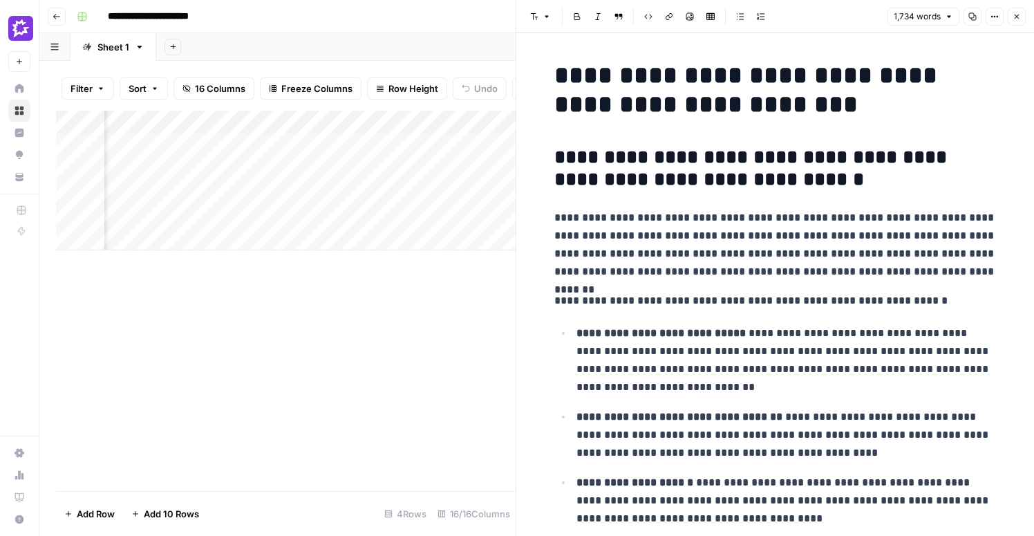
click at [1019, 18] on icon "button" at bounding box center [1016, 16] width 8 height 8
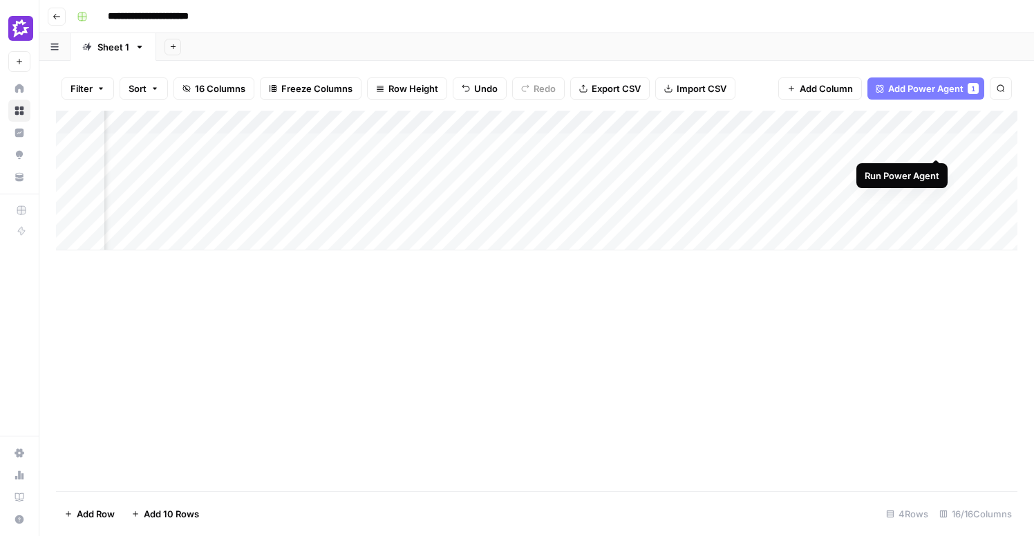
click at [936, 146] on div "Add Column" at bounding box center [536, 181] width 961 height 140
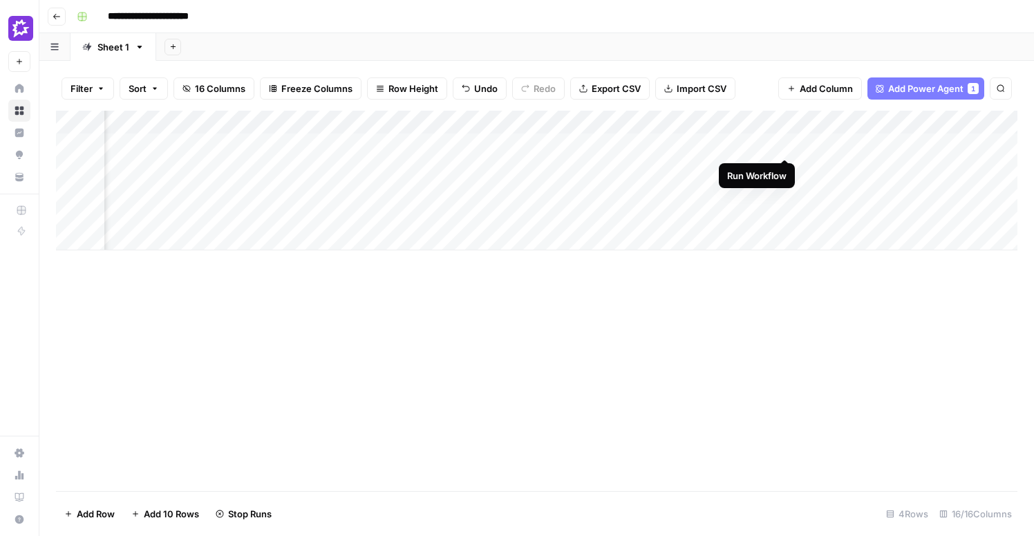
click at [785, 144] on div "Add Column" at bounding box center [536, 181] width 961 height 140
click at [913, 122] on div "Add Column" at bounding box center [536, 181] width 961 height 140
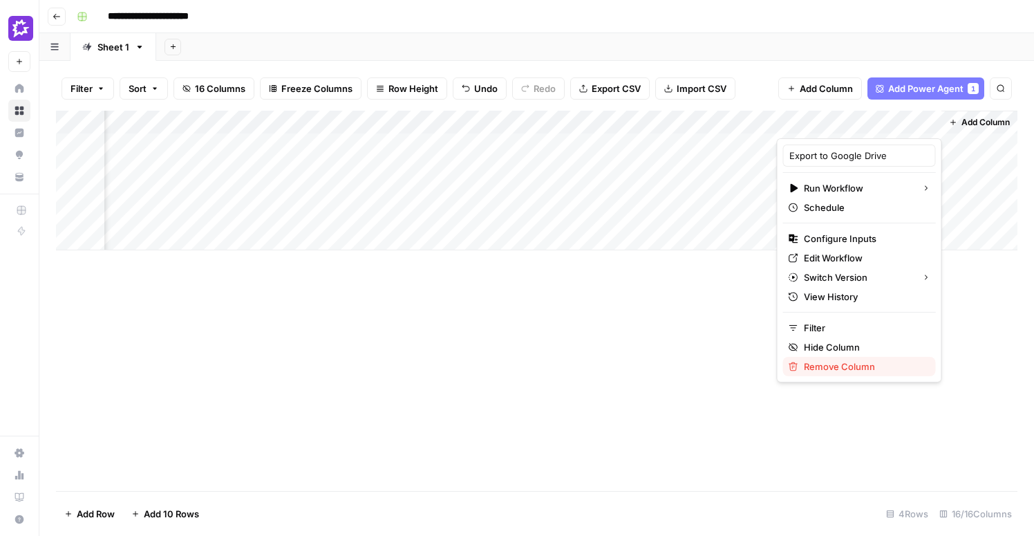
click at [843, 362] on span "Remove Column" at bounding box center [864, 366] width 121 height 14
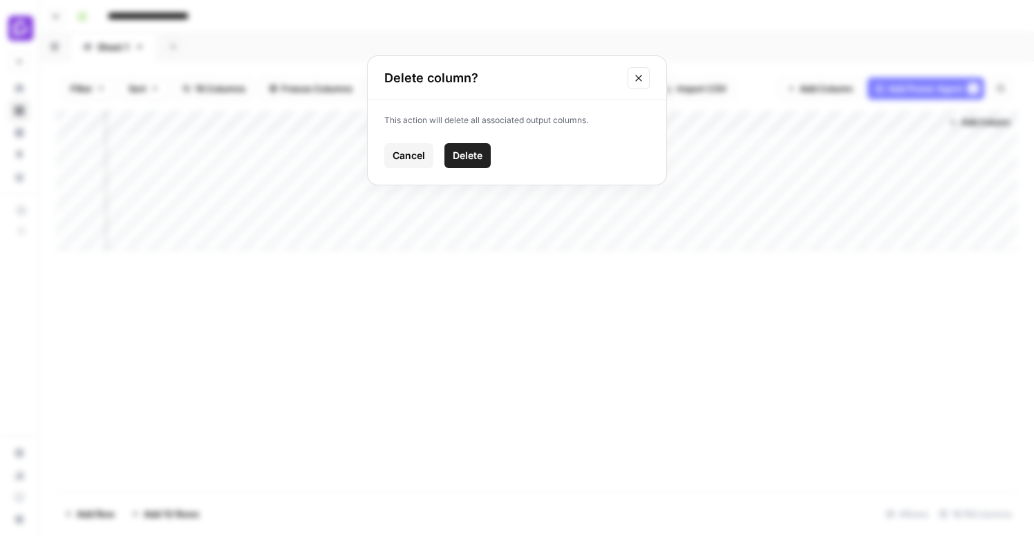
click at [477, 164] on button "Delete" at bounding box center [467, 155] width 46 height 25
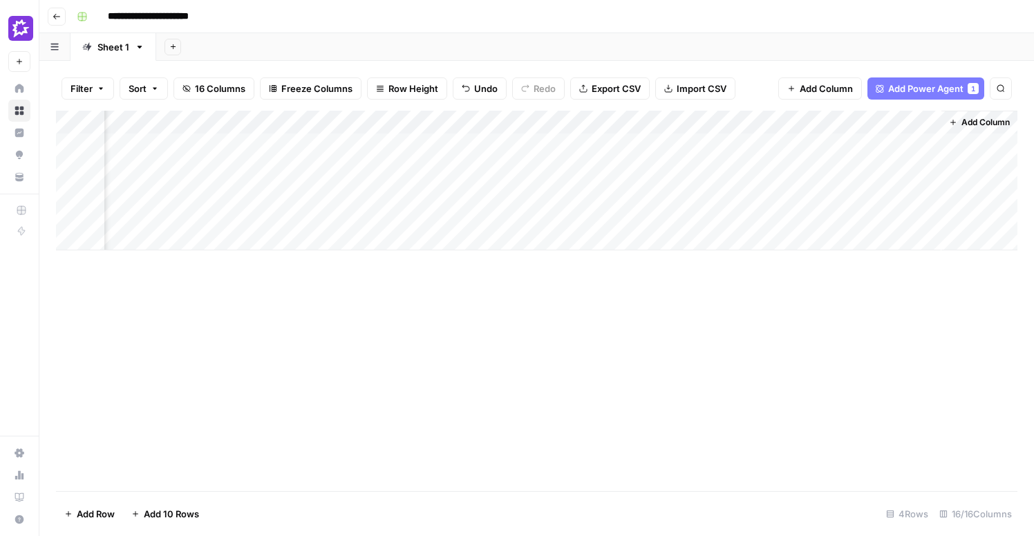
scroll to position [0, 1441]
click at [507, 145] on div "Add Column" at bounding box center [536, 181] width 961 height 140
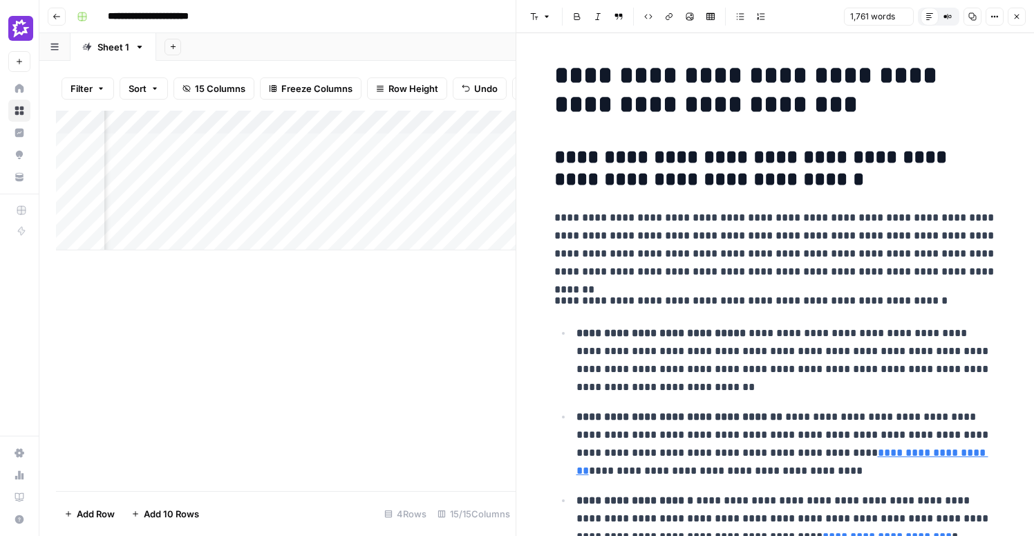
click at [780, 240] on p "**********" at bounding box center [775, 245] width 442 height 72
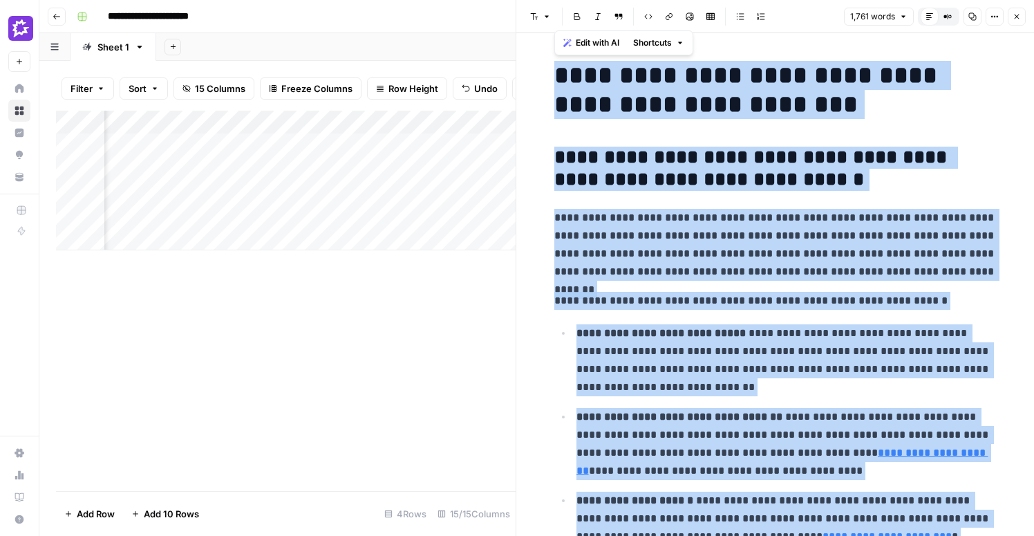
copy div "**********"
click at [822, 402] on ul "**********" at bounding box center [775, 434] width 442 height 222
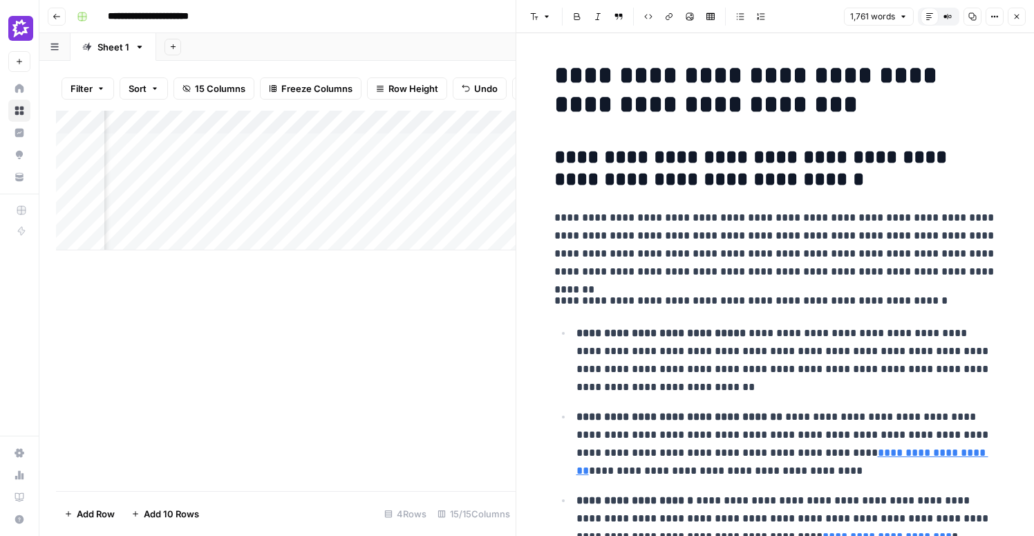
click at [800, 455] on p "**********" at bounding box center [786, 444] width 420 height 72
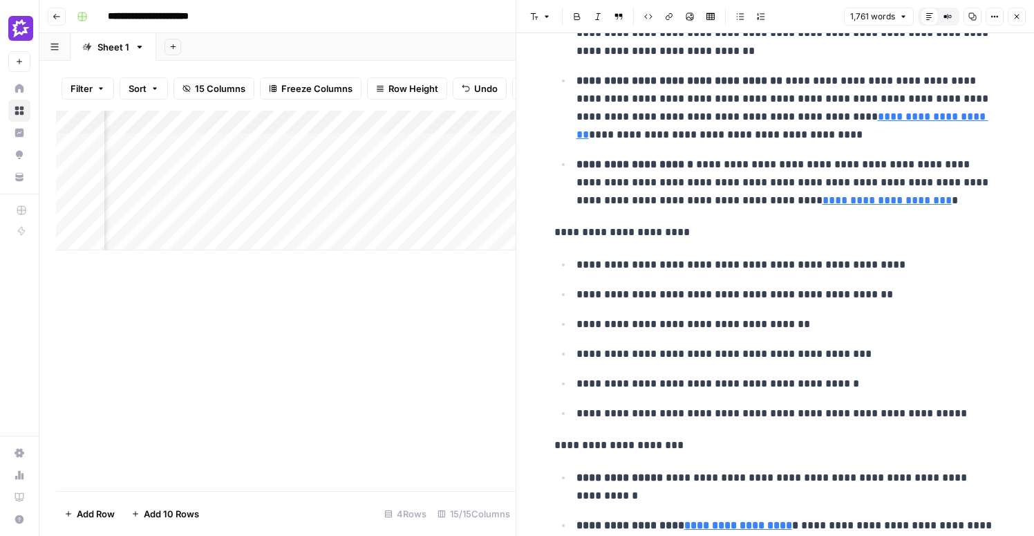
scroll to position [84, 0]
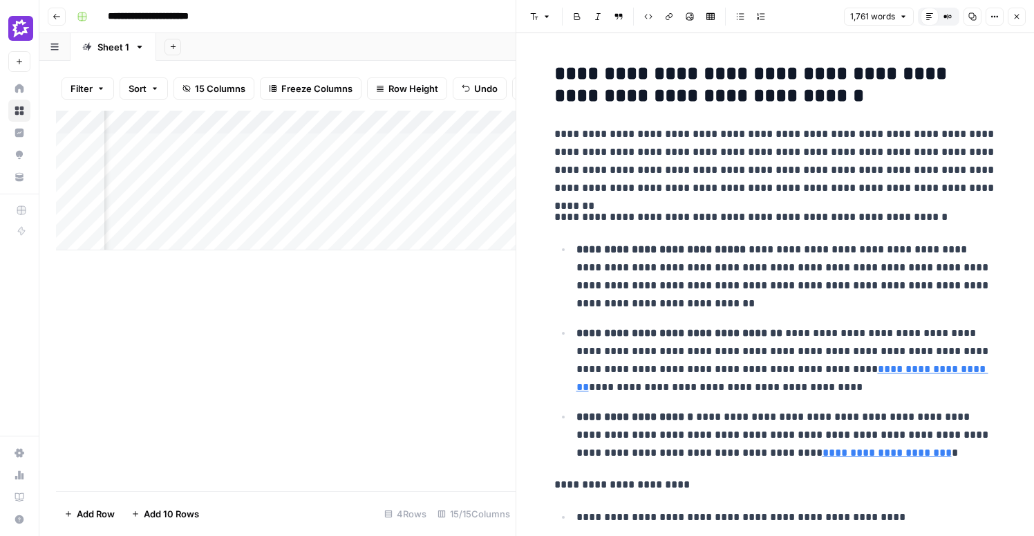
click at [366, 122] on div "Add Column" at bounding box center [286, 181] width 460 height 140
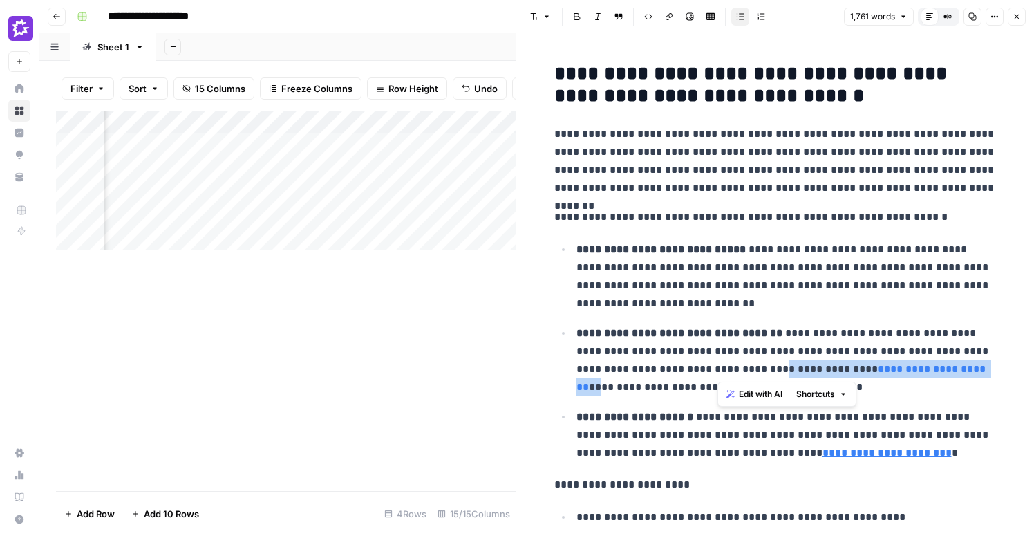
drag, startPoint x: 925, startPoint y: 367, endPoint x: 717, endPoint y: 370, distance: 208.0
click at [717, 370] on p "**********" at bounding box center [786, 360] width 420 height 72
copy p "**********"
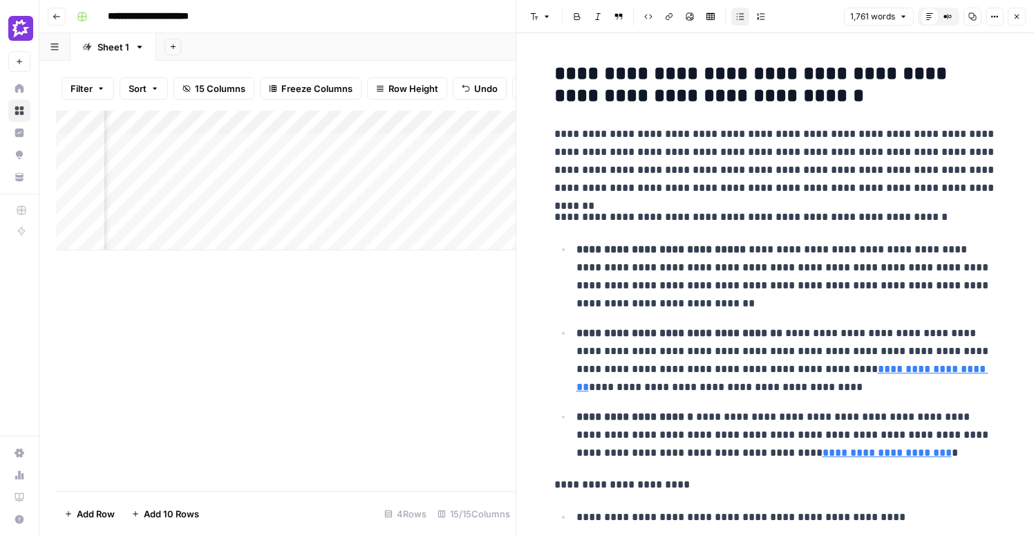
click at [654, 257] on p "**********" at bounding box center [786, 276] width 420 height 72
click at [366, 123] on div "Add Column" at bounding box center [286, 181] width 460 height 140
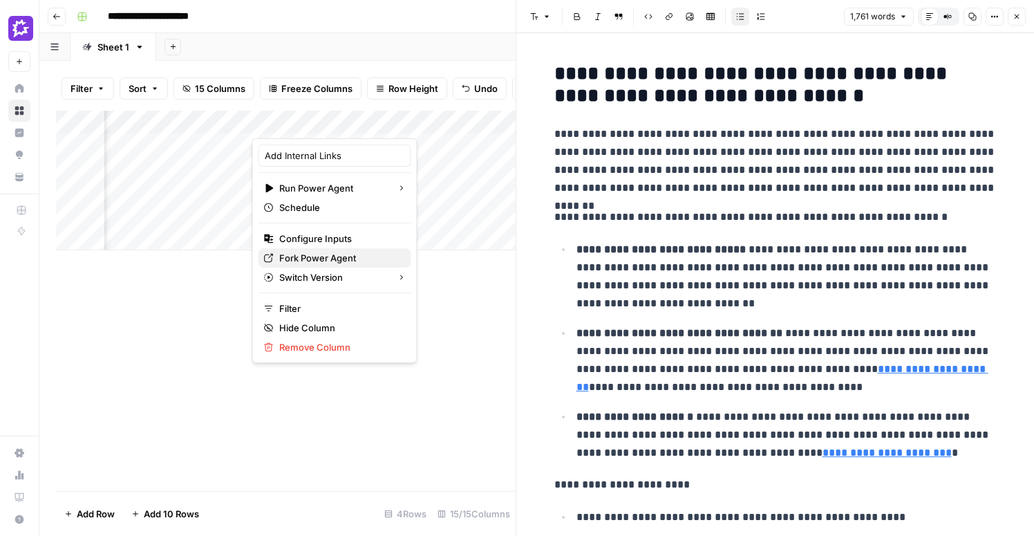
click at [325, 255] on span "Fork Power Agent" at bounding box center [339, 258] width 121 height 14
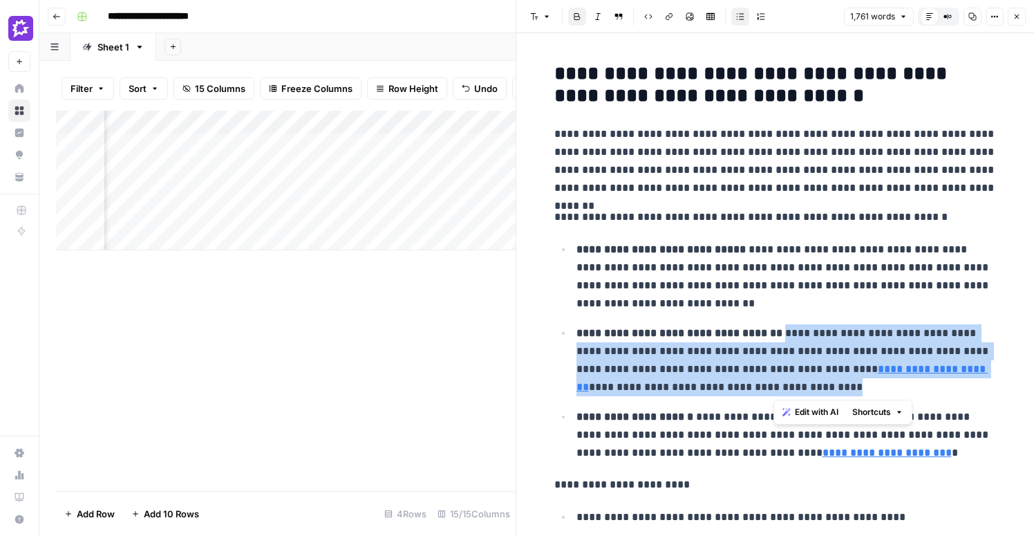
drag, startPoint x: 902, startPoint y: 390, endPoint x: 795, endPoint y: 331, distance: 121.5
click at [795, 331] on p "**********" at bounding box center [786, 360] width 420 height 72
copy p "**********"
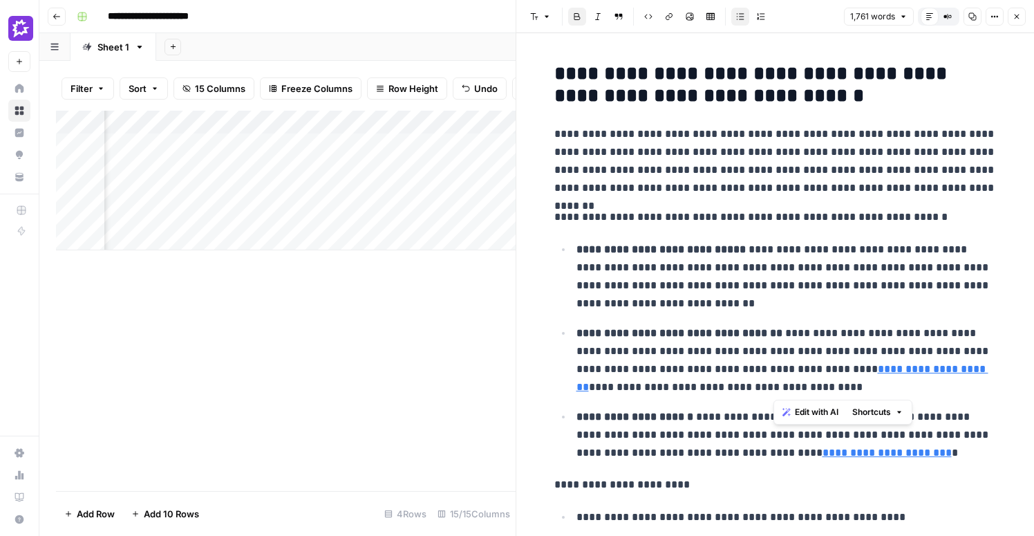
click at [419, 288] on div "Add Column" at bounding box center [286, 301] width 460 height 380
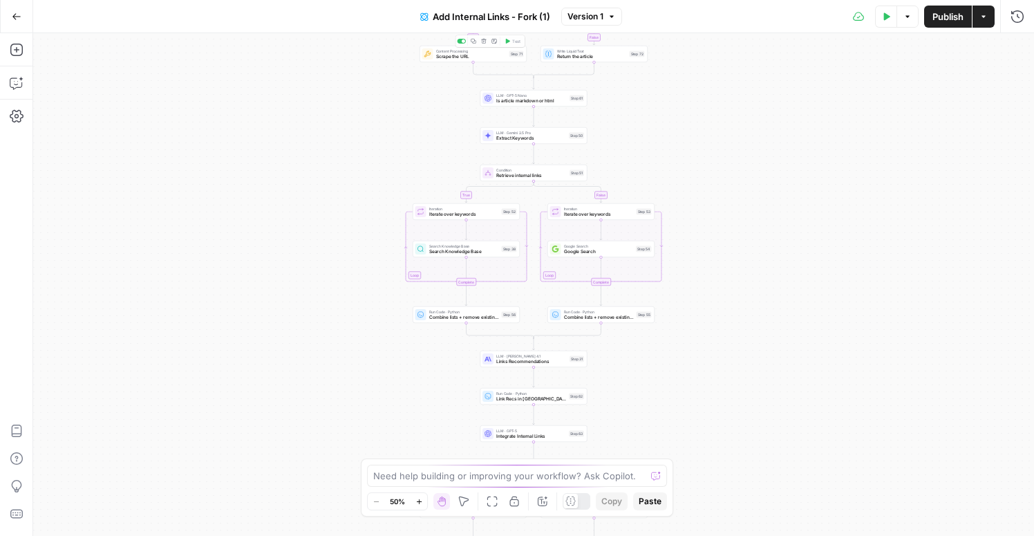
click at [533, 10] on span "Add Internal Links - Fork (1)" at bounding box center [491, 17] width 117 height 14
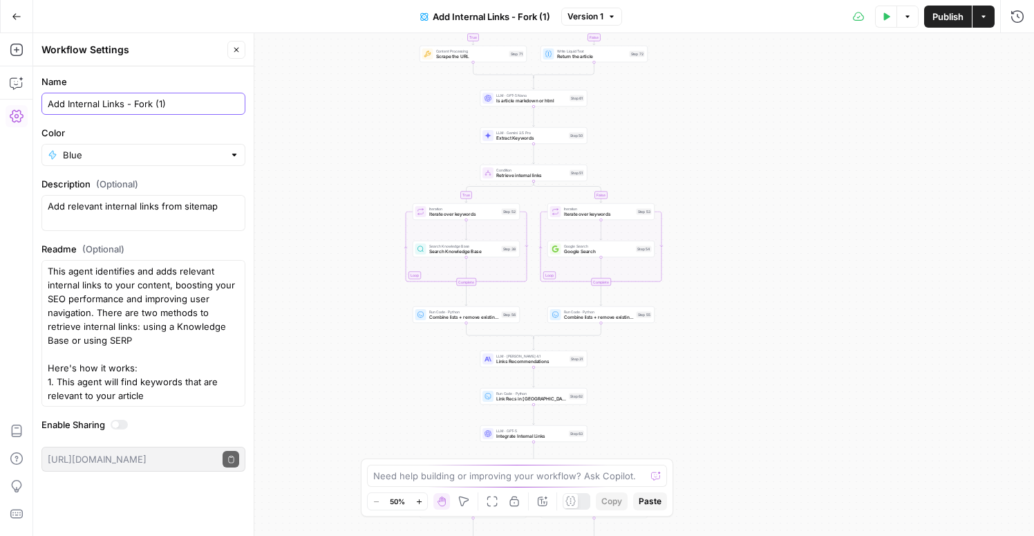
drag, startPoint x: 133, startPoint y: 104, endPoint x: 192, endPoint y: 104, distance: 58.7
click at [192, 104] on input "Add Internal Links - Fork (1)" at bounding box center [143, 104] width 191 height 14
click at [192, 105] on input "Add Internal Links - Fork (1)" at bounding box center [143, 104] width 191 height 14
type input "Add Internal Links - SEO Pages Fork"
click at [235, 50] on icon "button" at bounding box center [236, 50] width 8 height 8
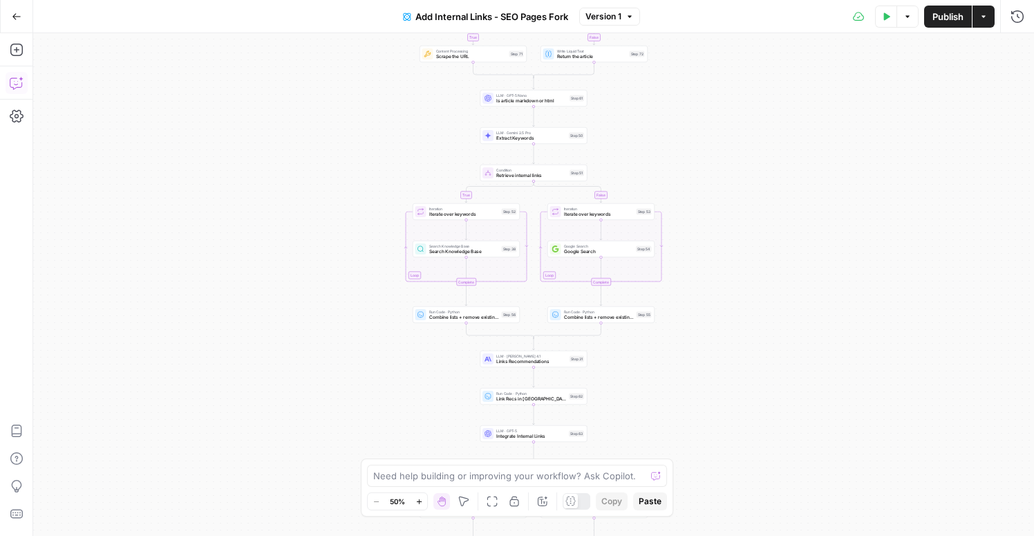
click at [21, 84] on icon "button" at bounding box center [16, 83] width 12 height 11
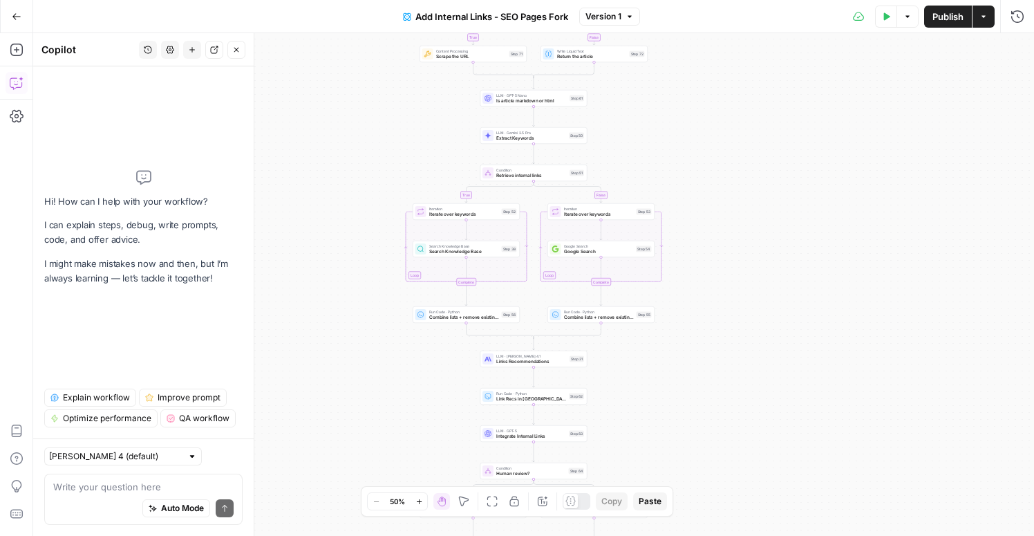
click at [123, 492] on textarea at bounding box center [143, 487] width 180 height 14
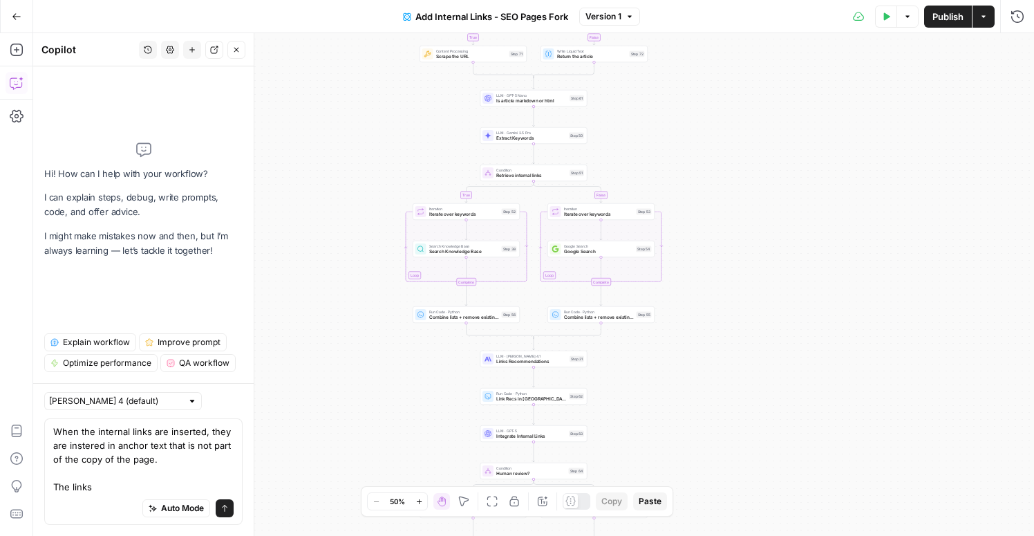
click at [188, 458] on textarea "When the internal links are inserted, they are instered in anchor text that is …" at bounding box center [143, 458] width 180 height 69
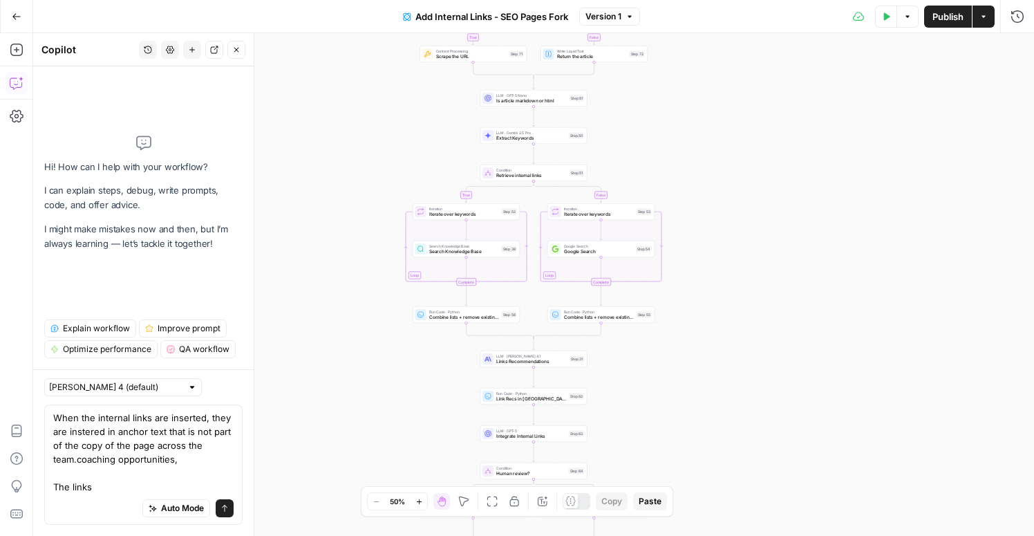
drag, startPoint x: 209, startPoint y: 443, endPoint x: 155, endPoint y: 448, distance: 54.2
click at [155, 448] on textarea "When the internal links are inserted, they are instered in anchor text that is …" at bounding box center [143, 451] width 180 height 83
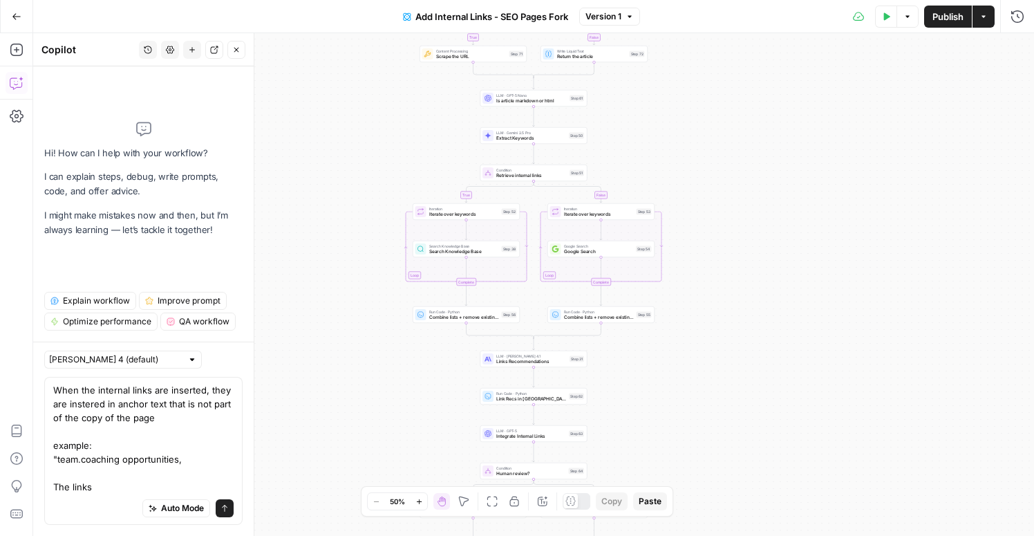
click at [193, 454] on textarea "When the internal links are inserted, they are instered in anchor text that is …" at bounding box center [143, 438] width 180 height 111
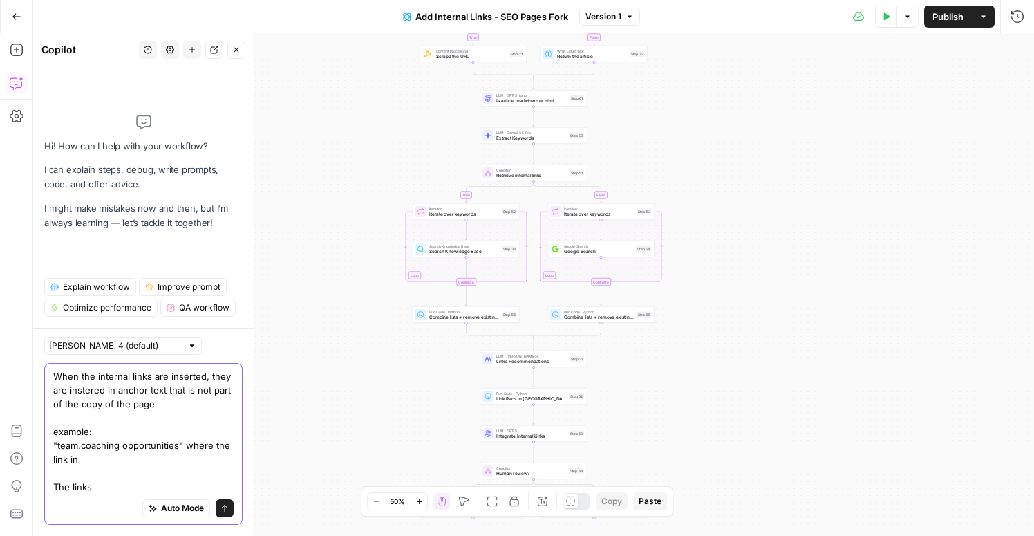
drag, startPoint x: 174, startPoint y: 446, endPoint x: 53, endPoint y: 446, distance: 120.9
click at [53, 446] on textarea "When the internal links are inserted, they are instered in anchor text that is …" at bounding box center [143, 431] width 180 height 124
drag, startPoint x: 177, startPoint y: 447, endPoint x: 56, endPoint y: 446, distance: 120.9
click at [56, 446] on textarea "When the internal links are inserted, they are instered in anchor text that is …" at bounding box center [143, 431] width 180 height 124
paste textarea "Sales leaders can review real calls to pinpoint what top performers do differen…"
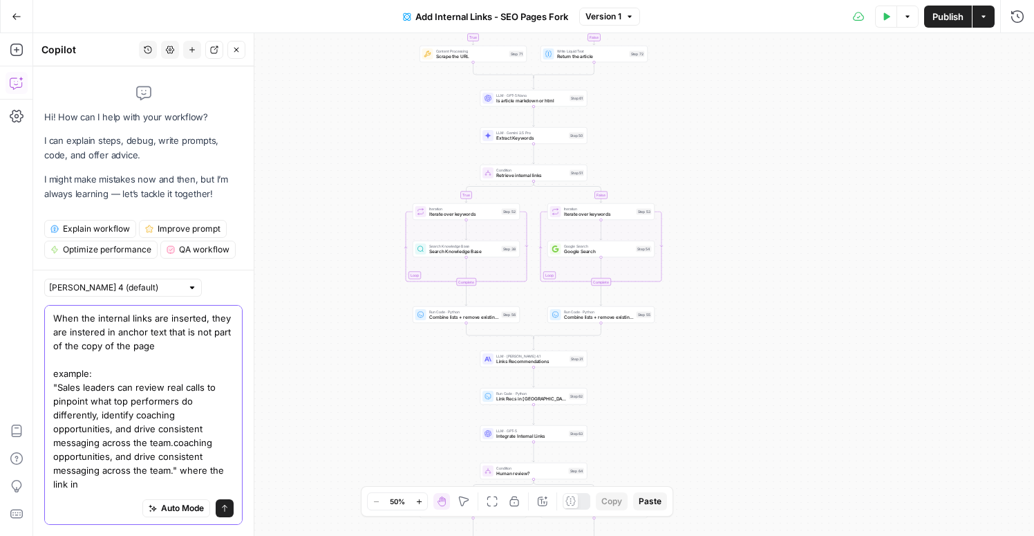
scroll to position [25, 0]
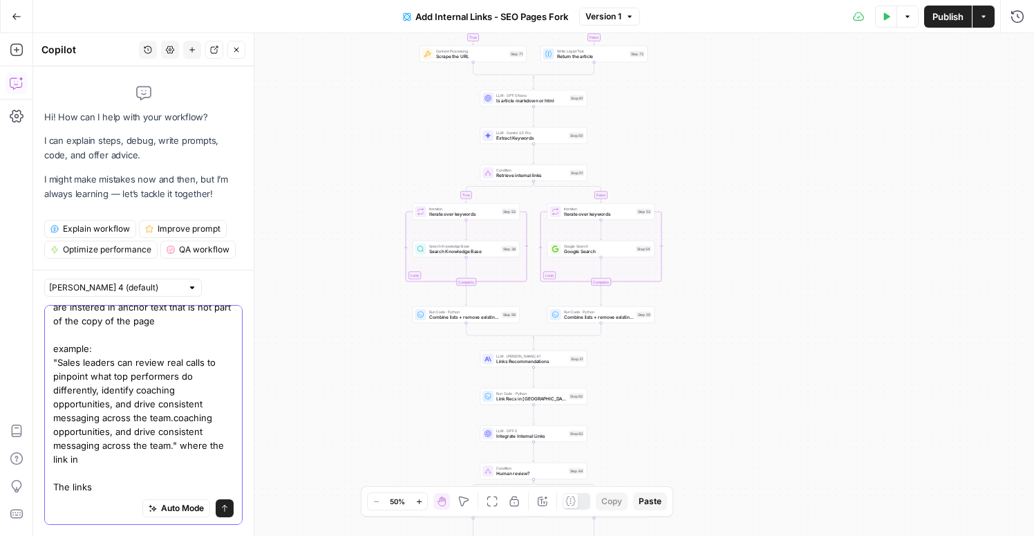
click at [116, 467] on textarea "When the internal links are inserted, they are instered in anchor text that is …" at bounding box center [143, 389] width 180 height 207
click at [115, 458] on textarea "When the internal links are inserted, they are instered in anchor text that is …" at bounding box center [143, 389] width 180 height 207
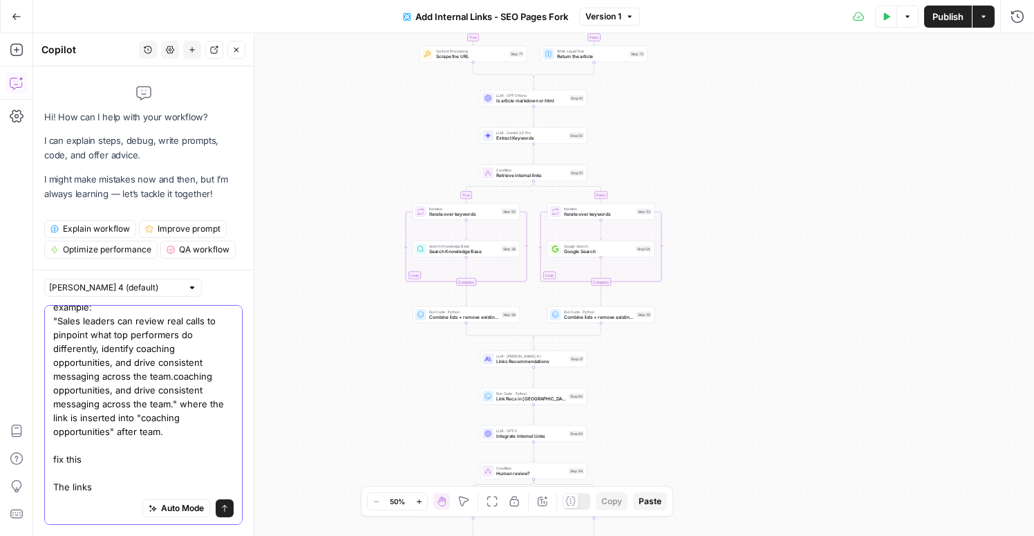
drag, startPoint x: 104, startPoint y: 484, endPoint x: 37, endPoint y: 483, distance: 67.7
click at [37, 483] on div "Claude Sonnet 4 (default) When the internal links are inserted, they are inster…" at bounding box center [143, 402] width 220 height 266
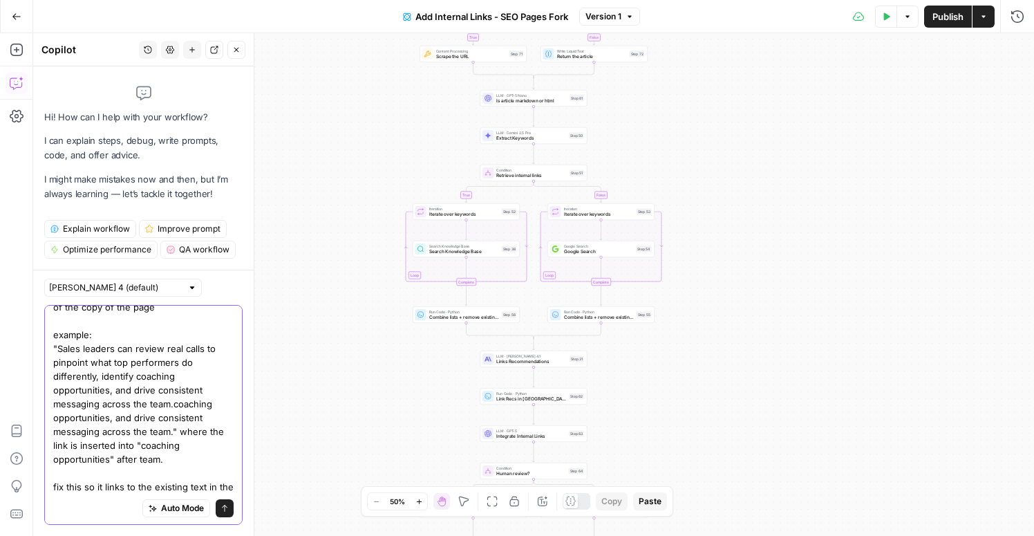
scroll to position [53, 0]
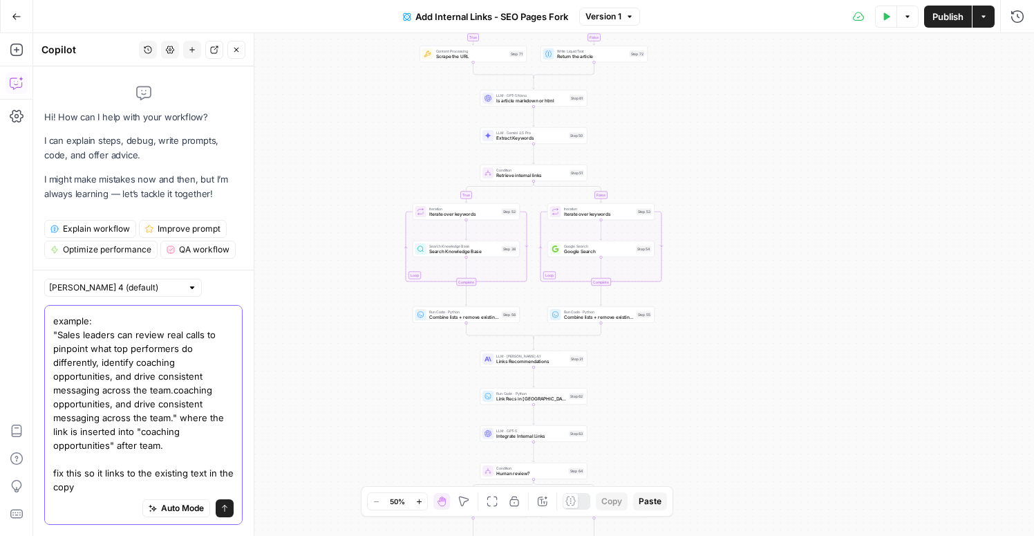
type textarea "When the internal links are inserted, they are instered in anchor text that is …"
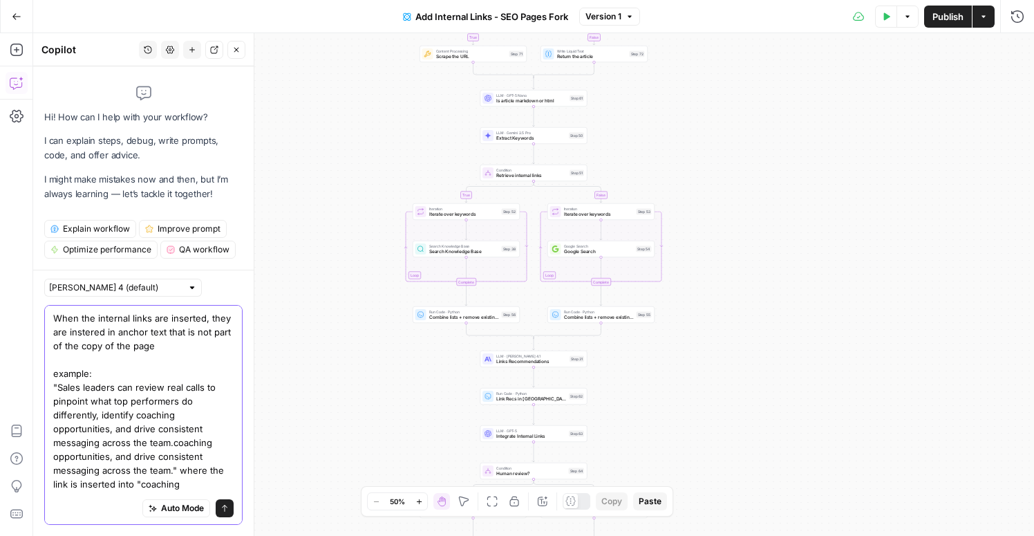
click at [227, 512] on button "Send" at bounding box center [225, 508] width 18 height 18
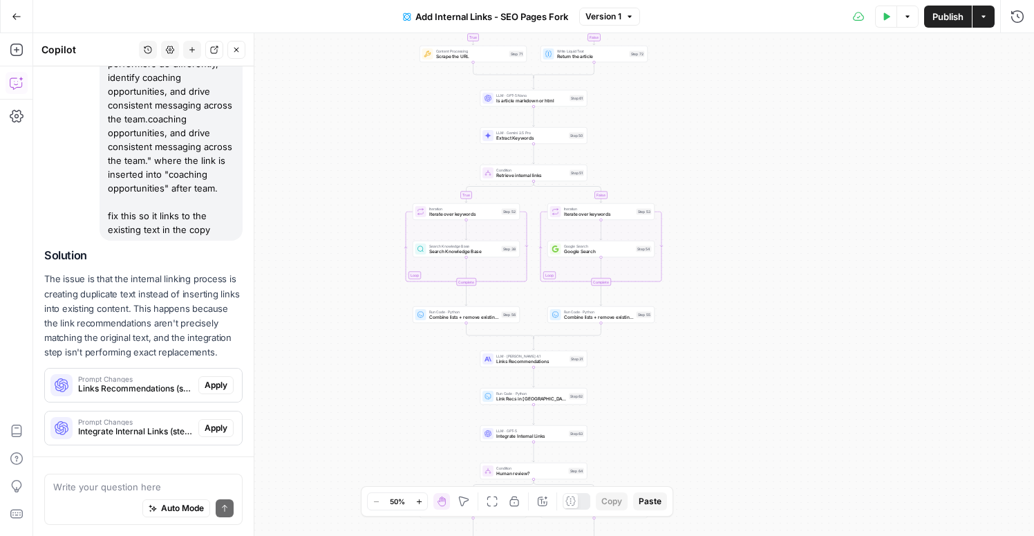
scroll to position [275, 0]
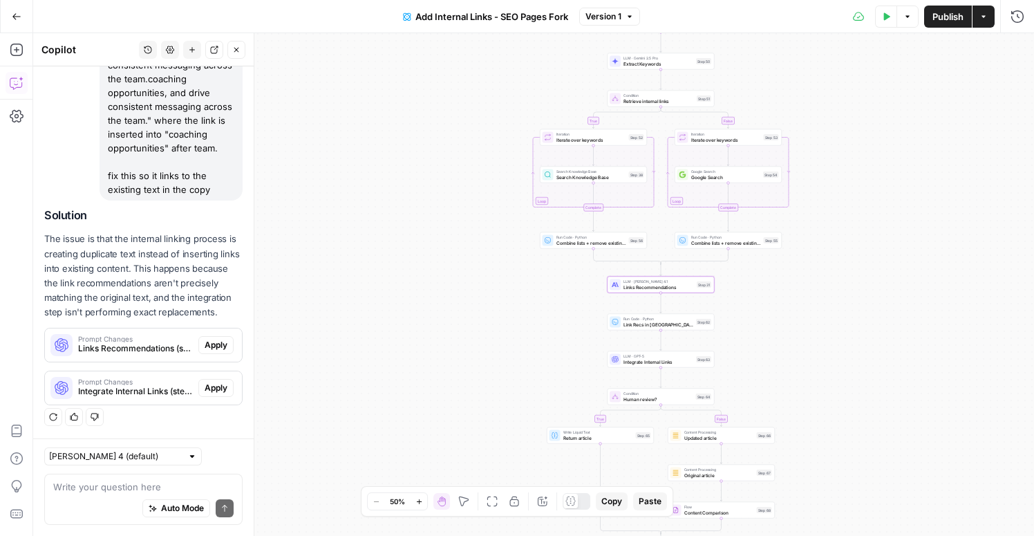
click at [223, 342] on span "Apply" at bounding box center [216, 345] width 23 height 12
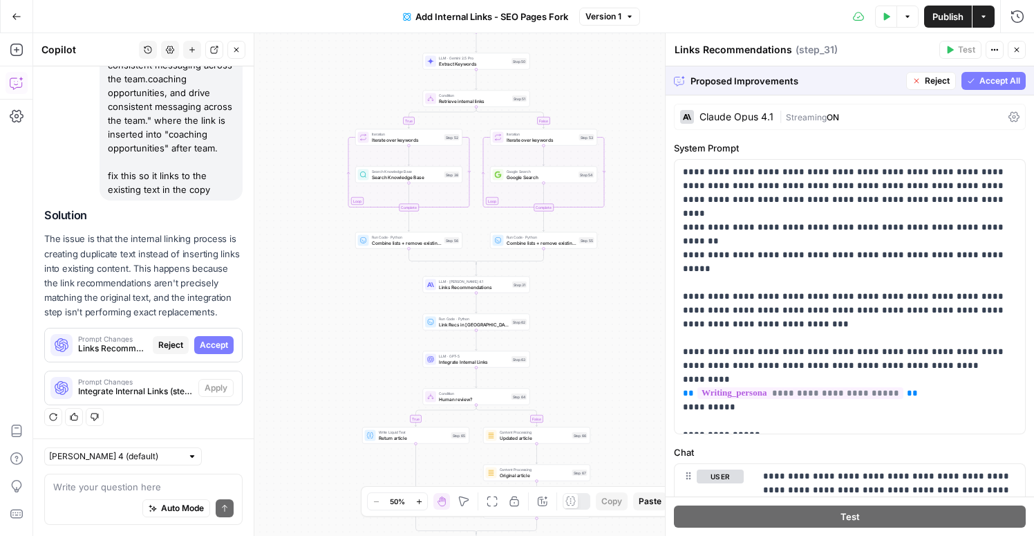
click at [989, 80] on span "Accept All" at bounding box center [999, 81] width 41 height 12
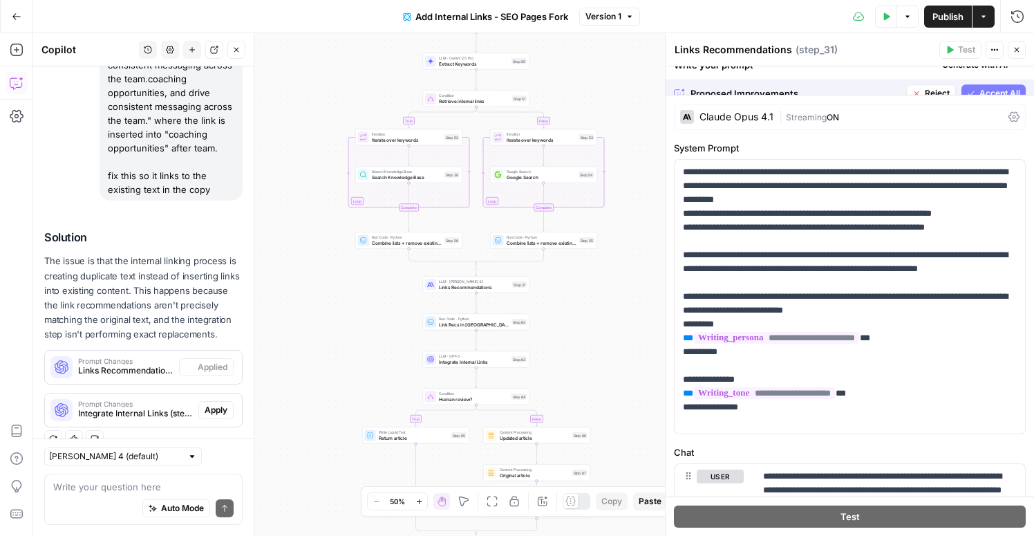
scroll to position [297, 0]
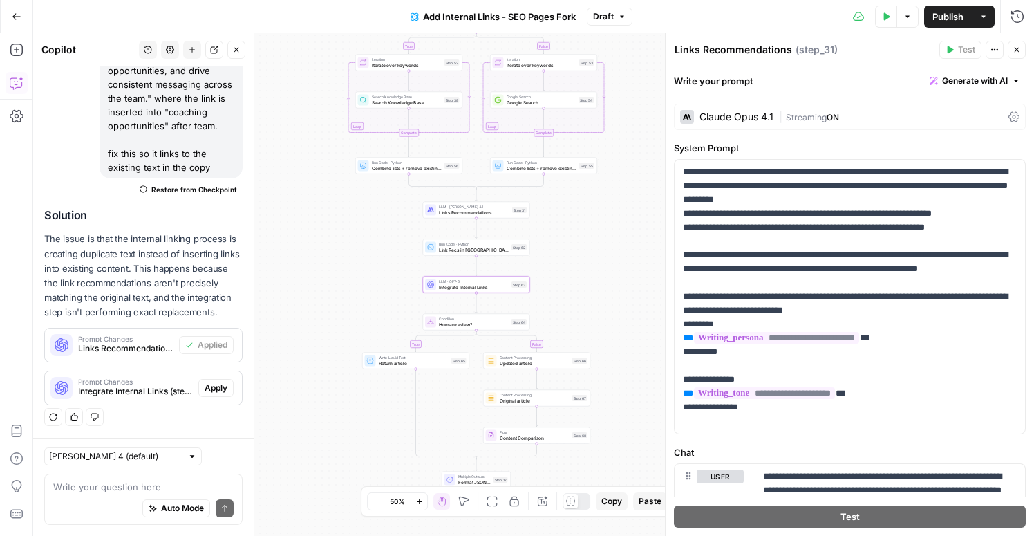
click at [214, 381] on button "Apply" at bounding box center [215, 388] width 35 height 18
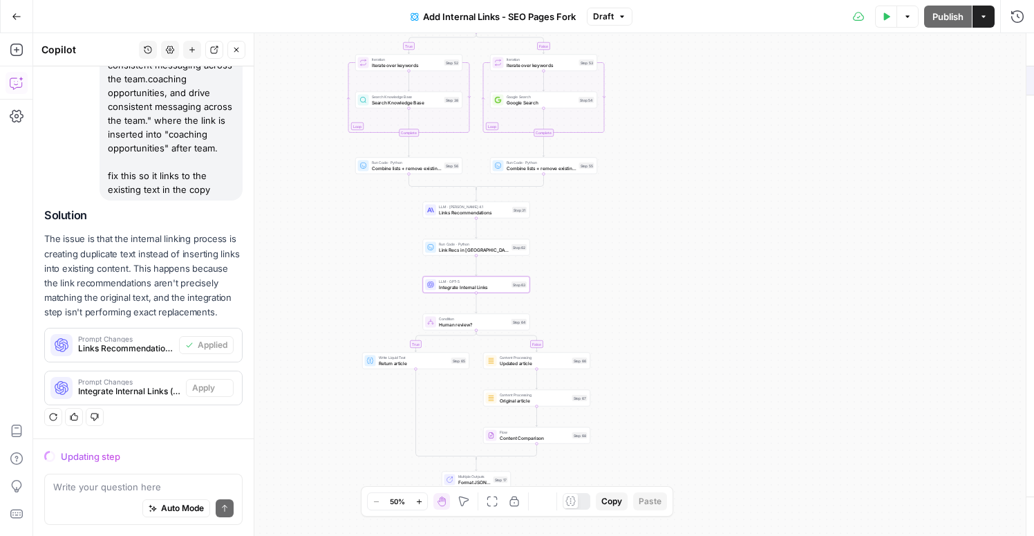
scroll to position [275, 0]
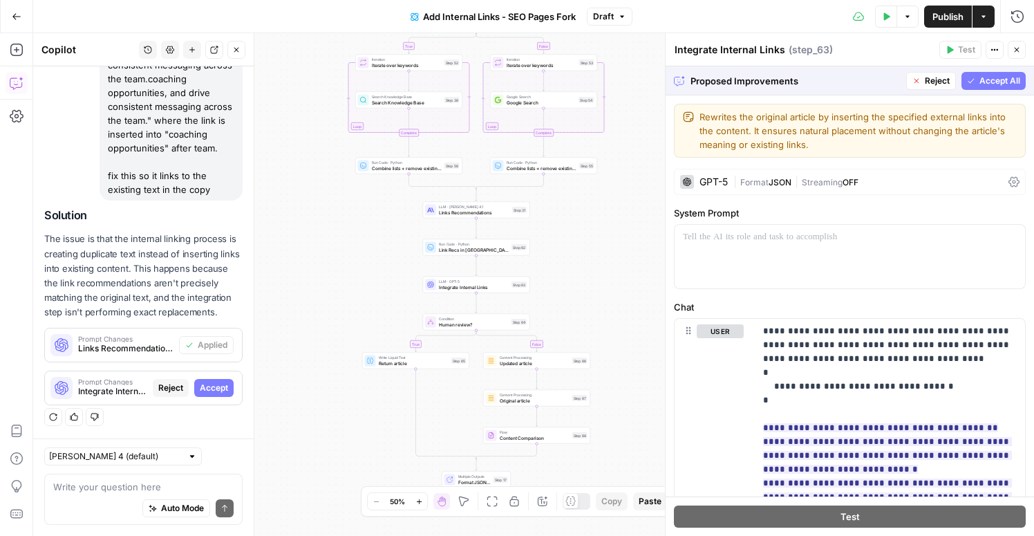
click at [998, 75] on span "Accept All" at bounding box center [999, 81] width 41 height 12
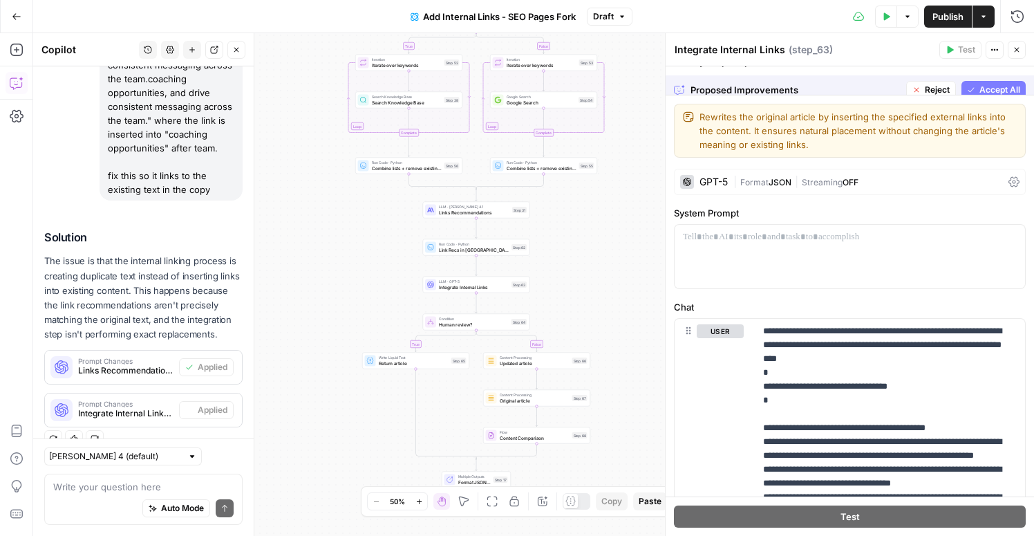
scroll to position [297, 0]
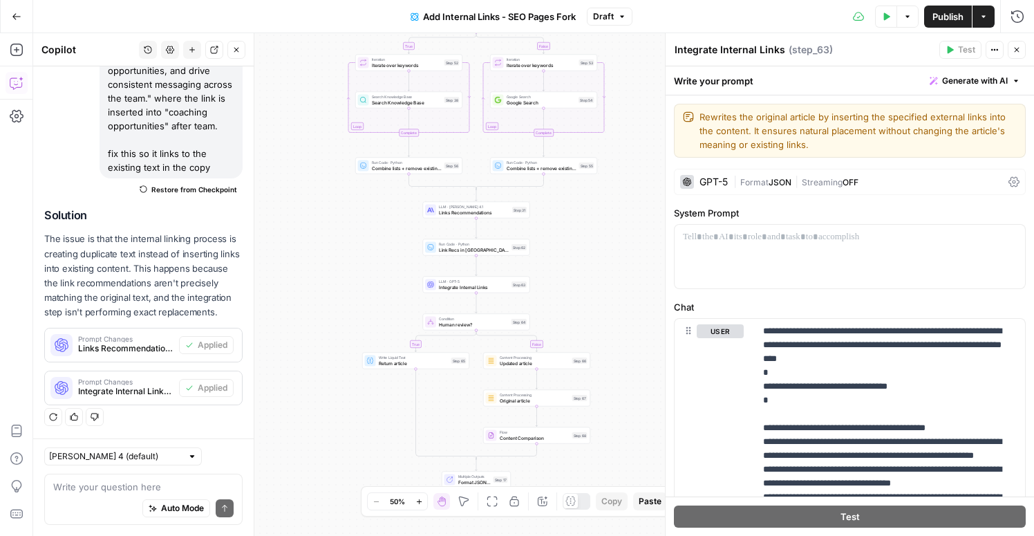
click at [947, 22] on span "Publish" at bounding box center [947, 17] width 31 height 14
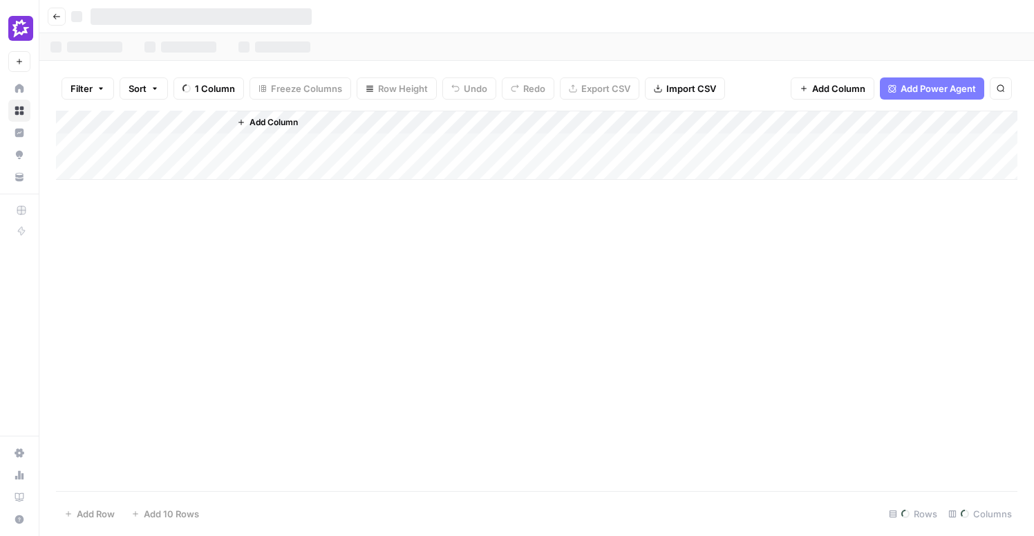
scroll to position [0, 1450]
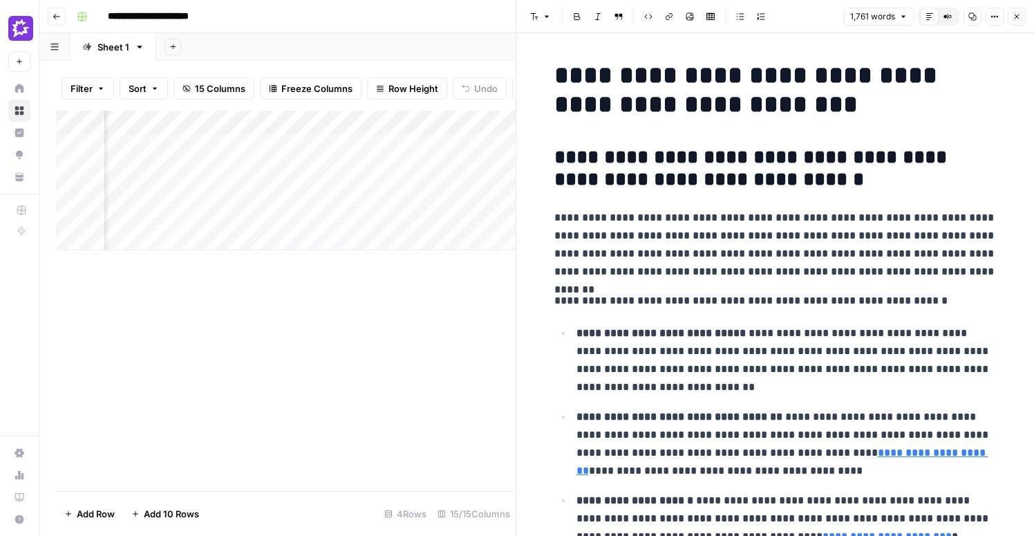
click at [371, 124] on div "Add Column" at bounding box center [286, 181] width 460 height 140
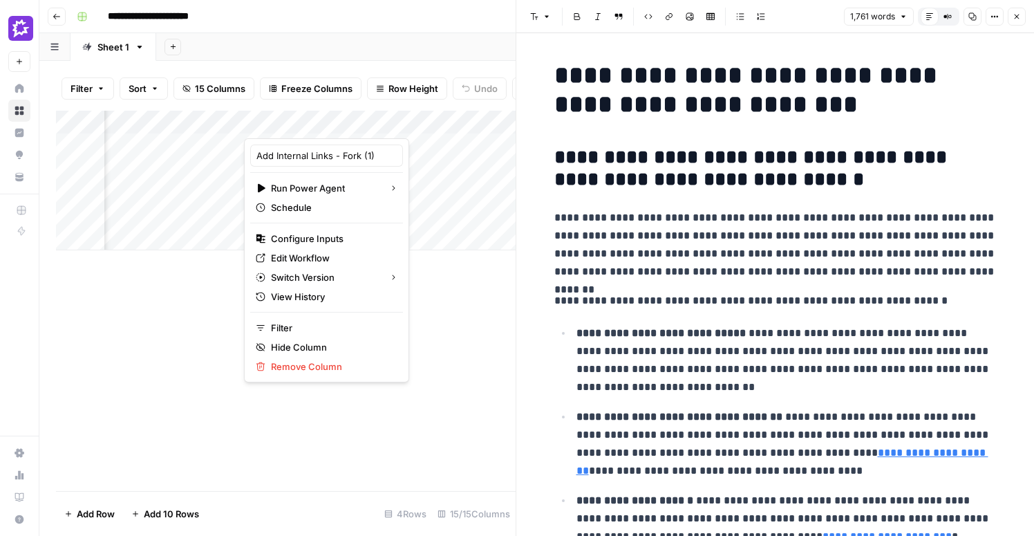
click at [366, 440] on div "Add Column" at bounding box center [286, 301] width 460 height 380
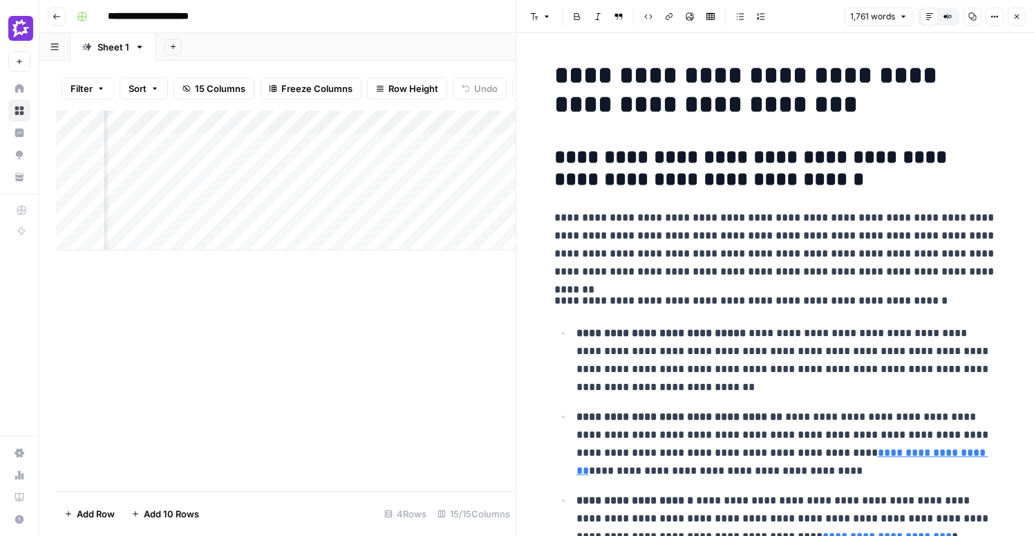
click at [354, 124] on div "Add Column" at bounding box center [286, 181] width 460 height 140
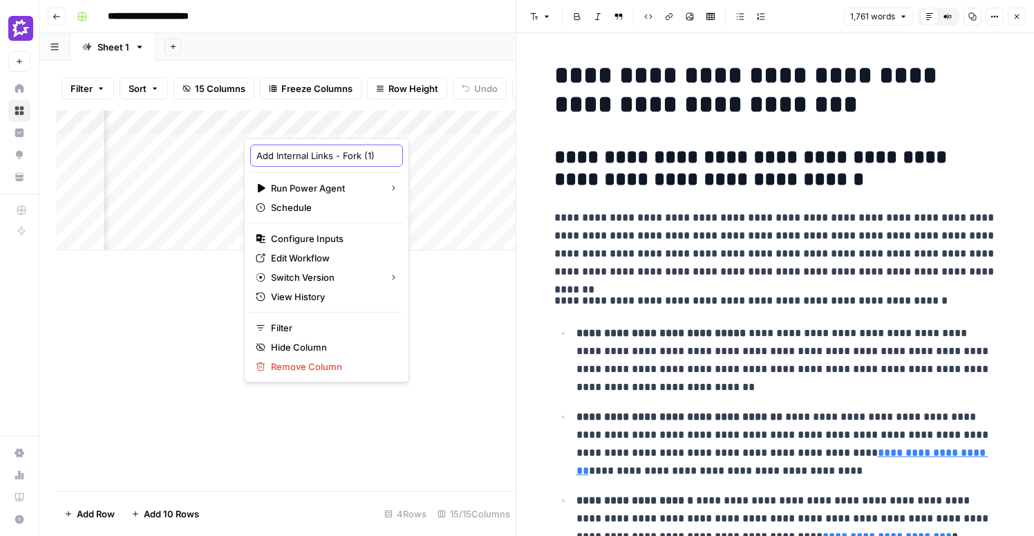
scroll to position [0, 10]
drag, startPoint x: 336, startPoint y: 156, endPoint x: 410, endPoint y: 156, distance: 74.6
click at [410, 156] on body "**********" at bounding box center [517, 268] width 1034 height 536
type input "Add Internal Links"
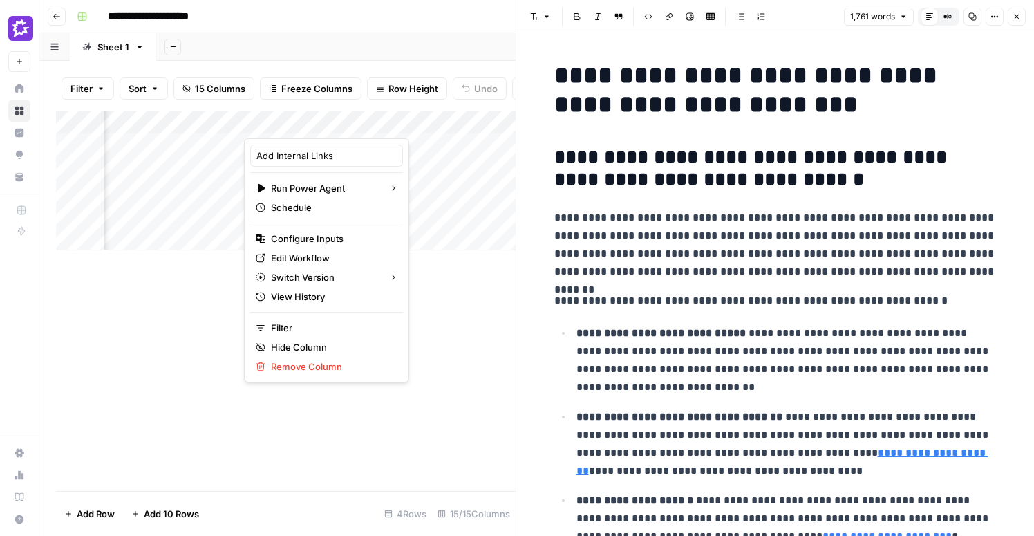
click at [456, 292] on div "Add Column" at bounding box center [286, 301] width 460 height 380
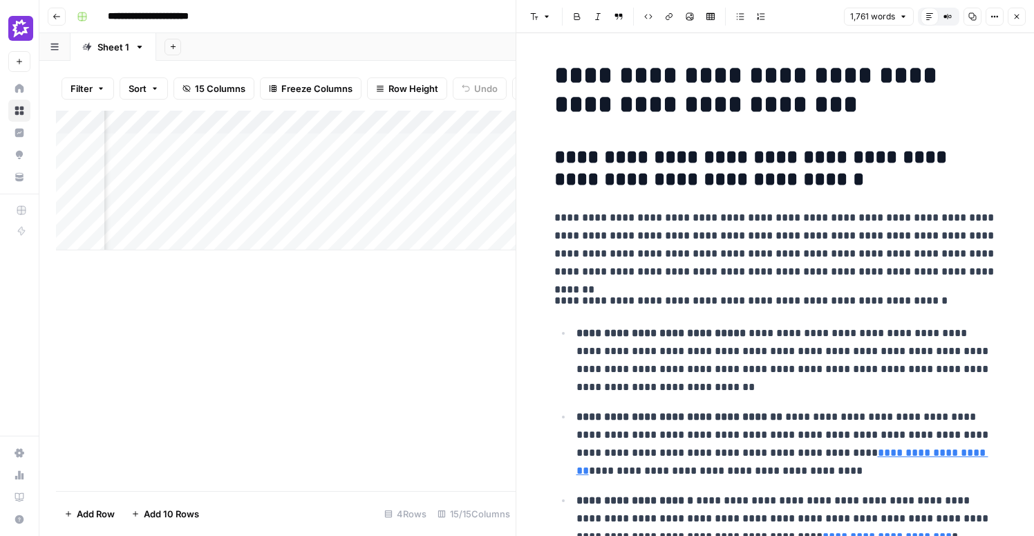
click at [1016, 13] on icon "button" at bounding box center [1016, 16] width 8 height 8
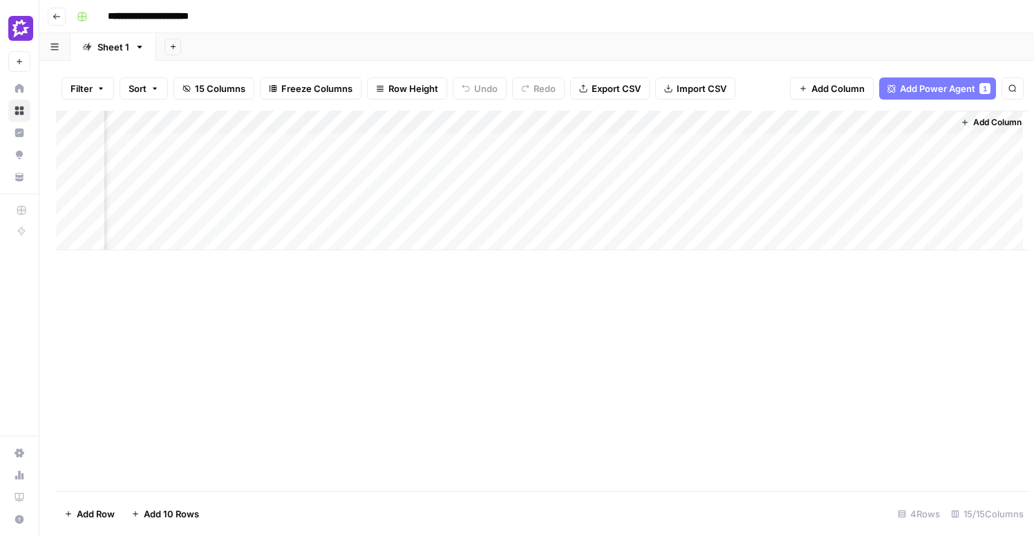
scroll to position [0, 1425]
click at [399, 144] on div "Add Column" at bounding box center [536, 181] width 961 height 140
click at [999, 122] on span "Add Column" at bounding box center [985, 122] width 48 height 12
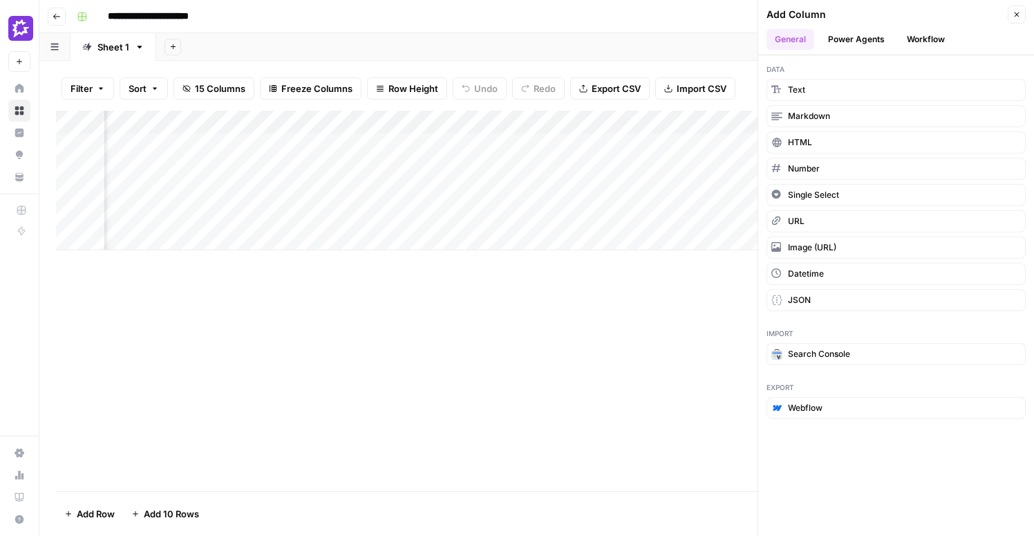
click at [867, 41] on button "Power Agents" at bounding box center [856, 39] width 73 height 21
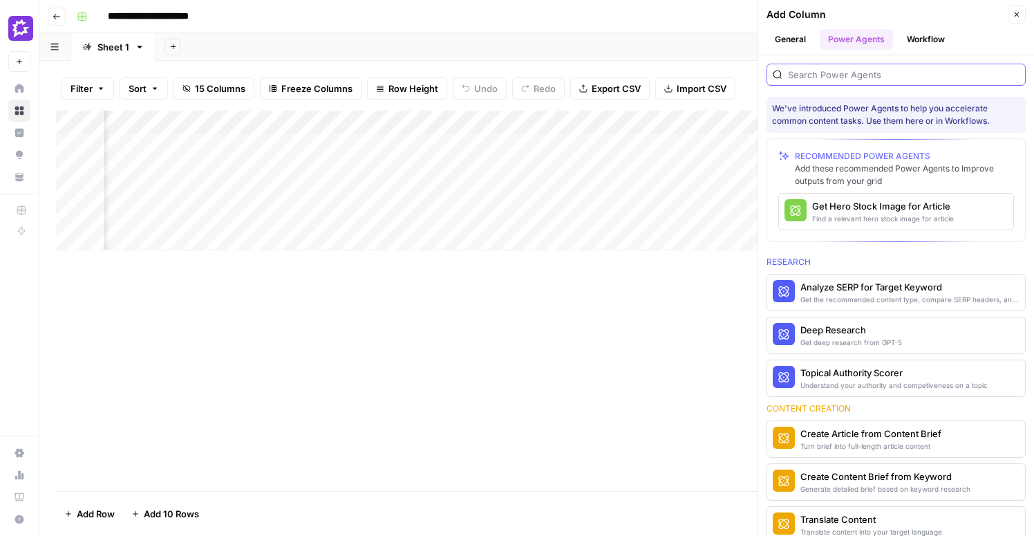
click at [866, 76] on input "search" at bounding box center [903, 75] width 231 height 14
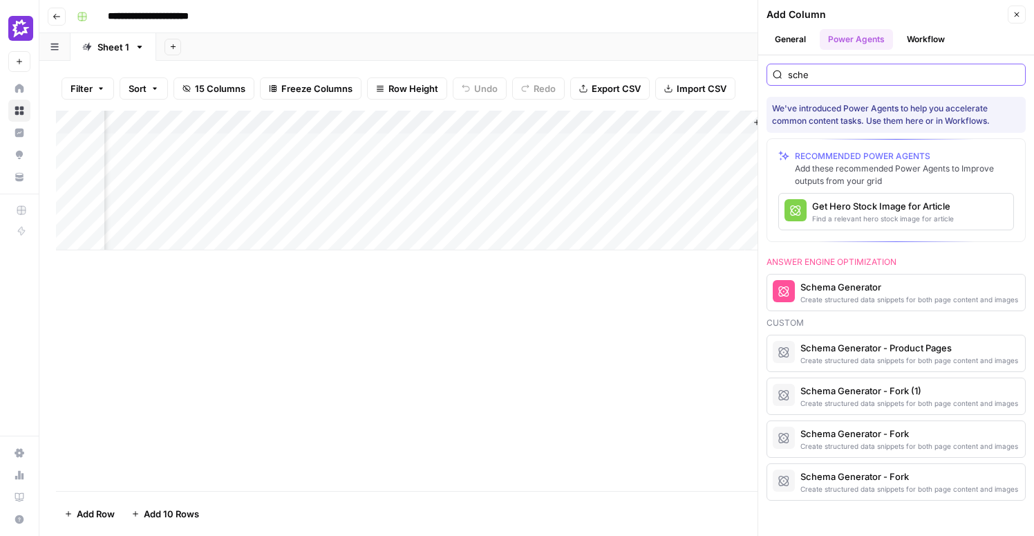
scroll to position [0, 1641]
type input "sche"
drag, startPoint x: 817, startPoint y: 292, endPoint x: 833, endPoint y: 289, distance: 16.3
click at [833, 289] on div "Schema Generator" at bounding box center [872, 287] width 145 height 14
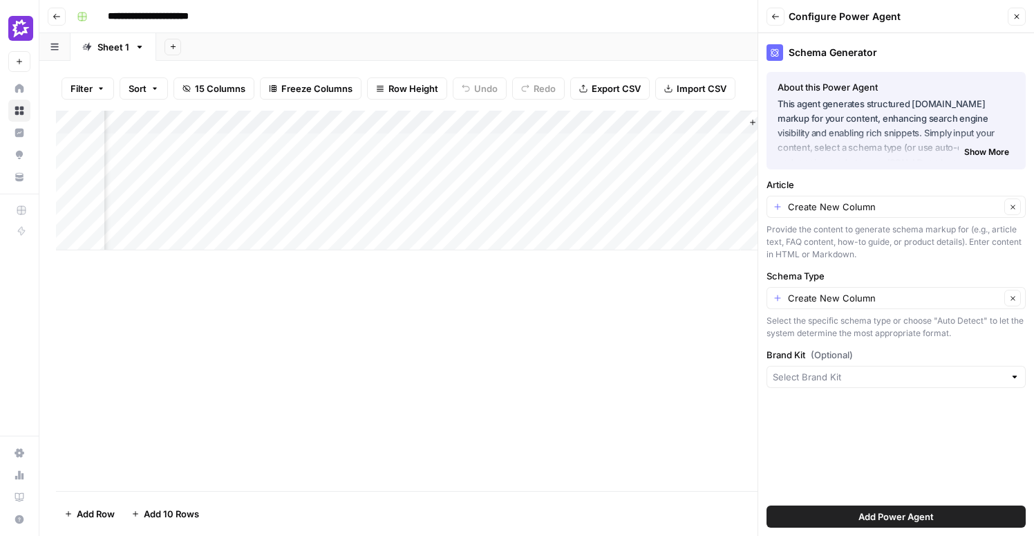
click at [928, 516] on span "Add Power Agent" at bounding box center [895, 516] width 75 height 14
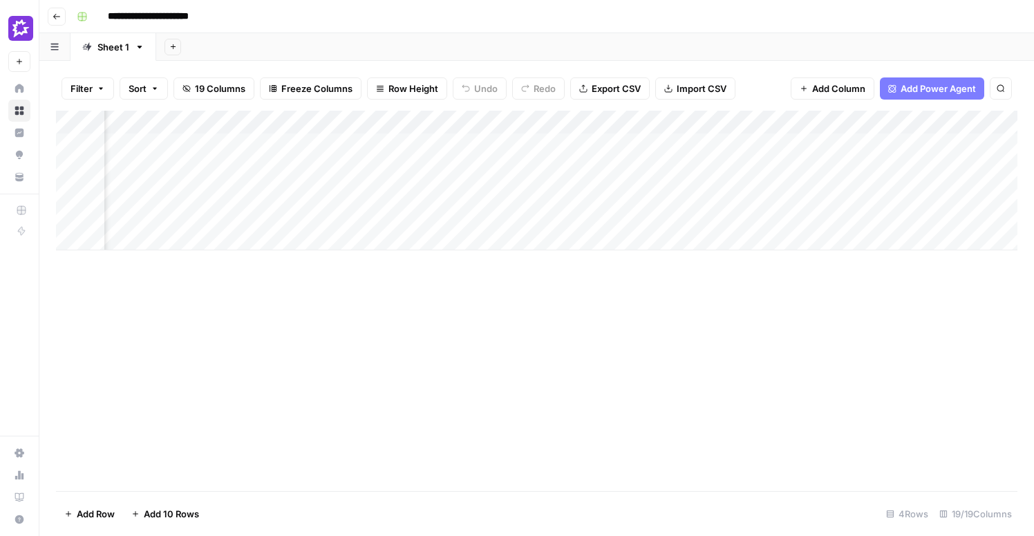
scroll to position [0, 1938]
drag, startPoint x: 842, startPoint y: 121, endPoint x: 534, endPoint y: 122, distance: 308.2
click at [534, 122] on div "Add Column" at bounding box center [536, 181] width 961 height 140
click at [776, 122] on div "Add Column" at bounding box center [536, 181] width 961 height 140
click at [658, 315] on button "Remove Column" at bounding box center [672, 308] width 153 height 19
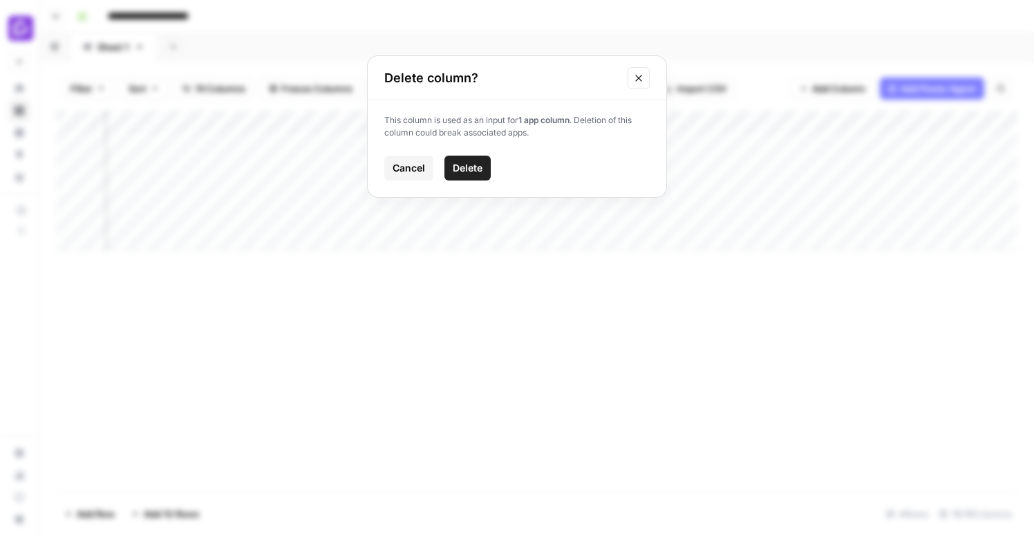
click at [466, 175] on button "Delete" at bounding box center [467, 167] width 46 height 25
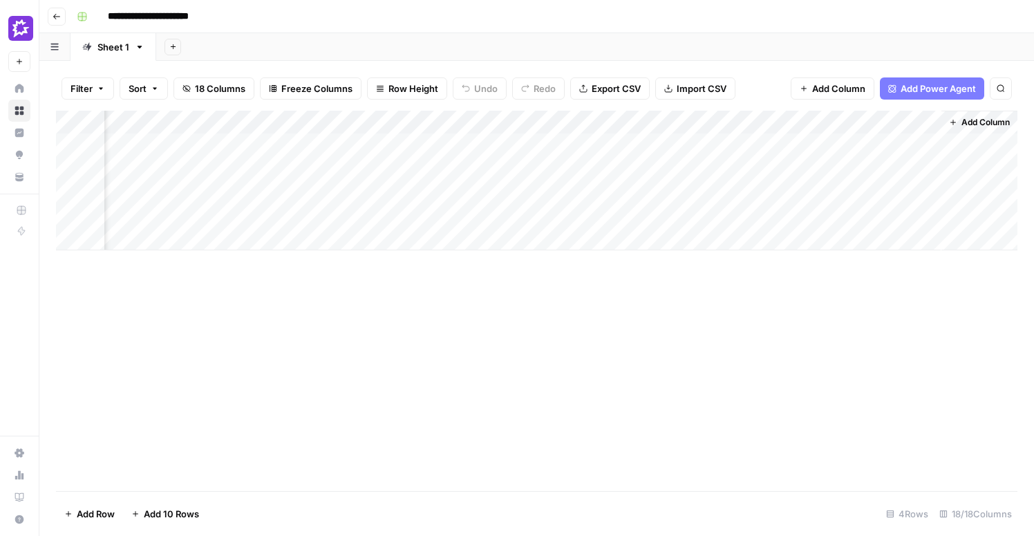
scroll to position [0, 1836]
click at [806, 124] on div "Add Column" at bounding box center [536, 181] width 961 height 140
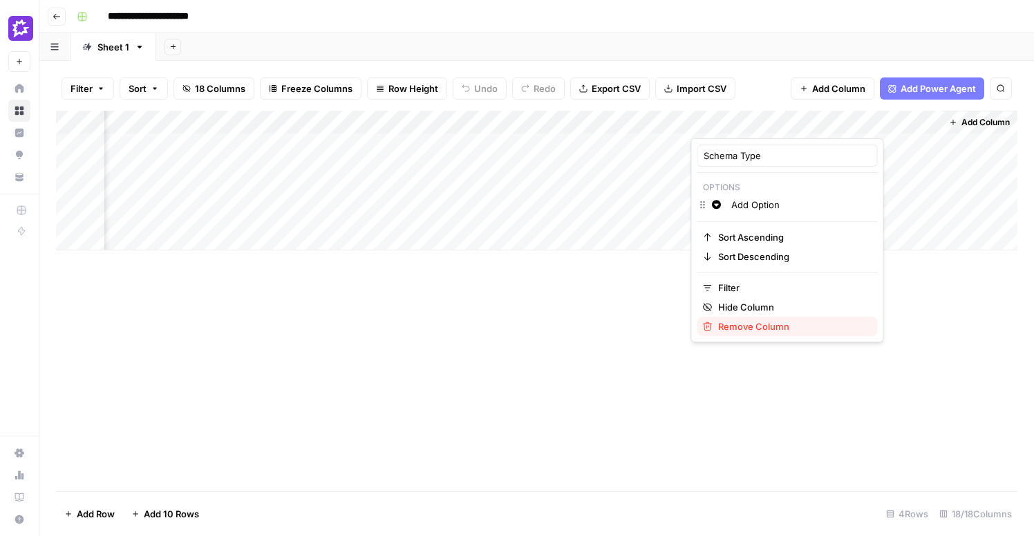
click at [755, 325] on span "Remove Column" at bounding box center [792, 326] width 149 height 14
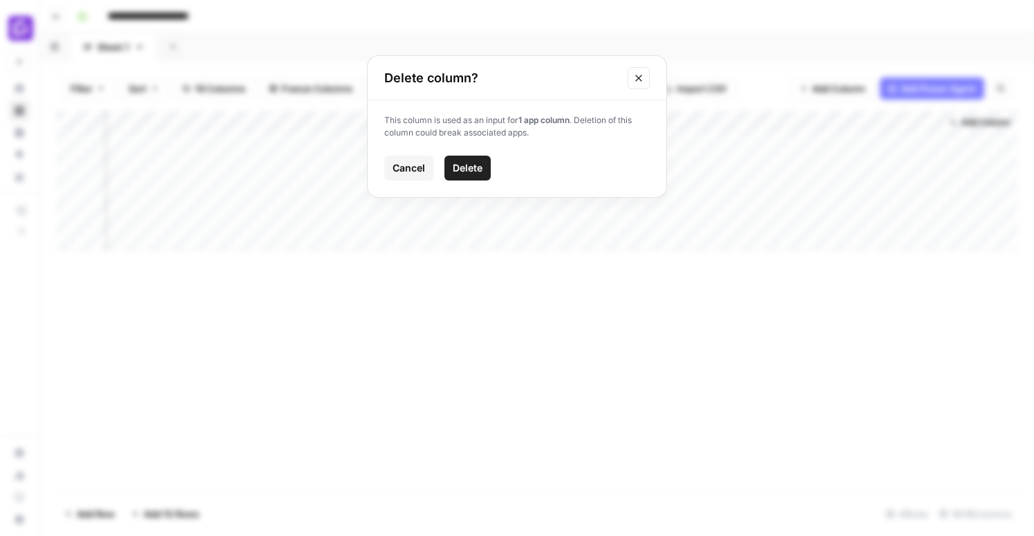
click at [464, 167] on span "Delete" at bounding box center [468, 168] width 30 height 14
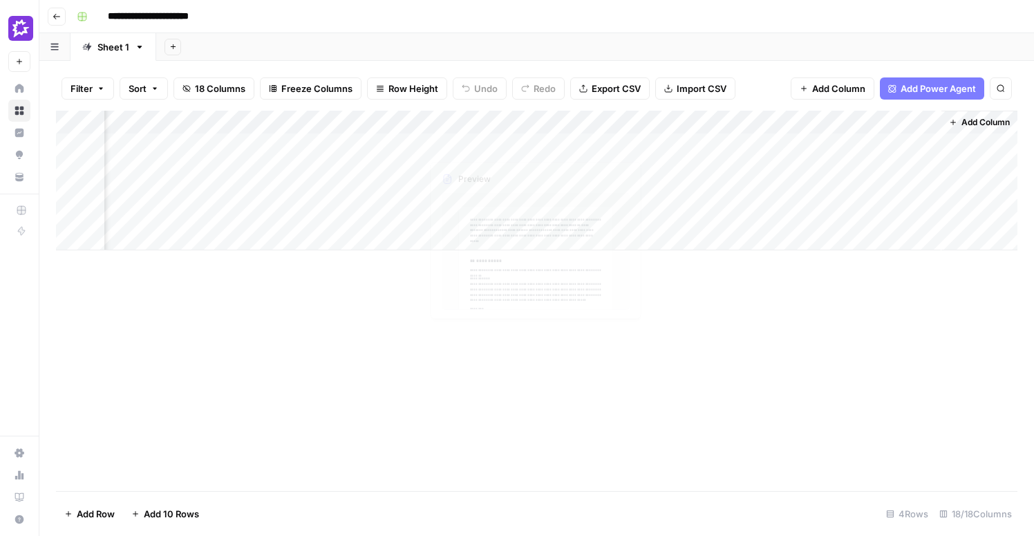
scroll to position [0, 1712]
click at [786, 122] on div "Add Column" at bounding box center [536, 181] width 961 height 140
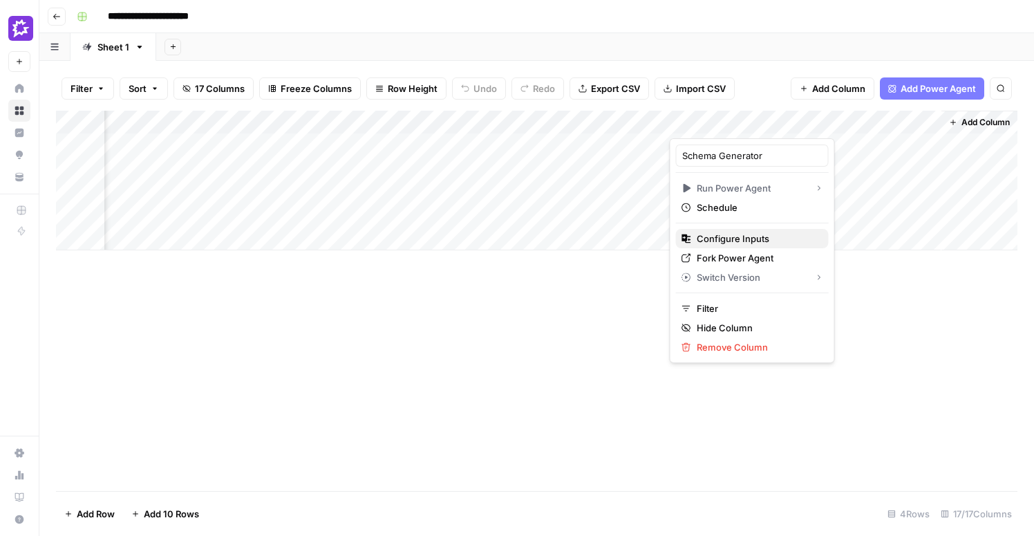
click at [755, 235] on span "Configure Inputs" at bounding box center [757, 238] width 121 height 14
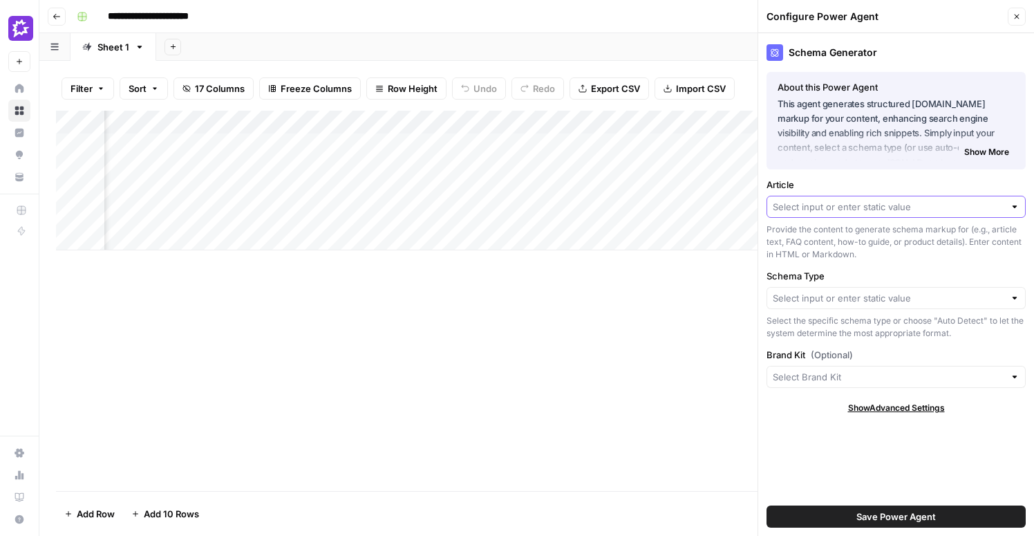
click at [831, 209] on input "Article" at bounding box center [888, 207] width 231 height 14
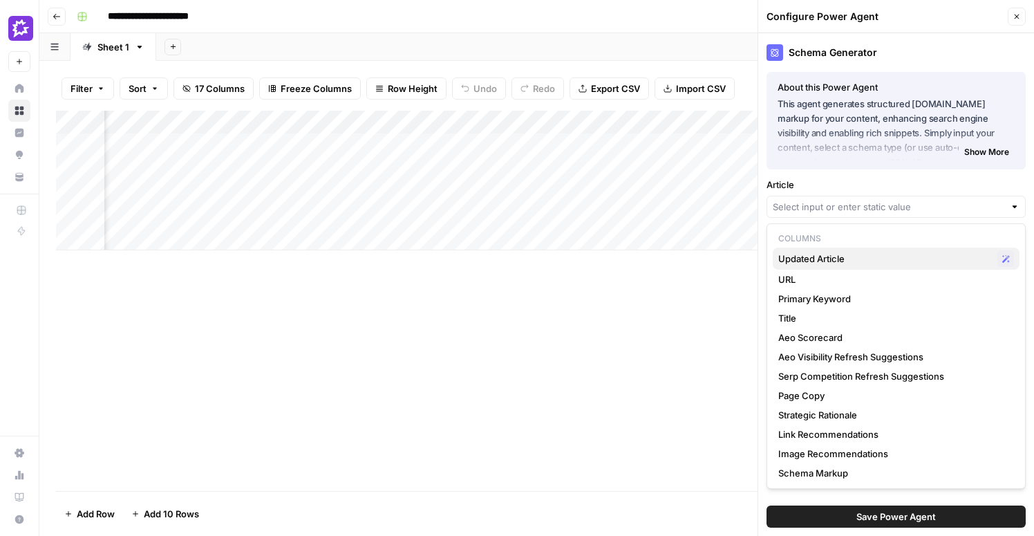
click at [804, 256] on span "Updated Article" at bounding box center [885, 259] width 214 height 14
type input "Updated Article"
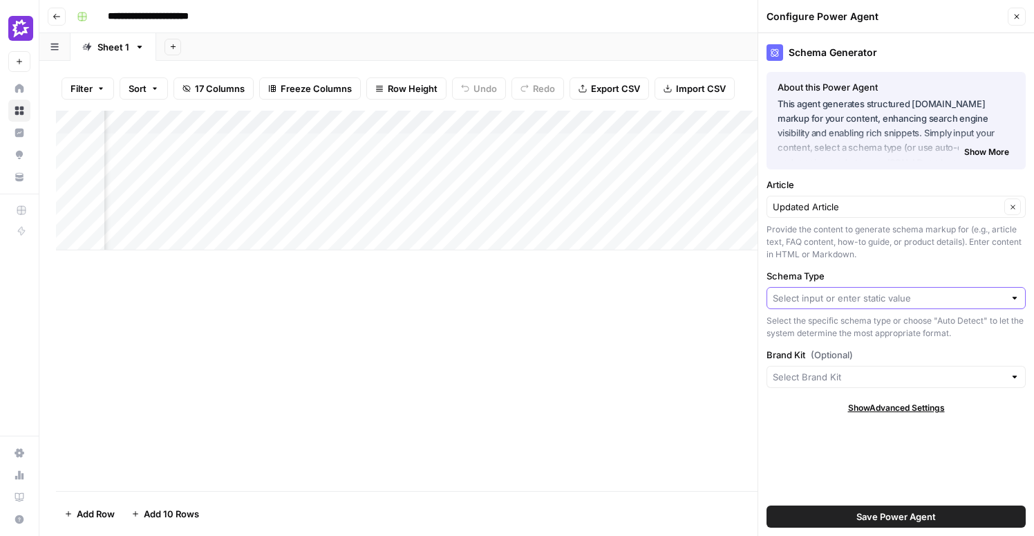
click at [917, 292] on input "Schema Type" at bounding box center [888, 298] width 231 height 14
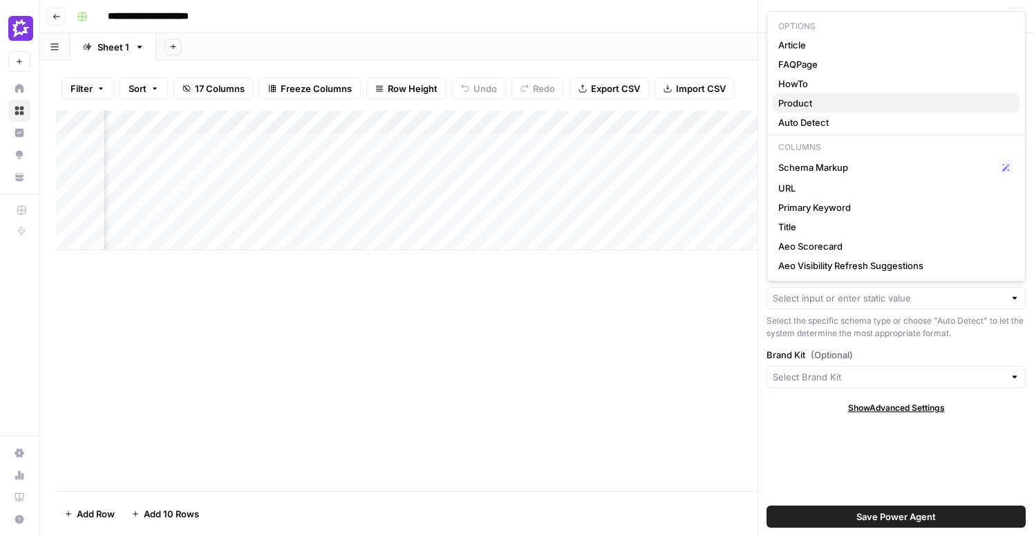
click at [835, 100] on span "Product" at bounding box center [893, 103] width 230 height 14
type input "Product"
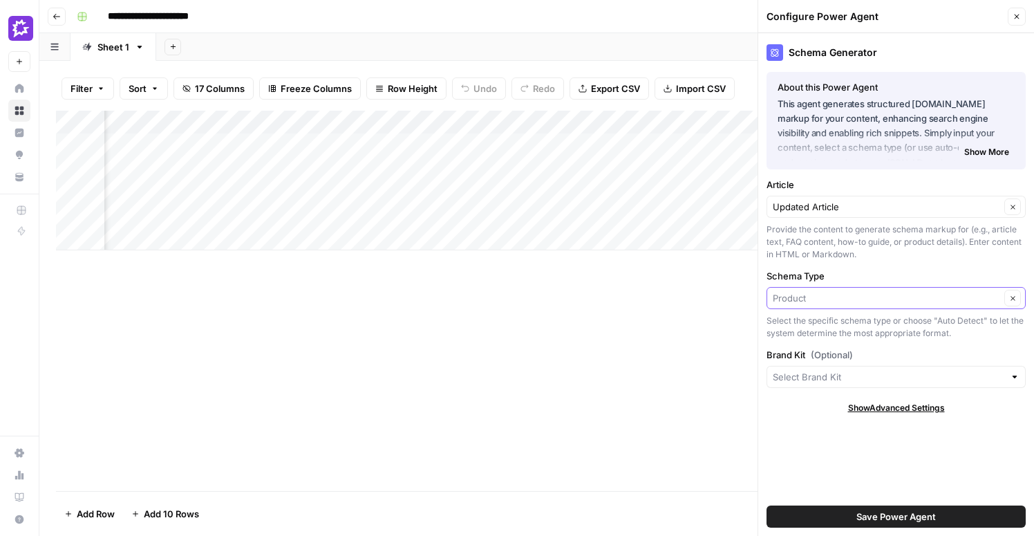
click at [897, 299] on input "Schema Type" at bounding box center [886, 298] width 227 height 14
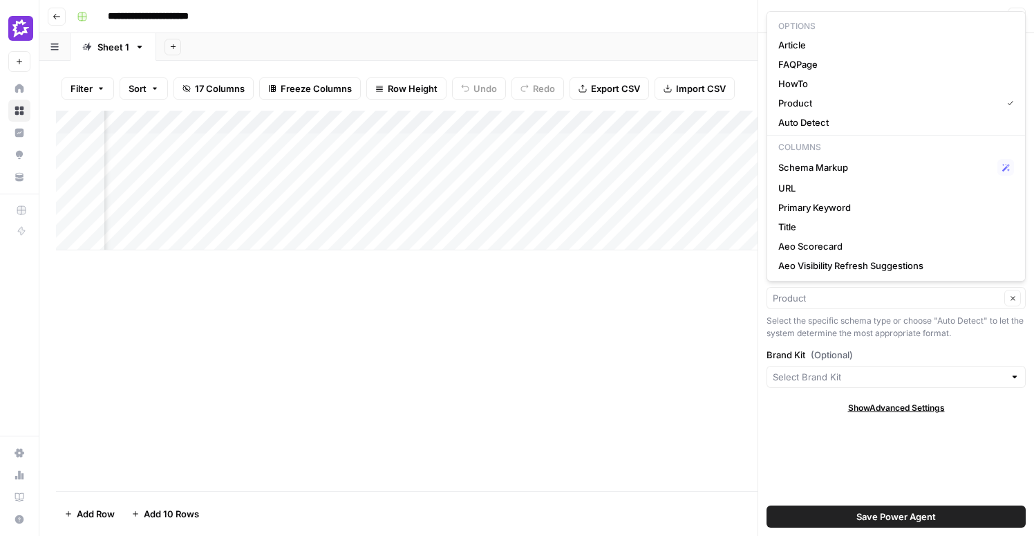
click at [806, 429] on div "Schema Generator About this Power Agent This agent generates structured [DOMAIN…" at bounding box center [896, 284] width 276 height 502
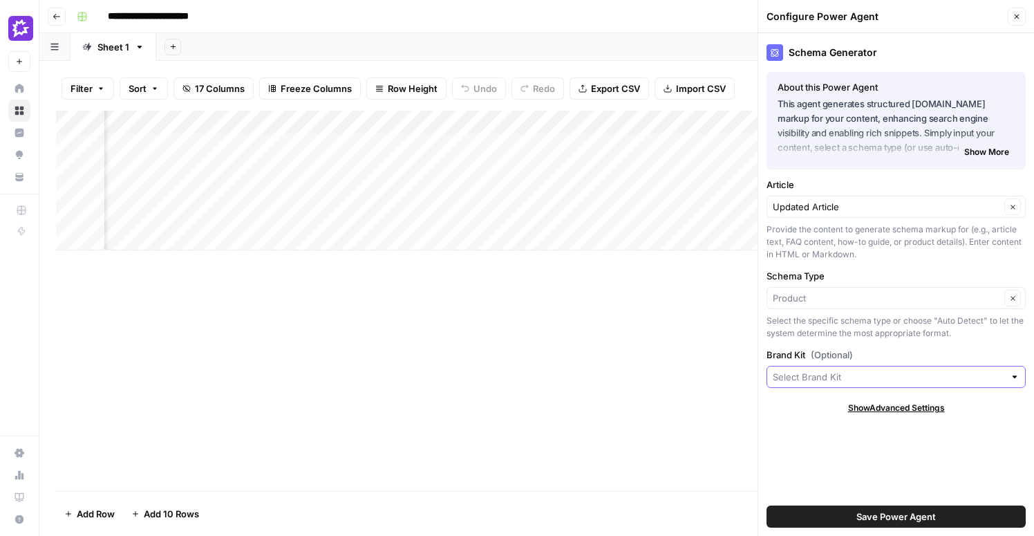
click at [819, 370] on input "Brand Kit (Optional)" at bounding box center [888, 377] width 231 height 14
click at [803, 406] on span "Gong" at bounding box center [893, 409] width 230 height 14
type input "Gong"
click at [1019, 12] on icon "button" at bounding box center [1016, 16] width 8 height 8
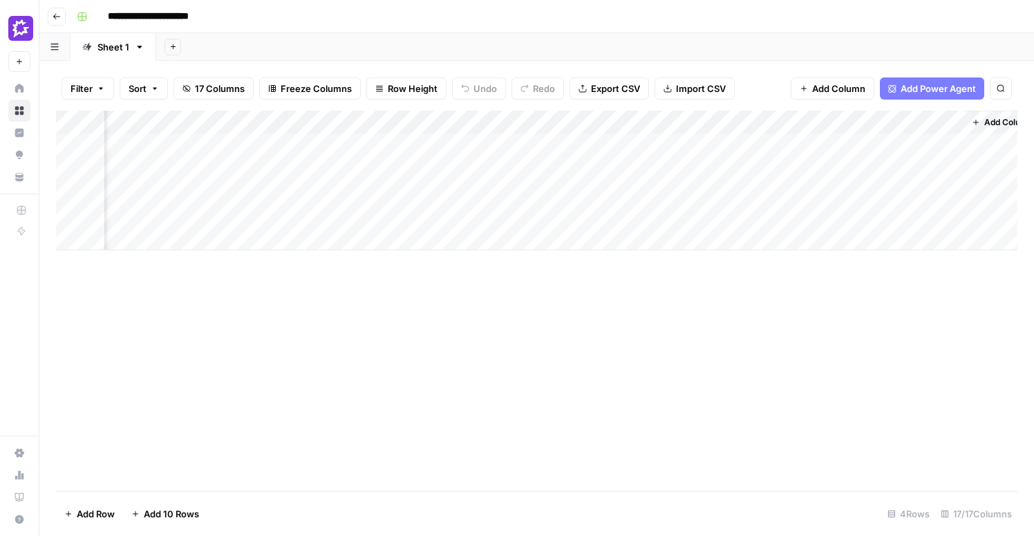
scroll to position [0, 1701]
click at [245, 143] on div "Add Column" at bounding box center [536, 181] width 961 height 140
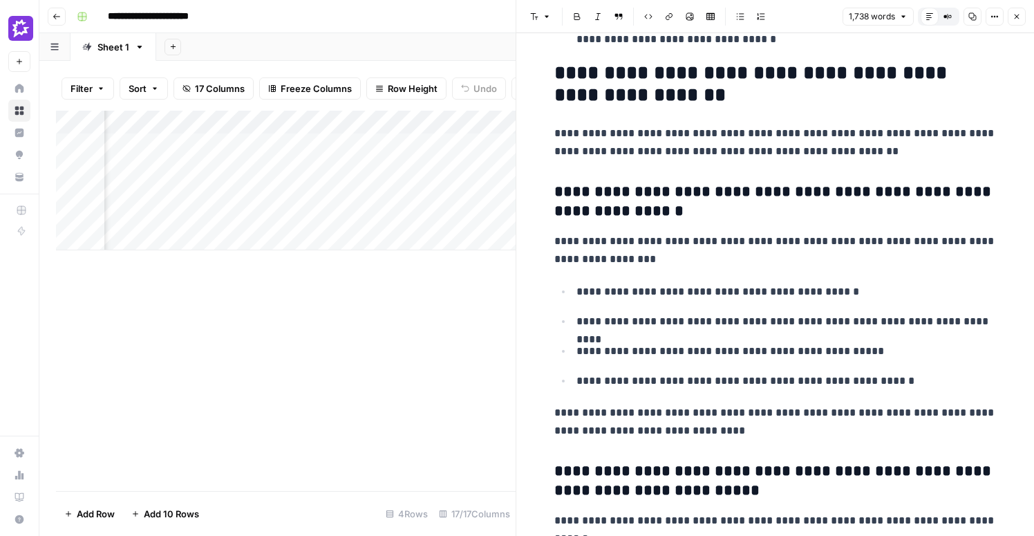
scroll to position [0, 1479]
click at [325, 122] on div "Add Column" at bounding box center [286, 181] width 460 height 140
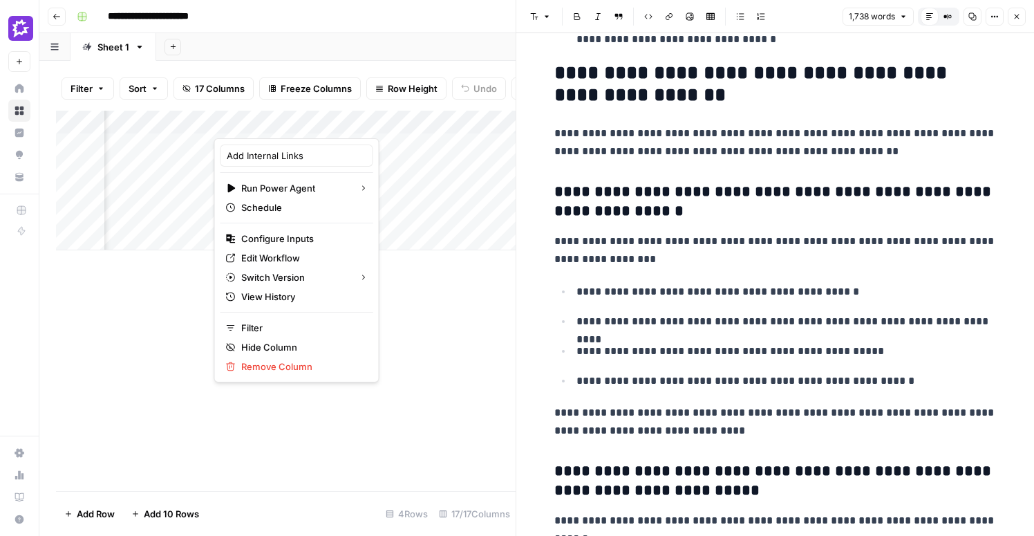
click at [686, 345] on p "**********" at bounding box center [786, 351] width 420 height 18
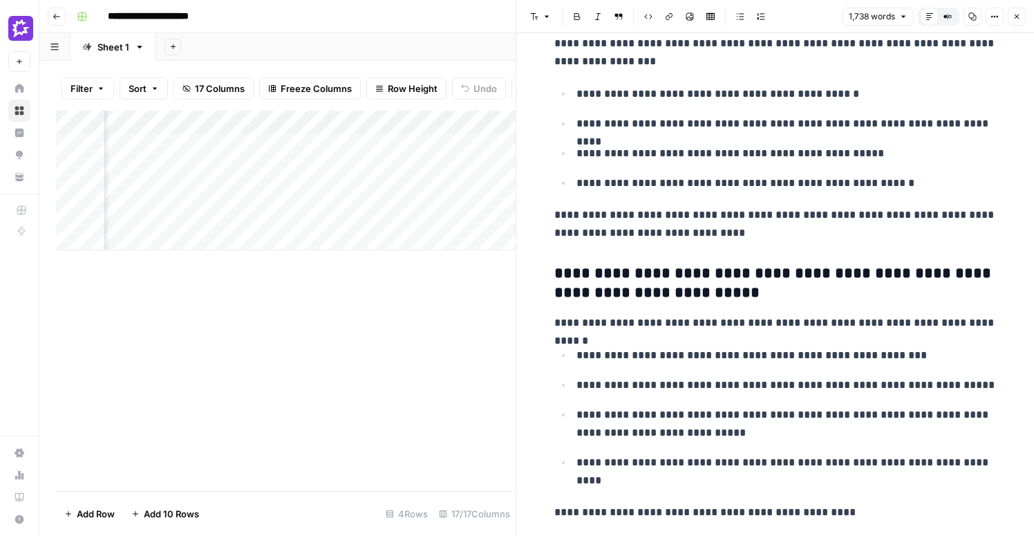
scroll to position [2988, 0]
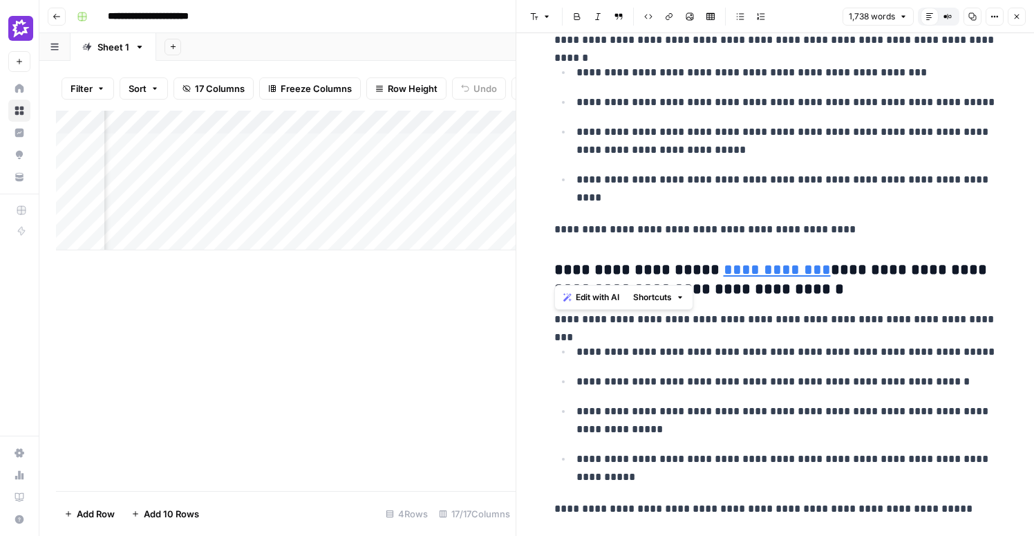
drag, startPoint x: 687, startPoint y: 270, endPoint x: 542, endPoint y: 269, distance: 145.1
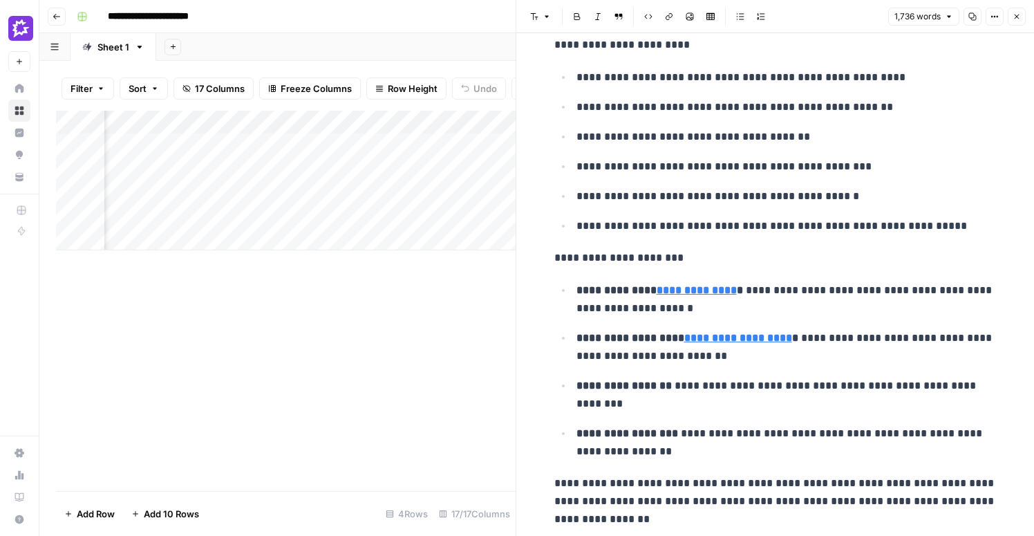
scroll to position [447, 0]
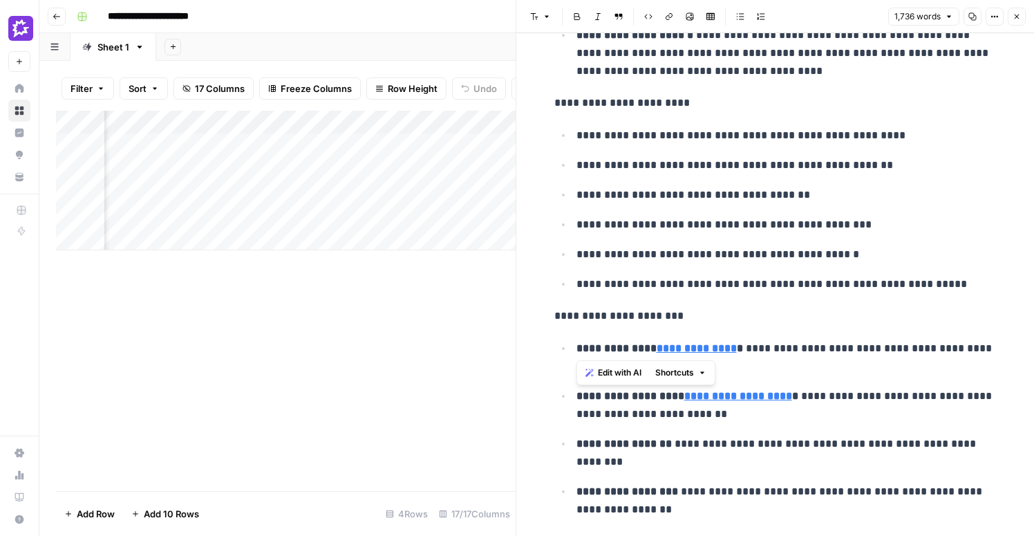
drag, startPoint x: 653, startPoint y: 348, endPoint x: 574, endPoint y: 347, distance: 79.5
click at [574, 347] on li "**********" at bounding box center [784, 357] width 424 height 37
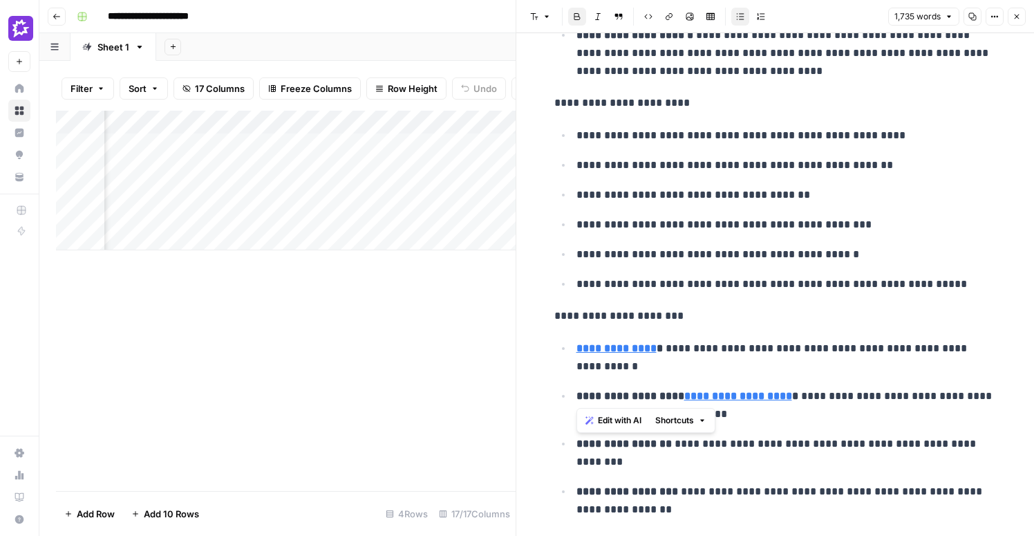
drag, startPoint x: 688, startPoint y: 394, endPoint x: 571, endPoint y: 394, distance: 117.5
click at [571, 394] on ul "**********" at bounding box center [775, 429] width 442 height 180
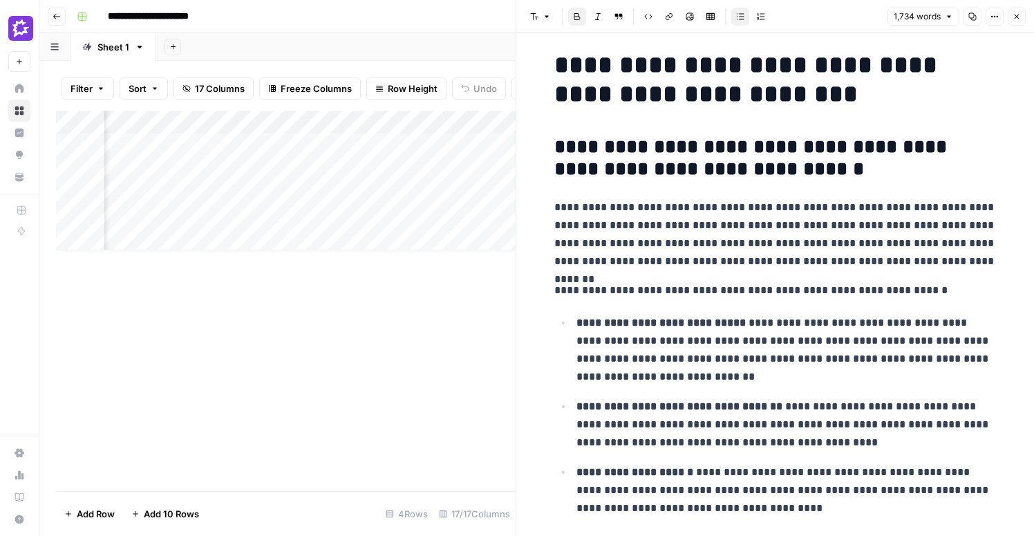
scroll to position [0, 0]
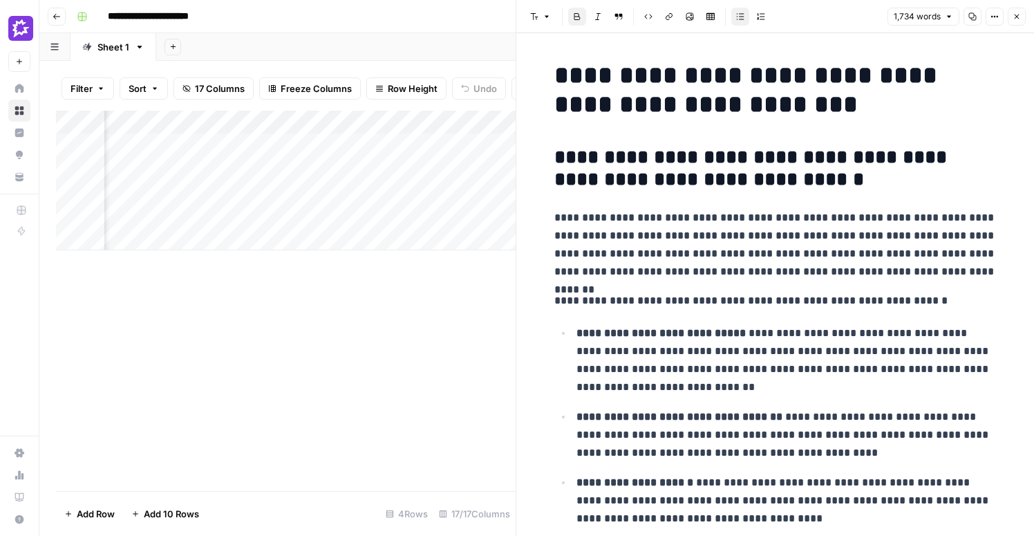
click at [593, 108] on h1 "**********" at bounding box center [775, 90] width 442 height 58
copy div "**********"
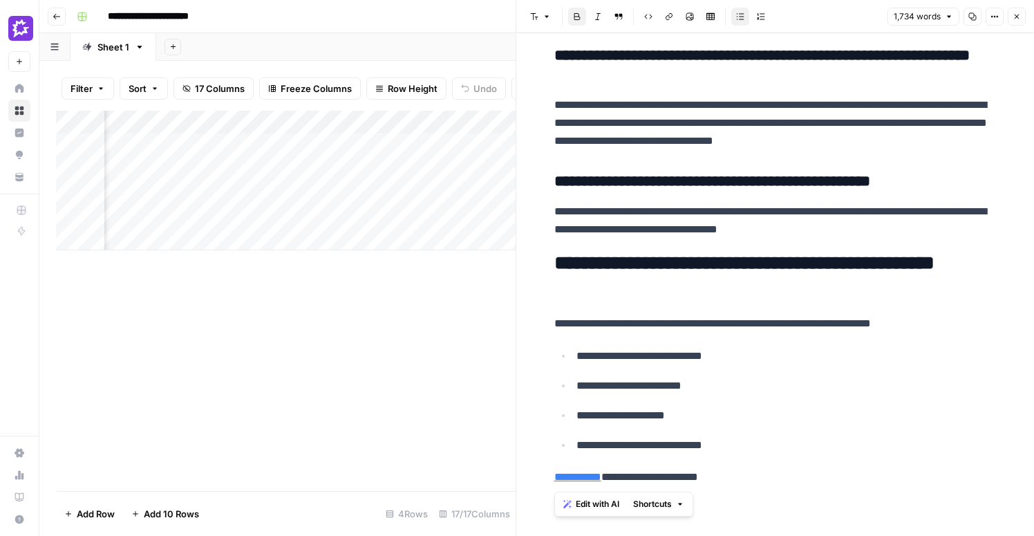
scroll to position [0, 2040]
click at [308, 144] on div "Add Column" at bounding box center [286, 181] width 460 height 140
click at [325, 142] on div "Add Column" at bounding box center [286, 181] width 460 height 140
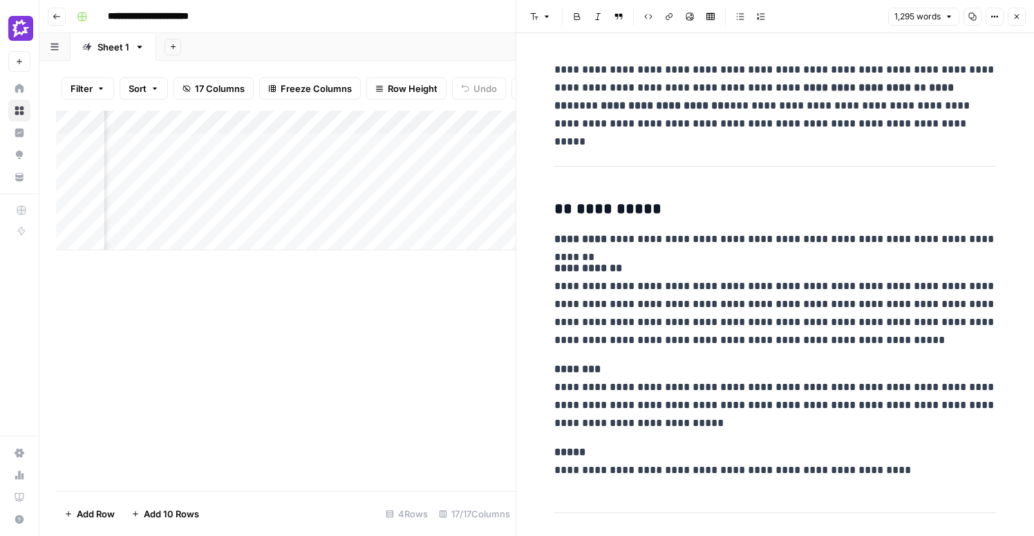
drag, startPoint x: 552, startPoint y: 154, endPoint x: 852, endPoint y: 554, distance: 499.5
click at [852, 535] on html "**********" at bounding box center [517, 268] width 1034 height 536
drag, startPoint x: 556, startPoint y: 146, endPoint x: 679, endPoint y: 312, distance: 206.5
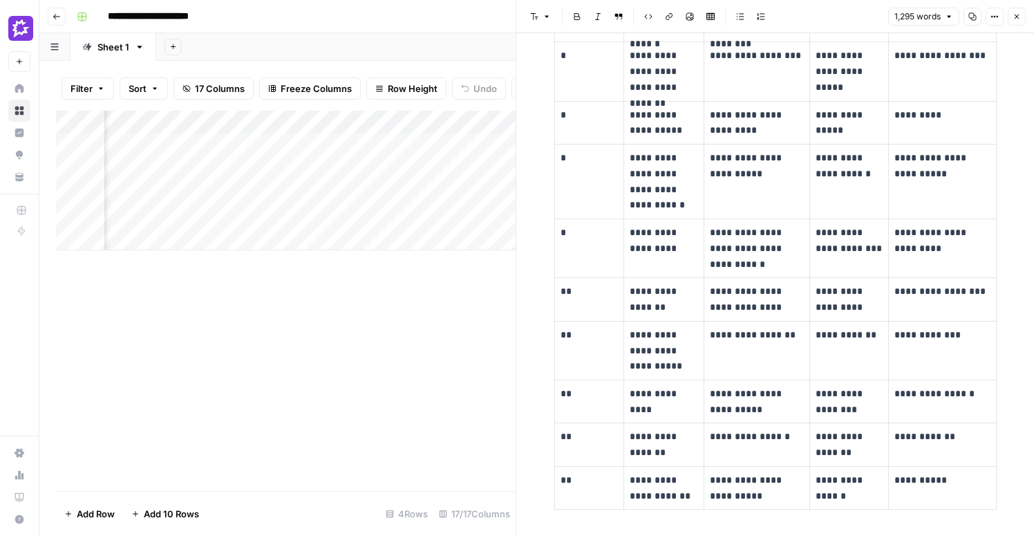
scroll to position [5978, 0]
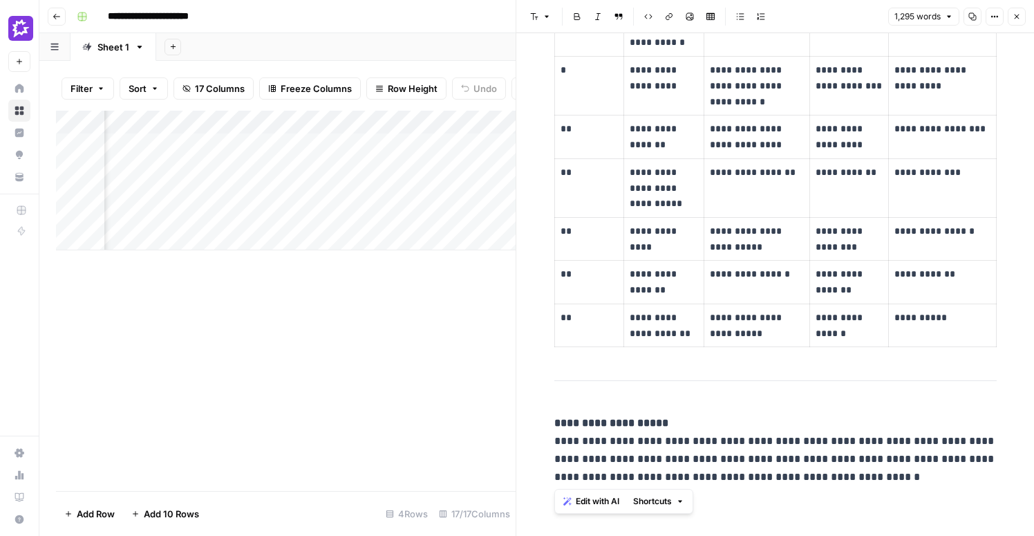
drag, startPoint x: 555, startPoint y: 211, endPoint x: 976, endPoint y: 490, distance: 505.0
copy div "**********"
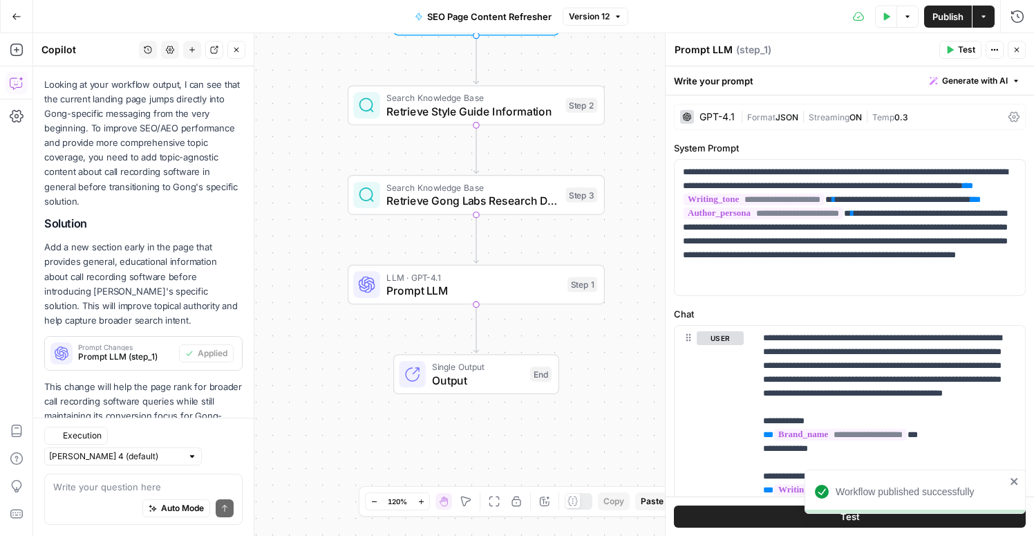
scroll to position [311, 0]
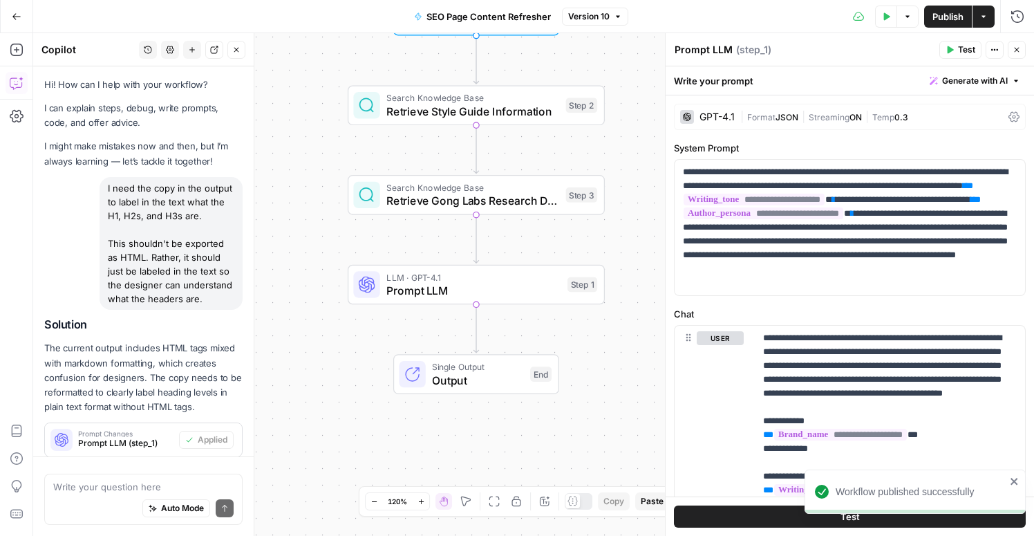
scroll to position [12, 0]
